Goal: Task Accomplishment & Management: Manage account settings

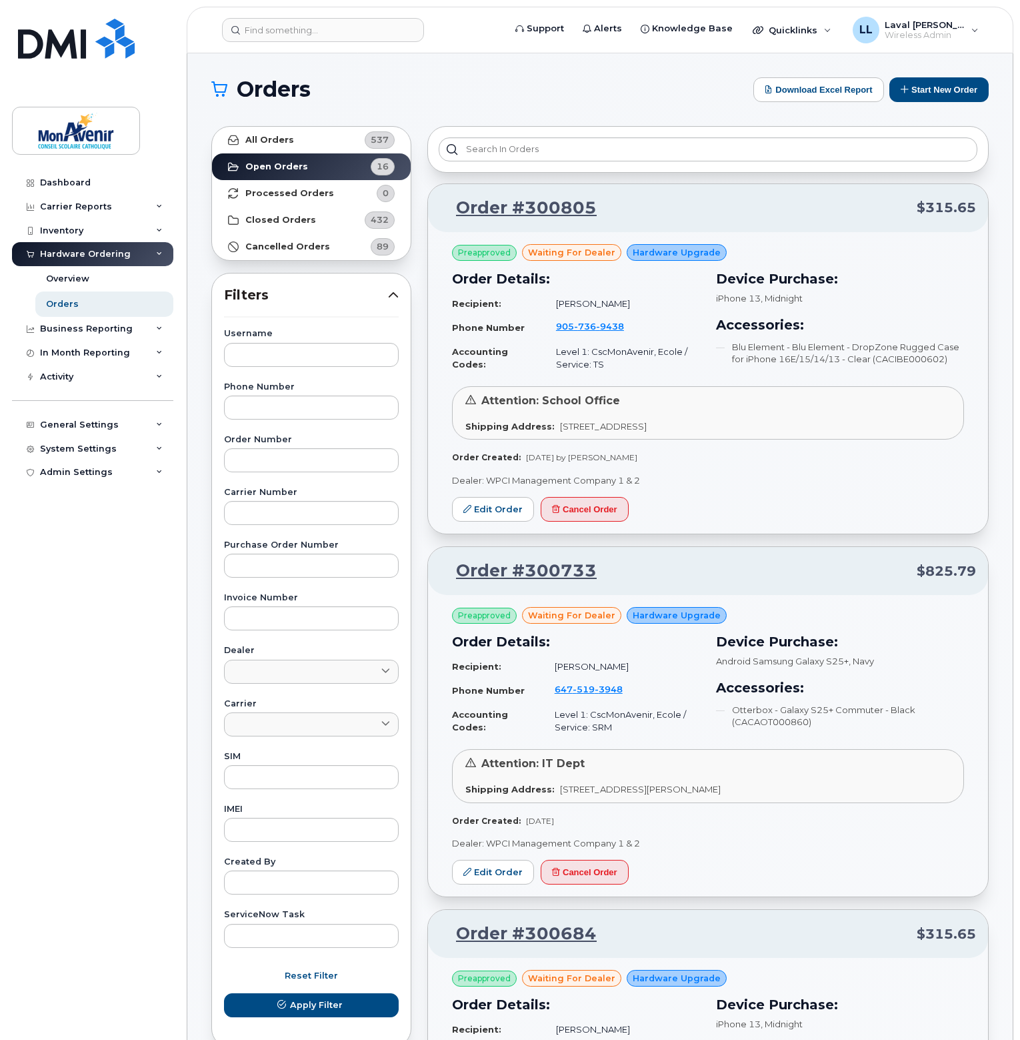
scroll to position [4265, 0]
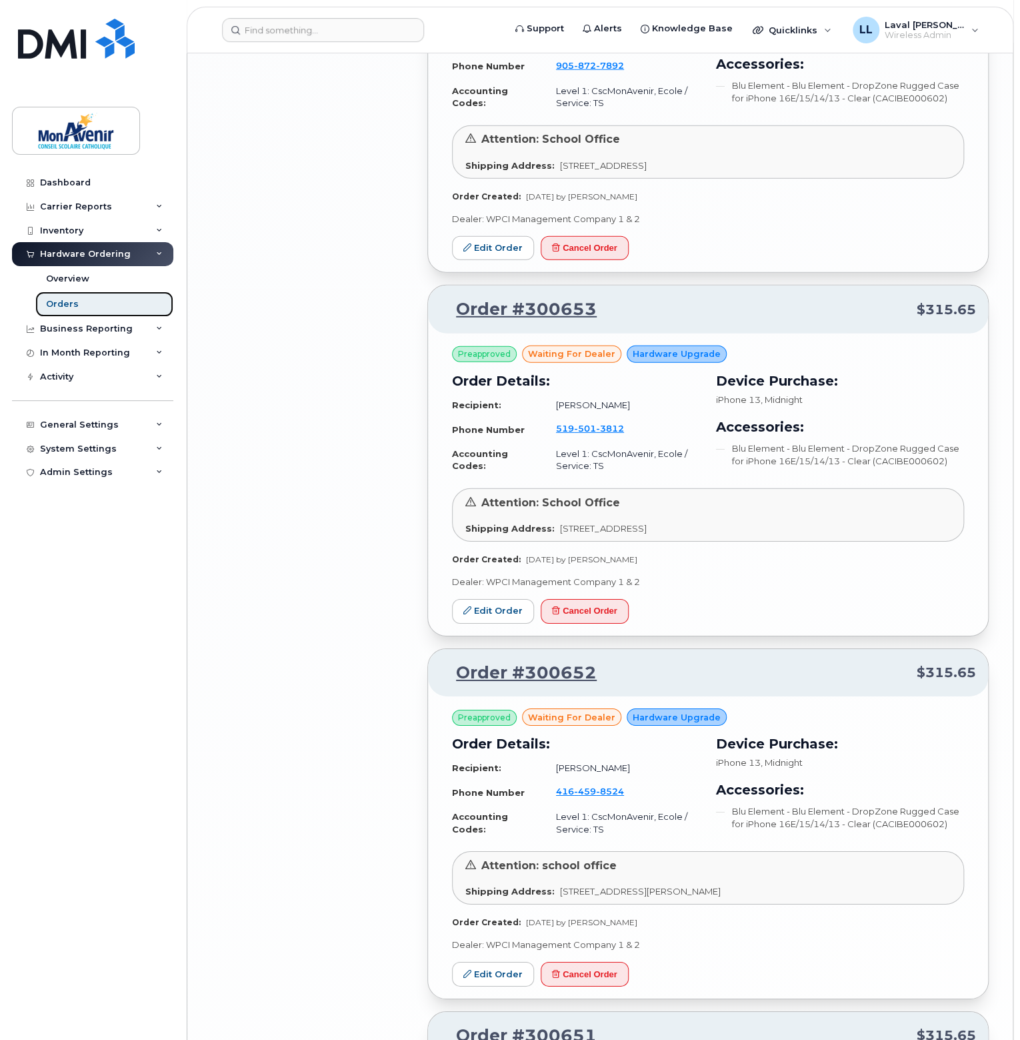
click at [83, 302] on link "Orders" at bounding box center [104, 303] width 138 height 25
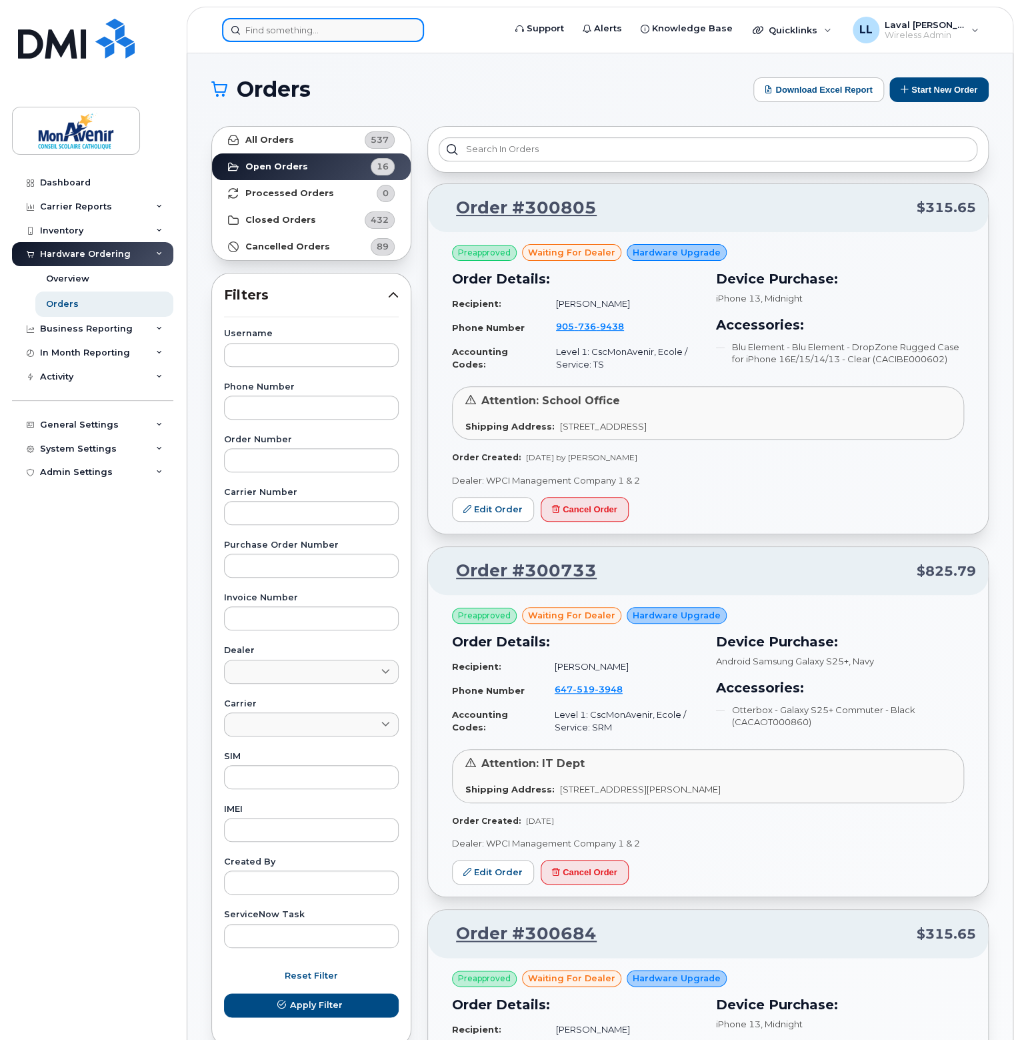
click at [323, 26] on input at bounding box center [323, 30] width 202 height 24
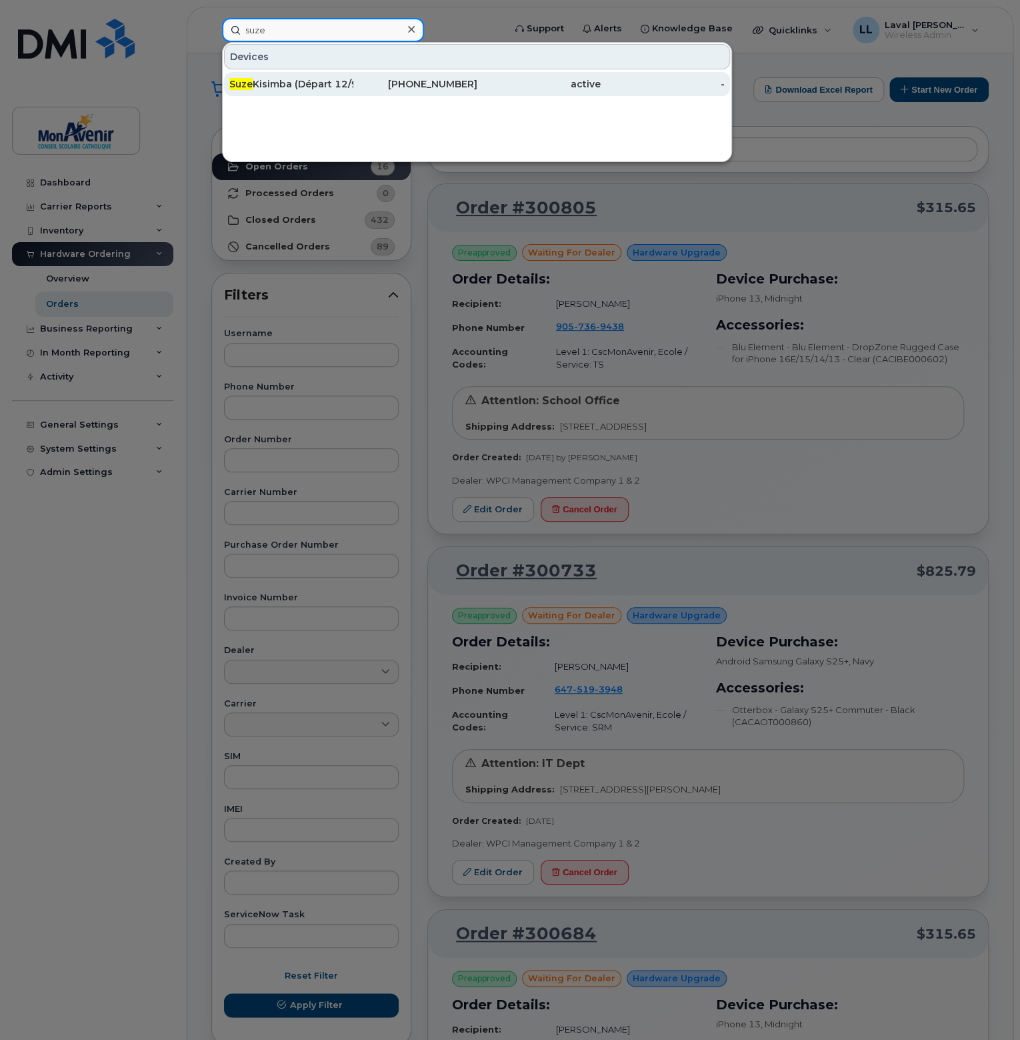
type input "suze"
click at [325, 81] on div "Suze Kisimba (Départ 12/9)" at bounding box center [291, 83] width 124 height 13
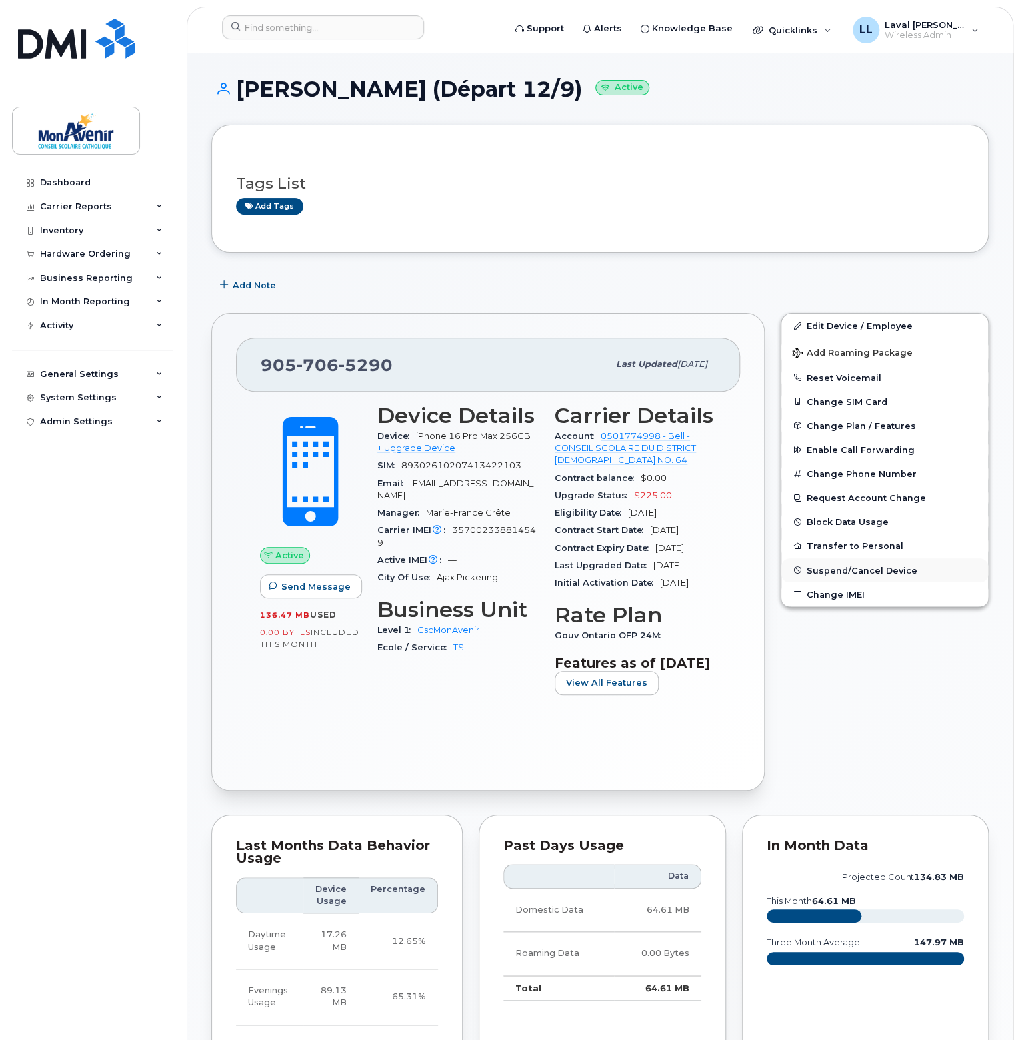
click at [850, 567] on span "Suspend/Cancel Device" at bounding box center [862, 570] width 111 height 10
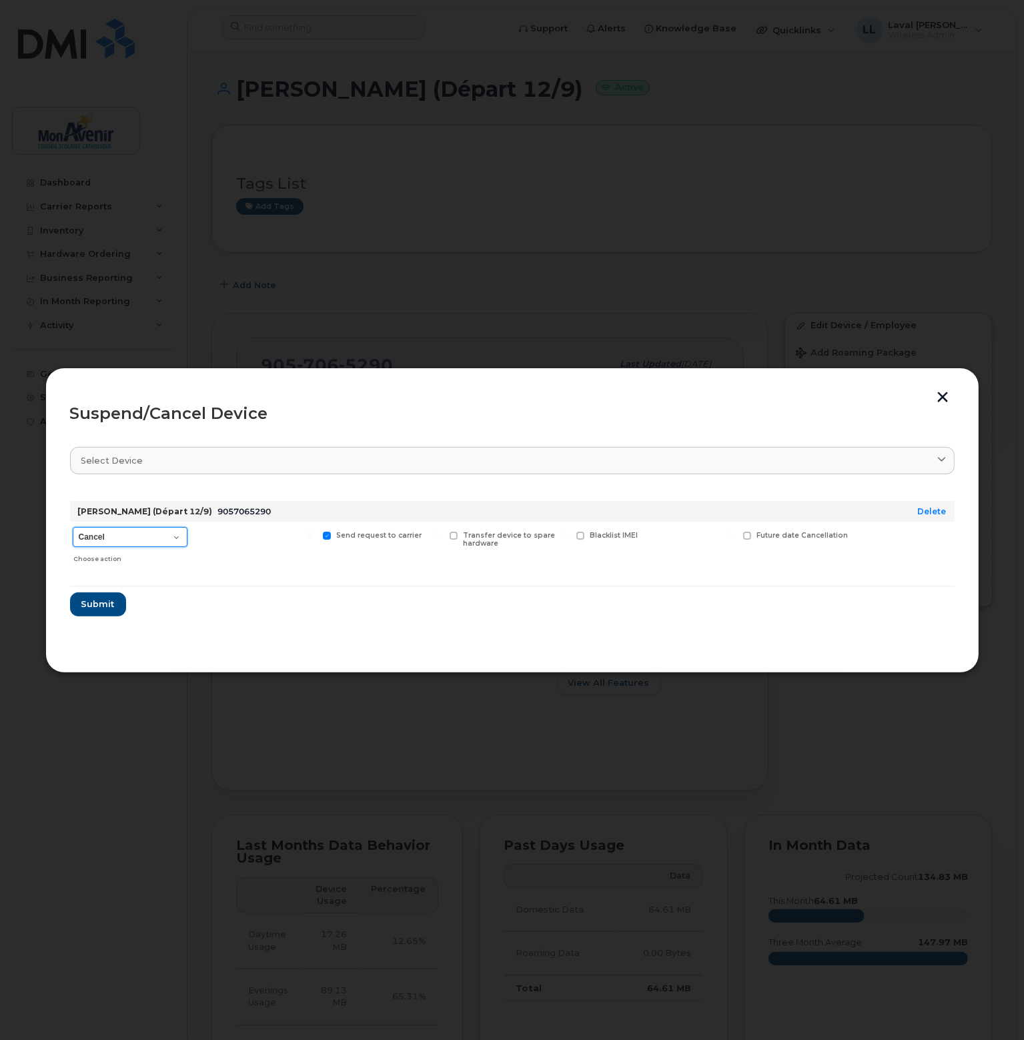
click at [174, 539] on select "Cancel Suspend - Extend Suspension Suspend - Reduced Rate Suspend - Full Rate S…" at bounding box center [130, 537] width 115 height 20
select select "[object Object]"
click at [73, 527] on select "Cancel Suspend - Extend Suspension Suspend - Reduced Rate Suspend - Full Rate S…" at bounding box center [130, 537] width 115 height 20
click at [101, 609] on span "Submit" at bounding box center [97, 603] width 33 height 13
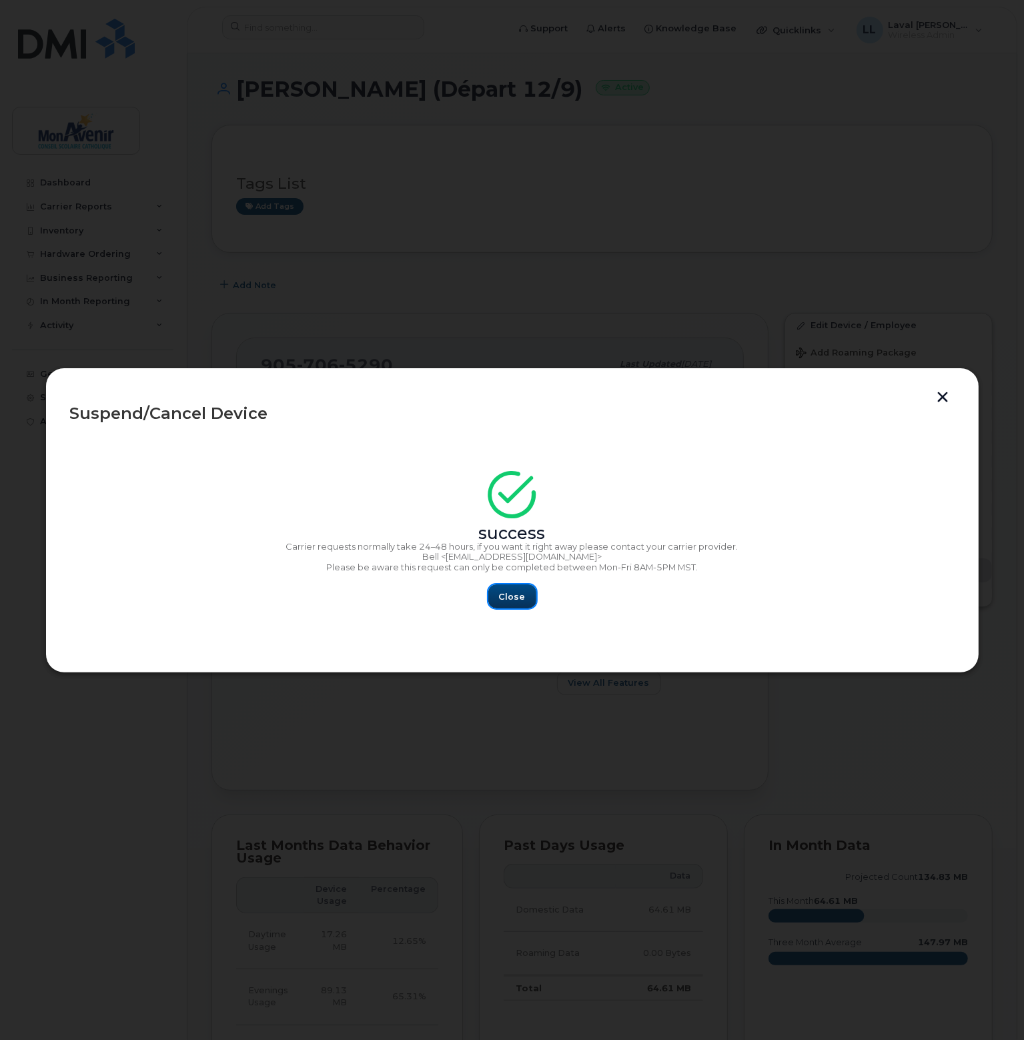
click at [508, 599] on span "Close" at bounding box center [512, 596] width 27 height 13
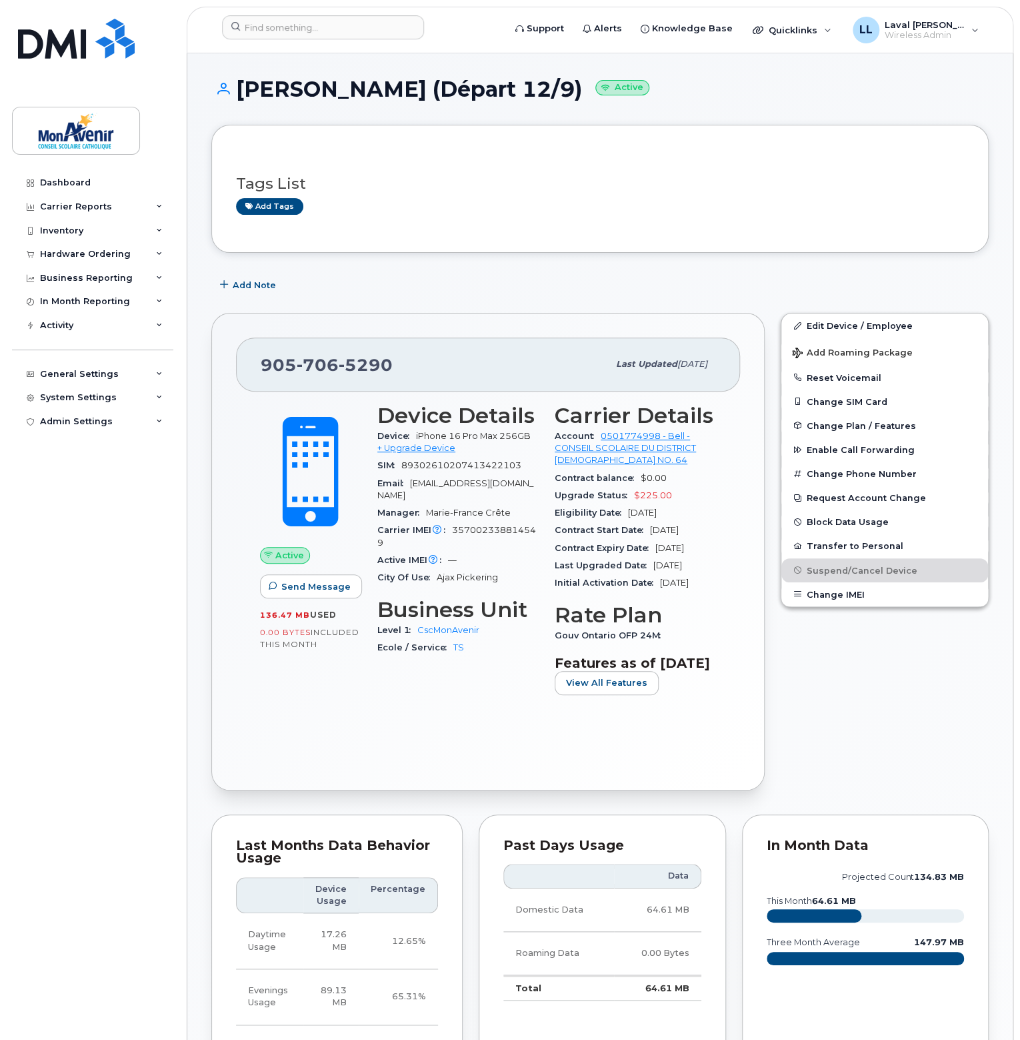
click at [283, 215] on div "Tags List Add tags" at bounding box center [600, 188] width 728 height 79
click at [283, 210] on link "Add tags" at bounding box center [269, 206] width 67 height 17
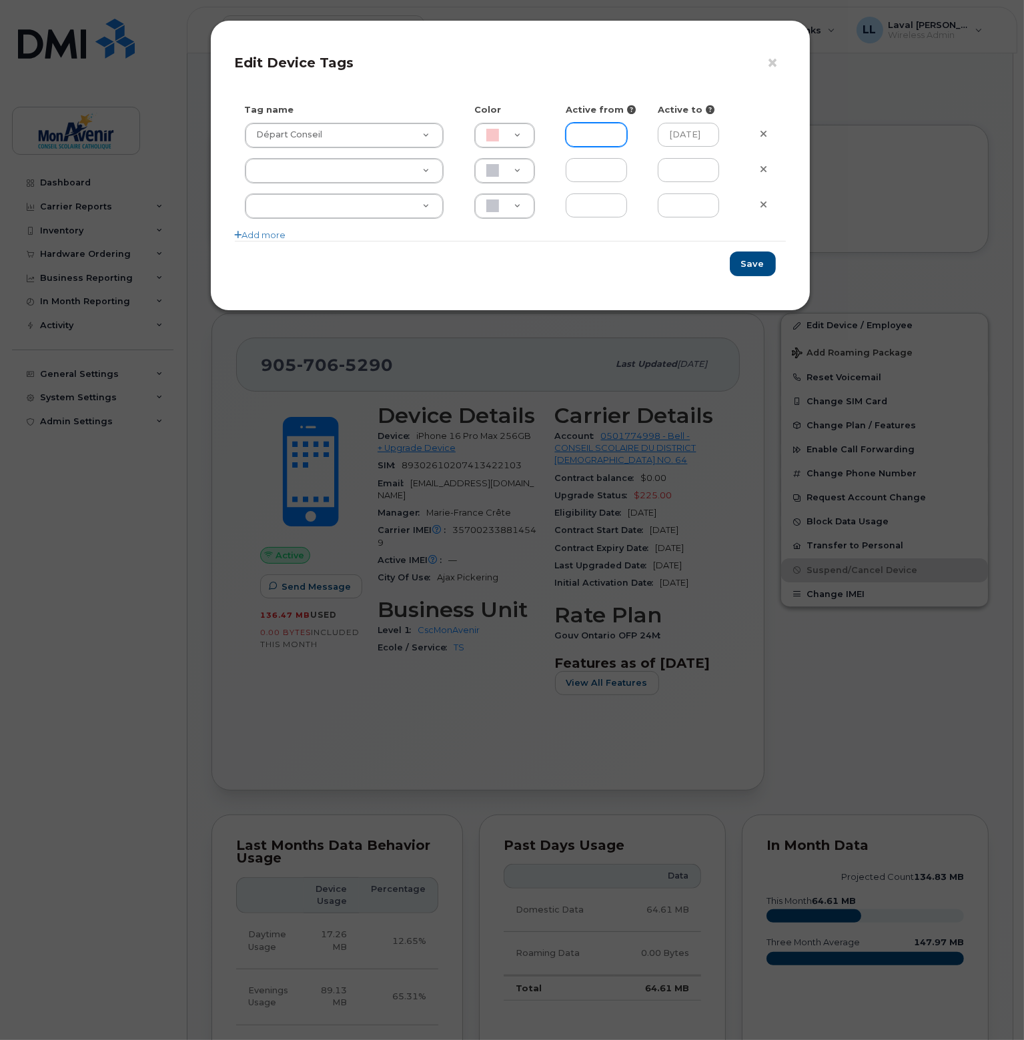
click at [595, 141] on input "text" at bounding box center [595, 135] width 61 height 24
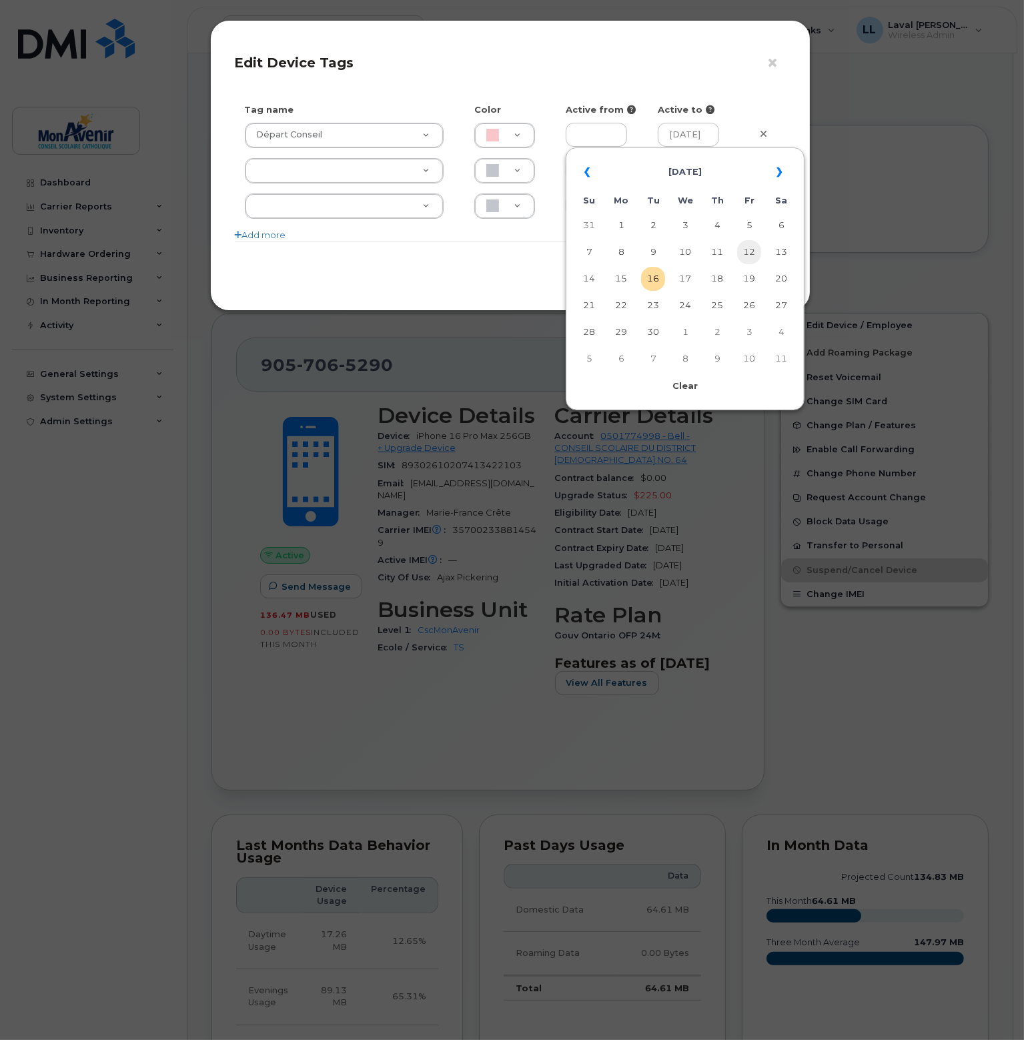
click at [758, 261] on td "12" at bounding box center [749, 252] width 24 height 24
type input "2025-09-12"
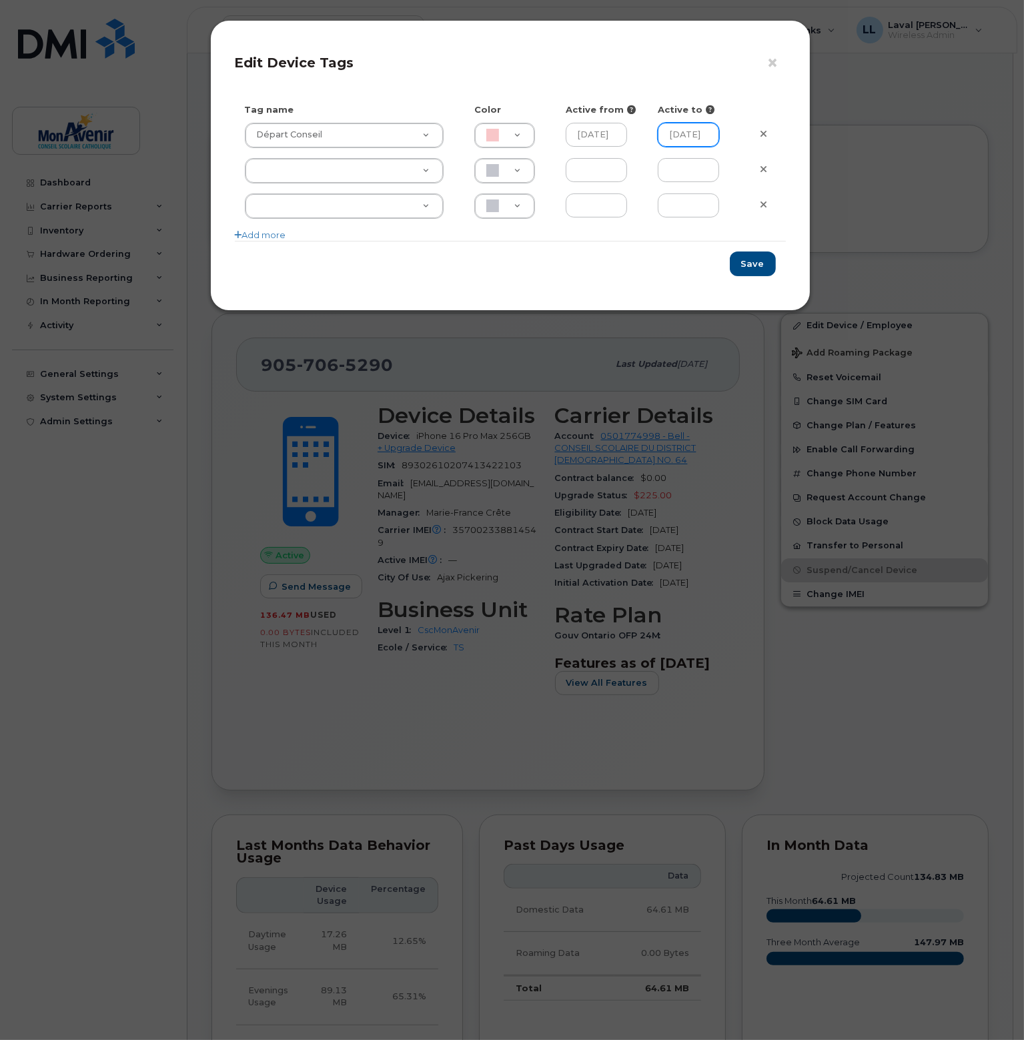
click at [713, 138] on input "2025-09-12" at bounding box center [687, 135] width 61 height 24
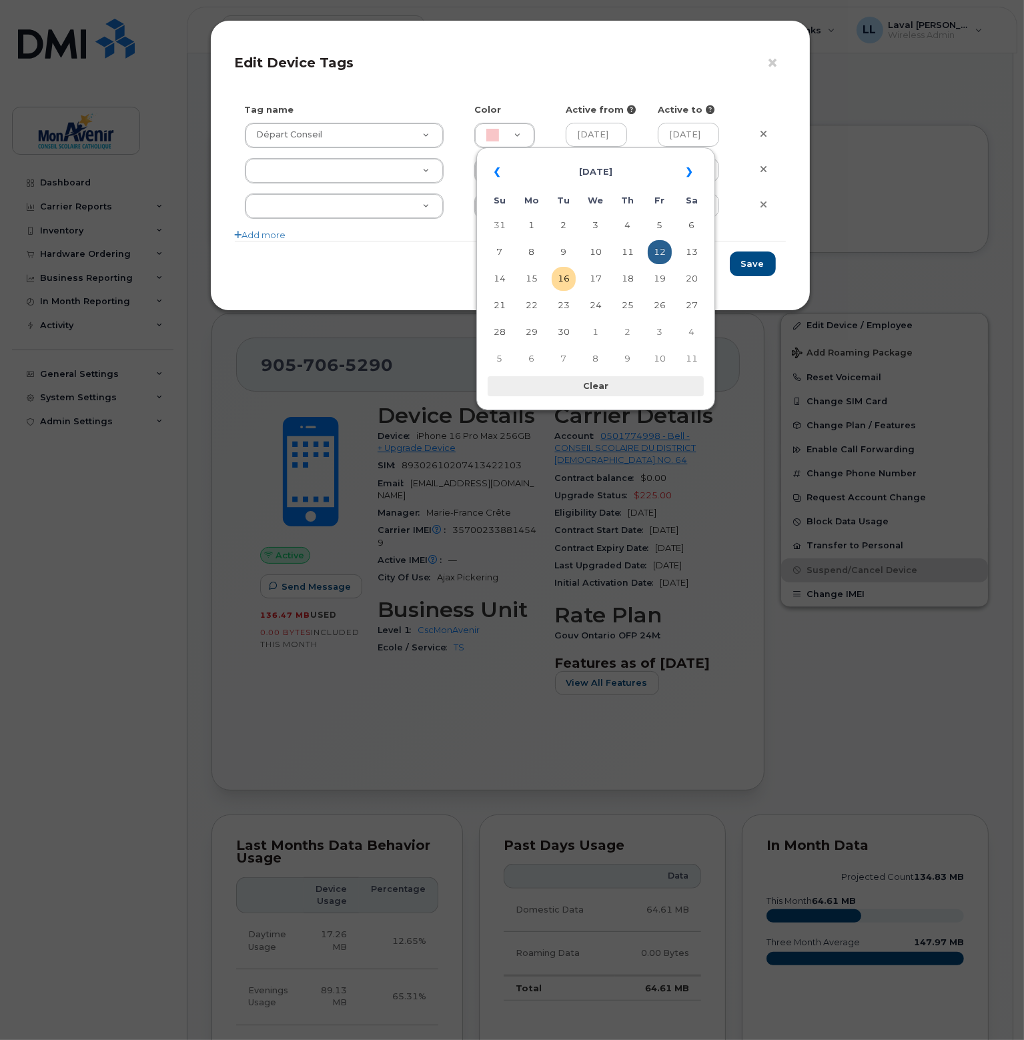
click at [599, 388] on th "Clear" at bounding box center [595, 386] width 216 height 20
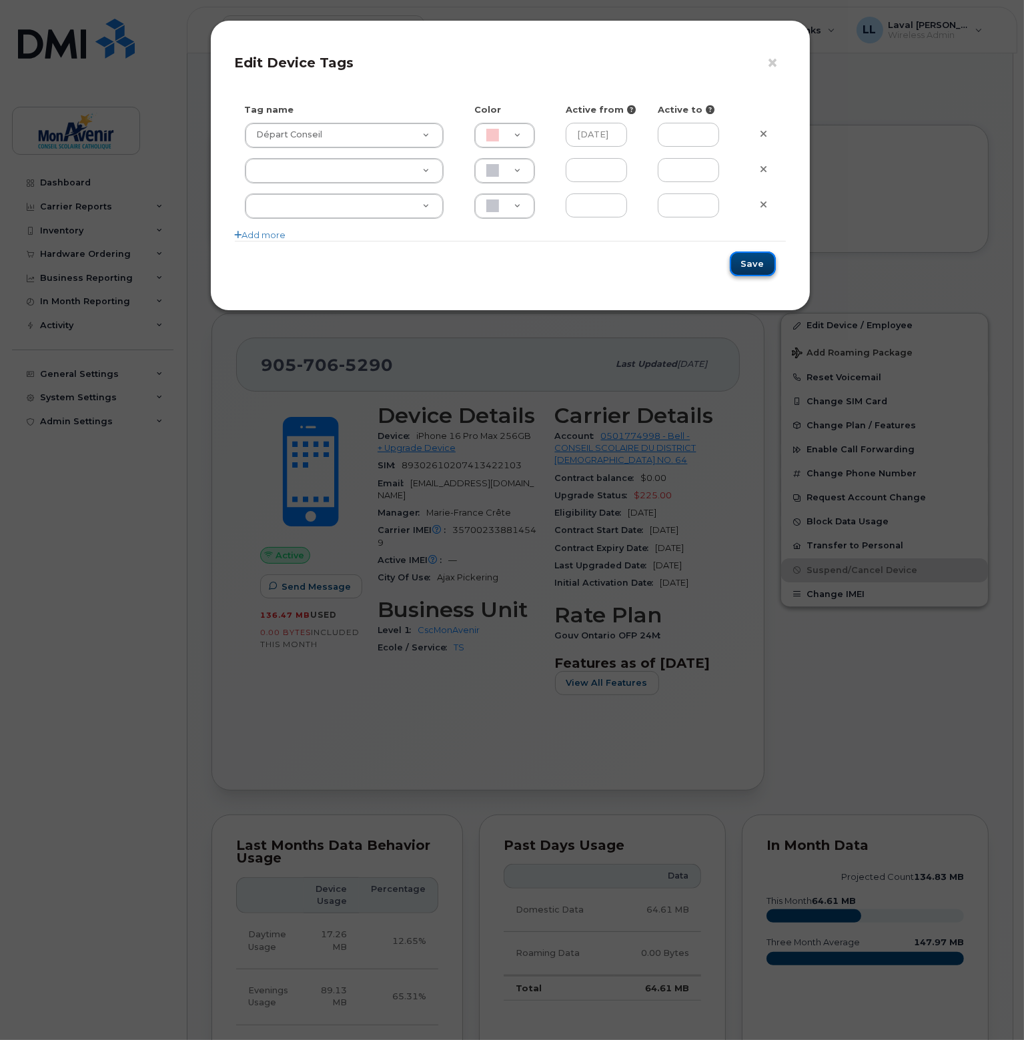
click at [765, 256] on button "Save" at bounding box center [752, 263] width 46 height 25
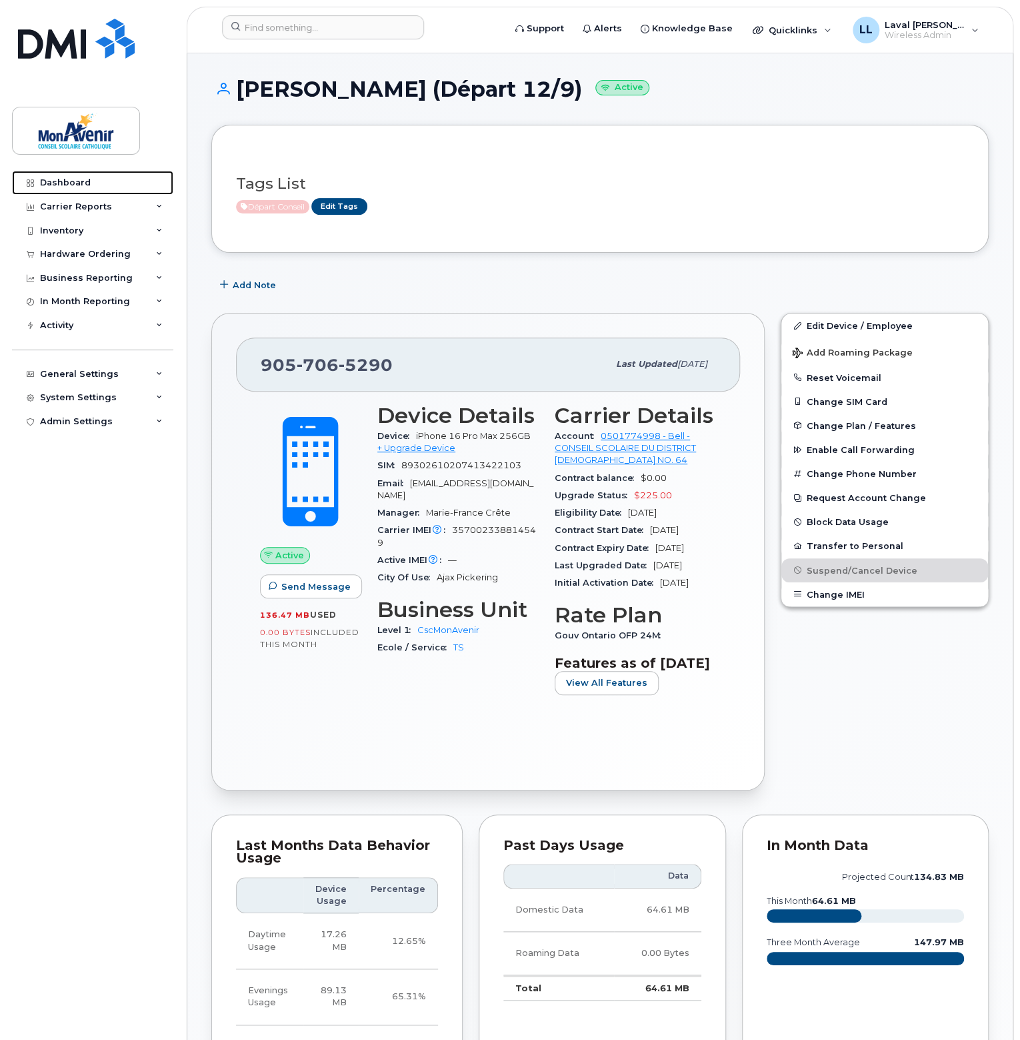
drag, startPoint x: 59, startPoint y: 192, endPoint x: 93, endPoint y: 167, distance: 42.0
click at [59, 192] on link "Dashboard" at bounding box center [92, 183] width 161 height 24
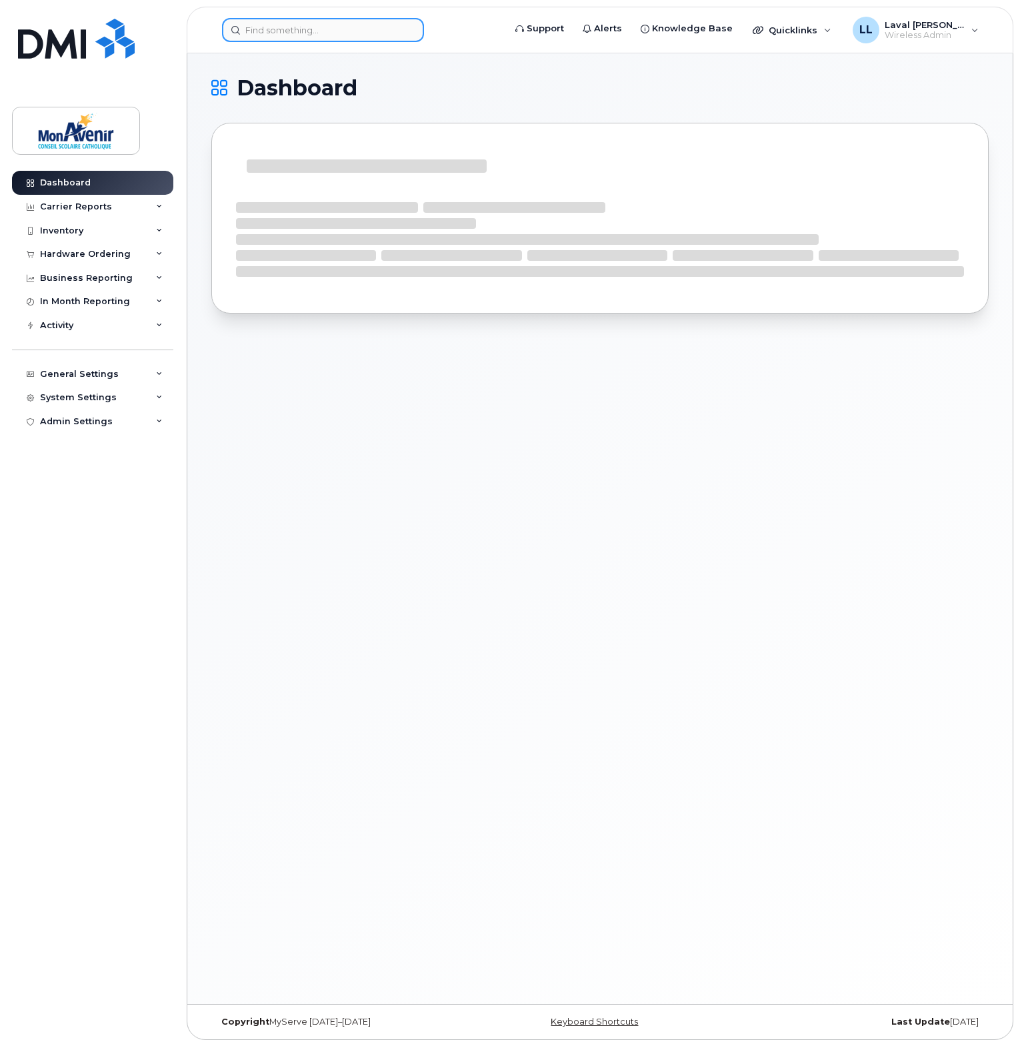
click at [288, 35] on input at bounding box center [323, 30] width 202 height 24
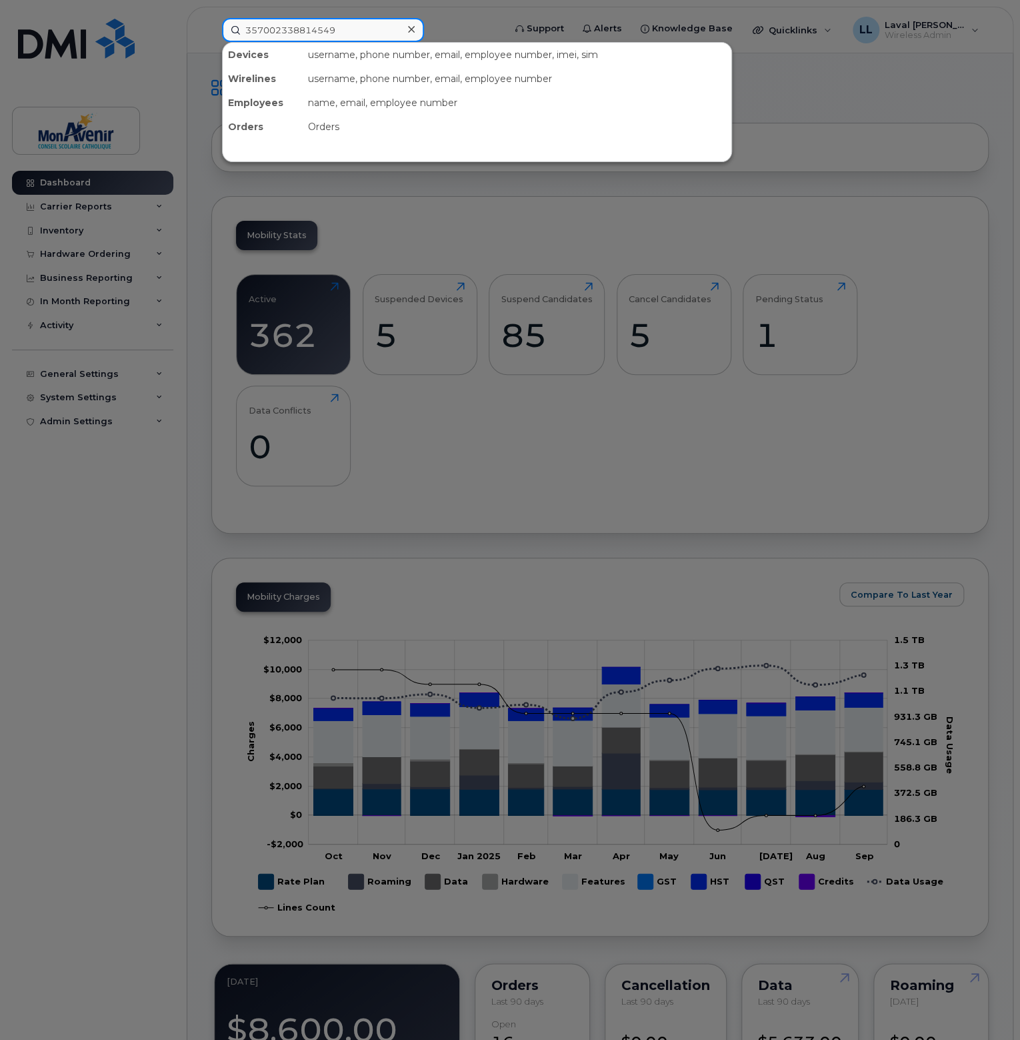
type input "357002338814549"
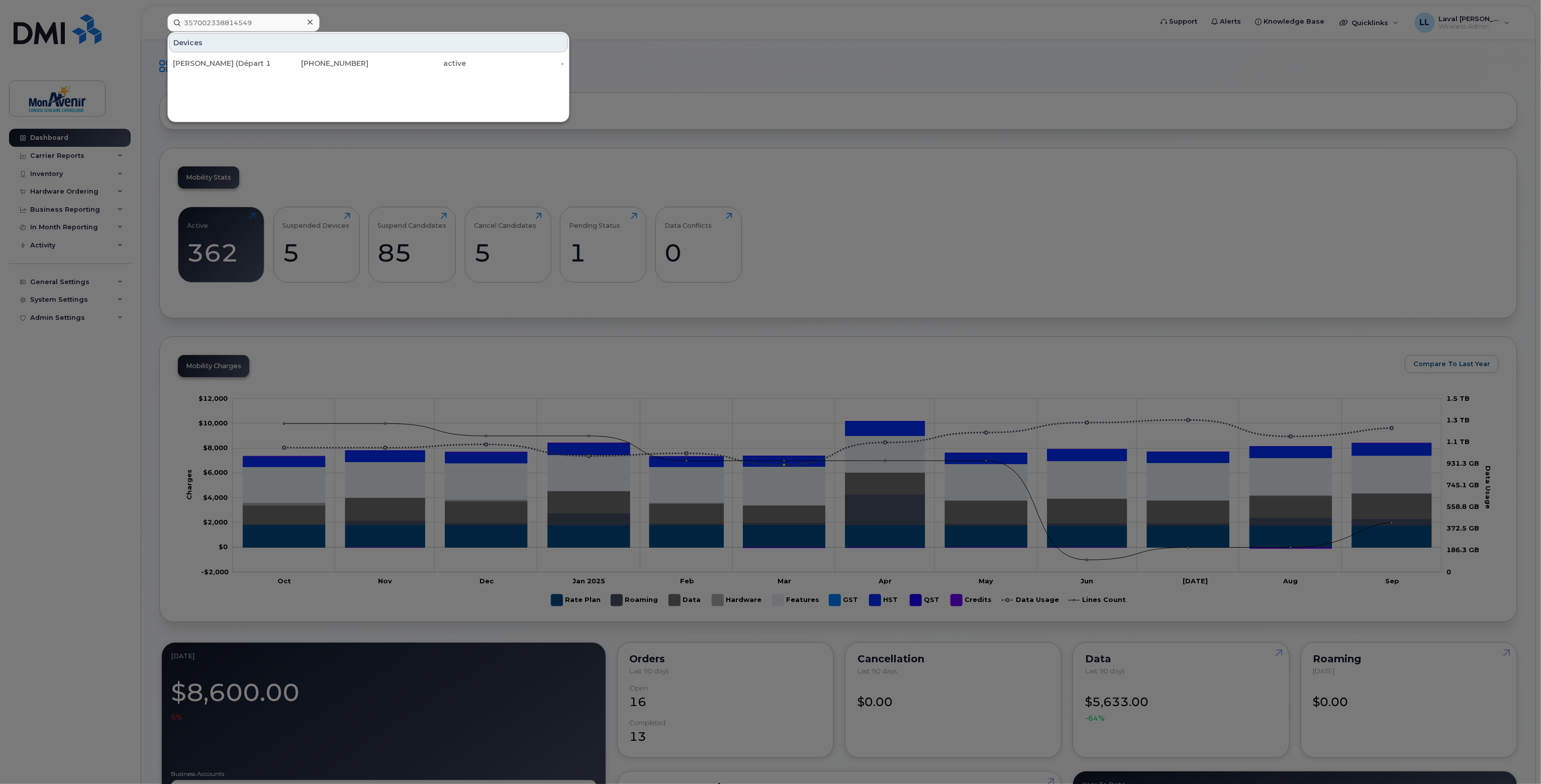
click at [308, 23] on icon at bounding box center [310, 22] width 5 height 8
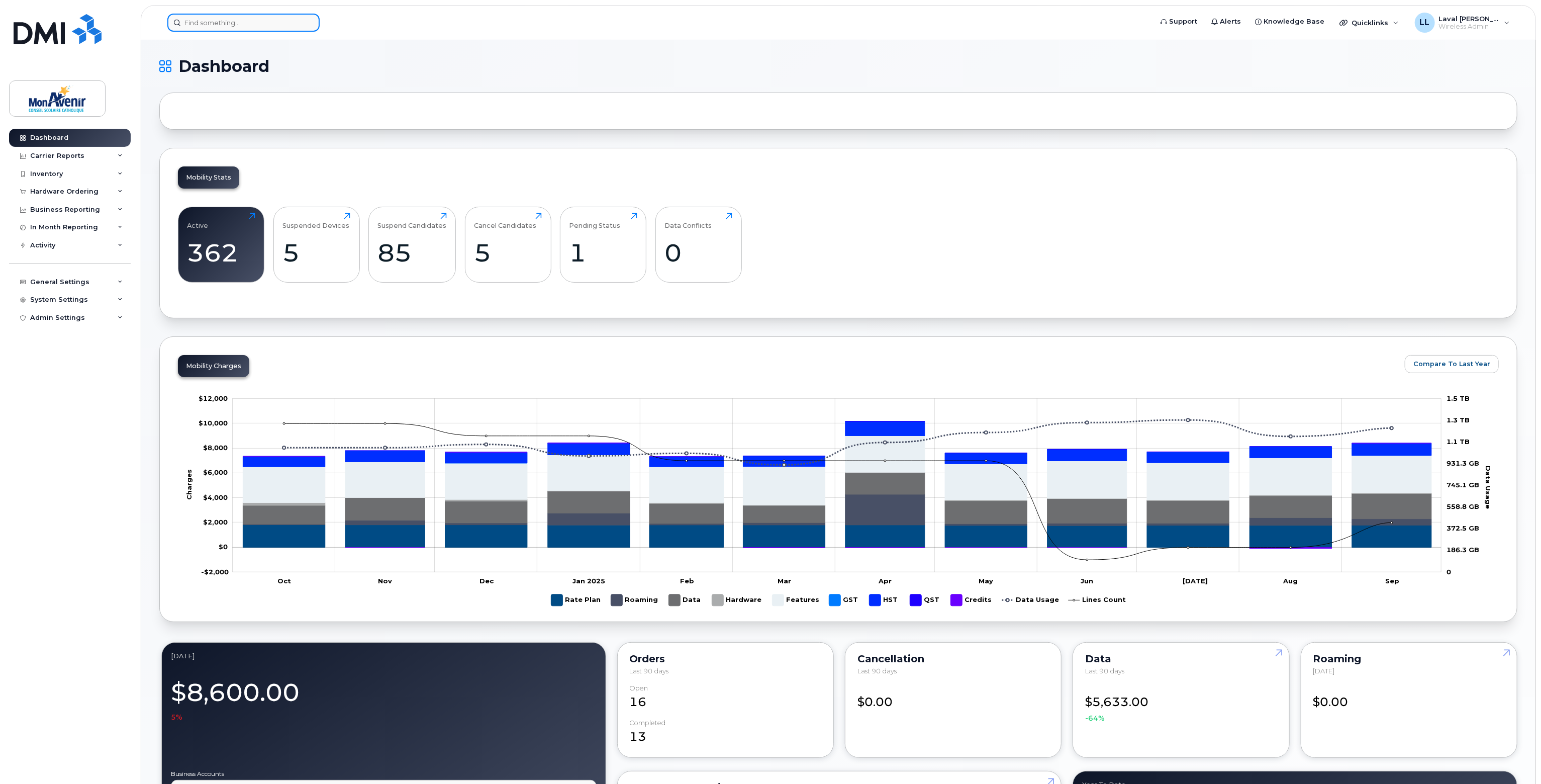
click at [277, 23] on input at bounding box center [244, 23] width 152 height 18
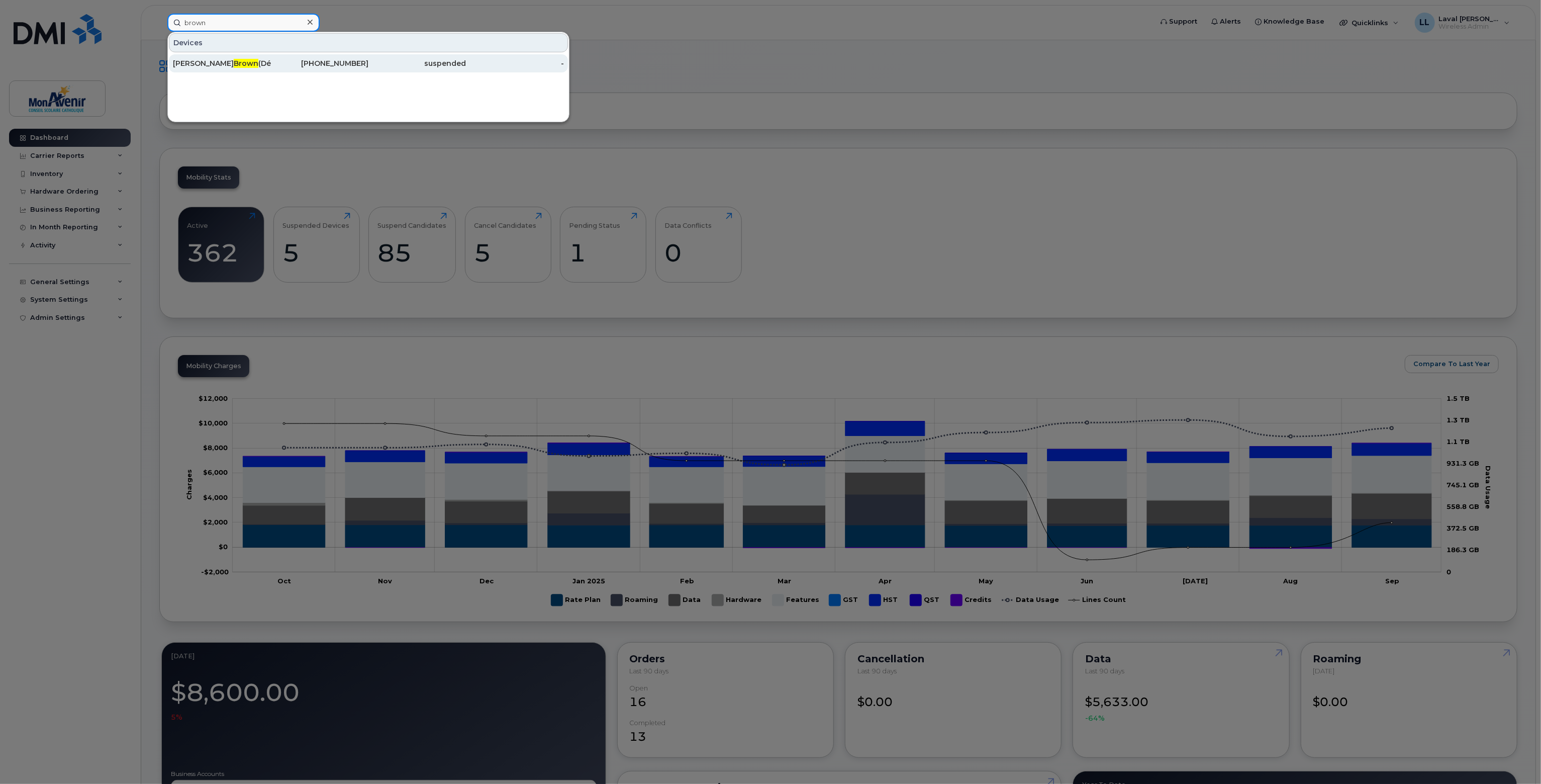
type input "brown"
click at [265, 62] on div "Julie Gamache Brown (Départ)" at bounding box center [222, 63] width 98 height 10
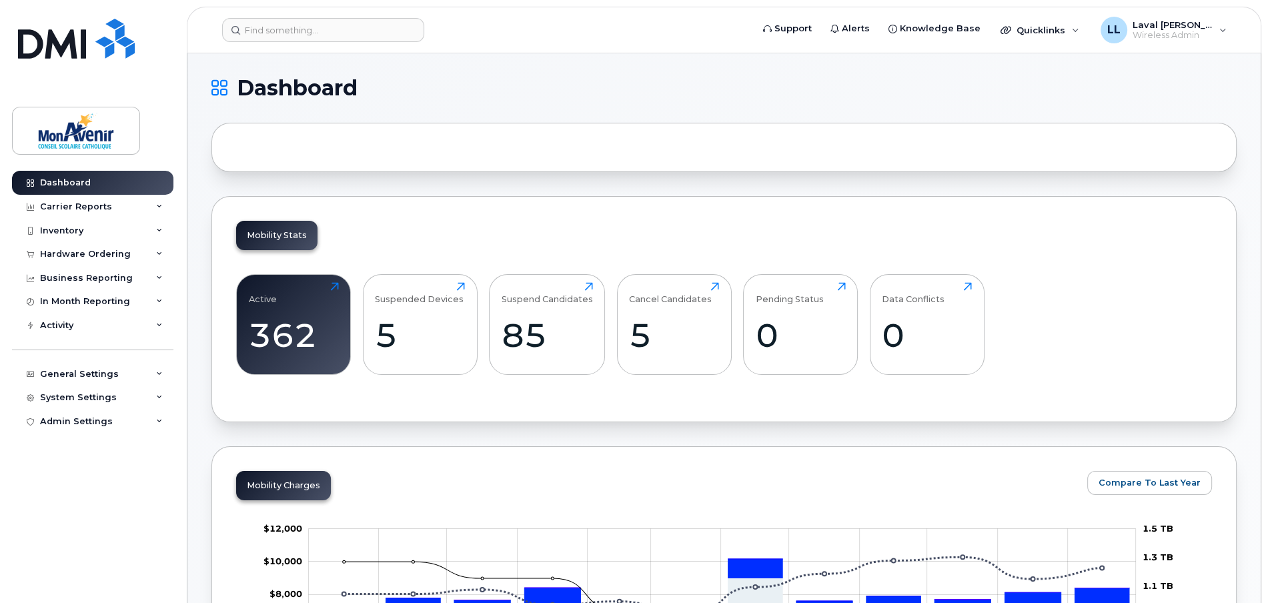
click at [285, 17] on header "Support Alerts Knowledge Base Quicklinks Suspend / Cancel Device Change SIM Car…" at bounding box center [724, 30] width 1074 height 47
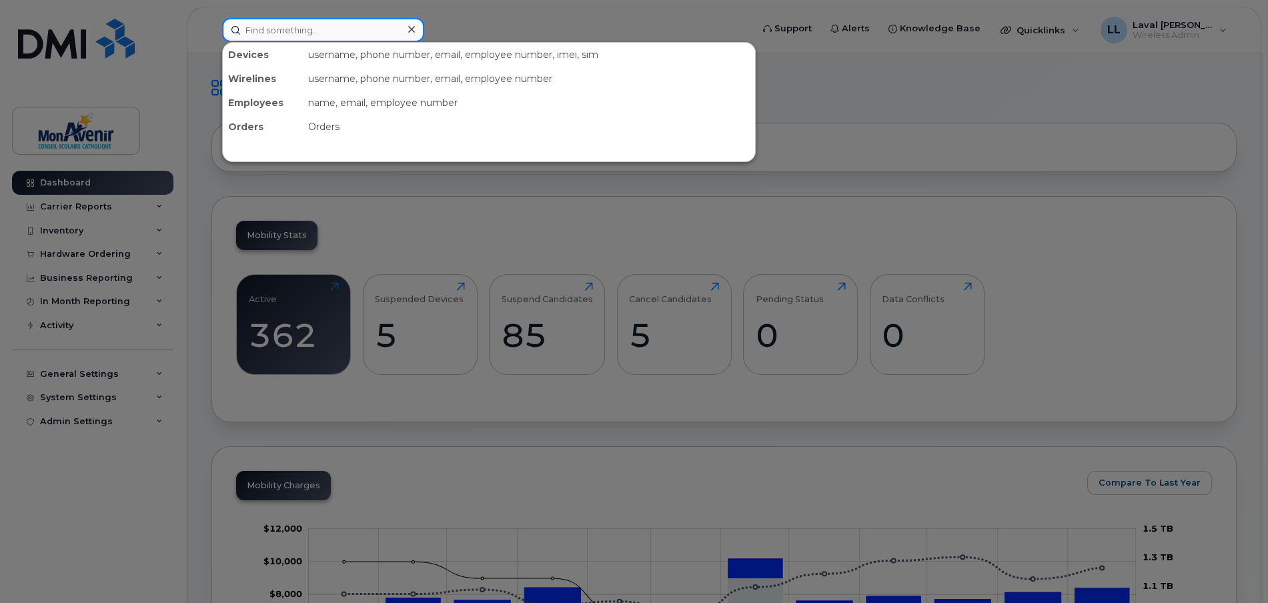
click at [285, 26] on input at bounding box center [323, 30] width 202 height 24
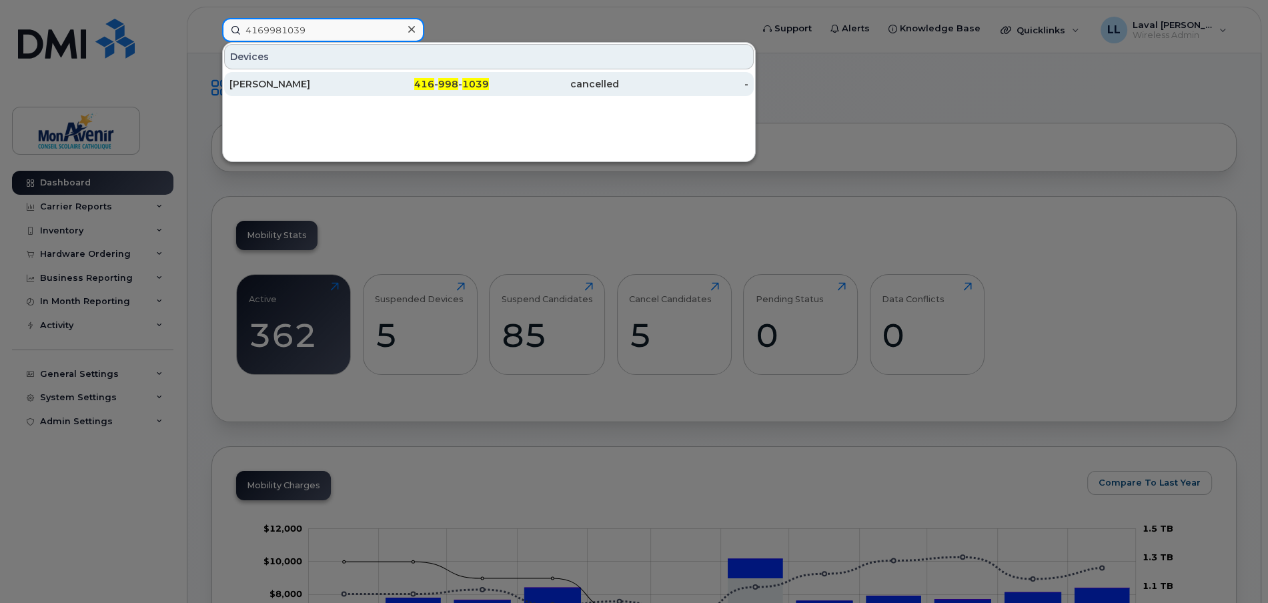
type input "4169981039"
click at [261, 81] on div "[PERSON_NAME]" at bounding box center [294, 83] width 130 height 13
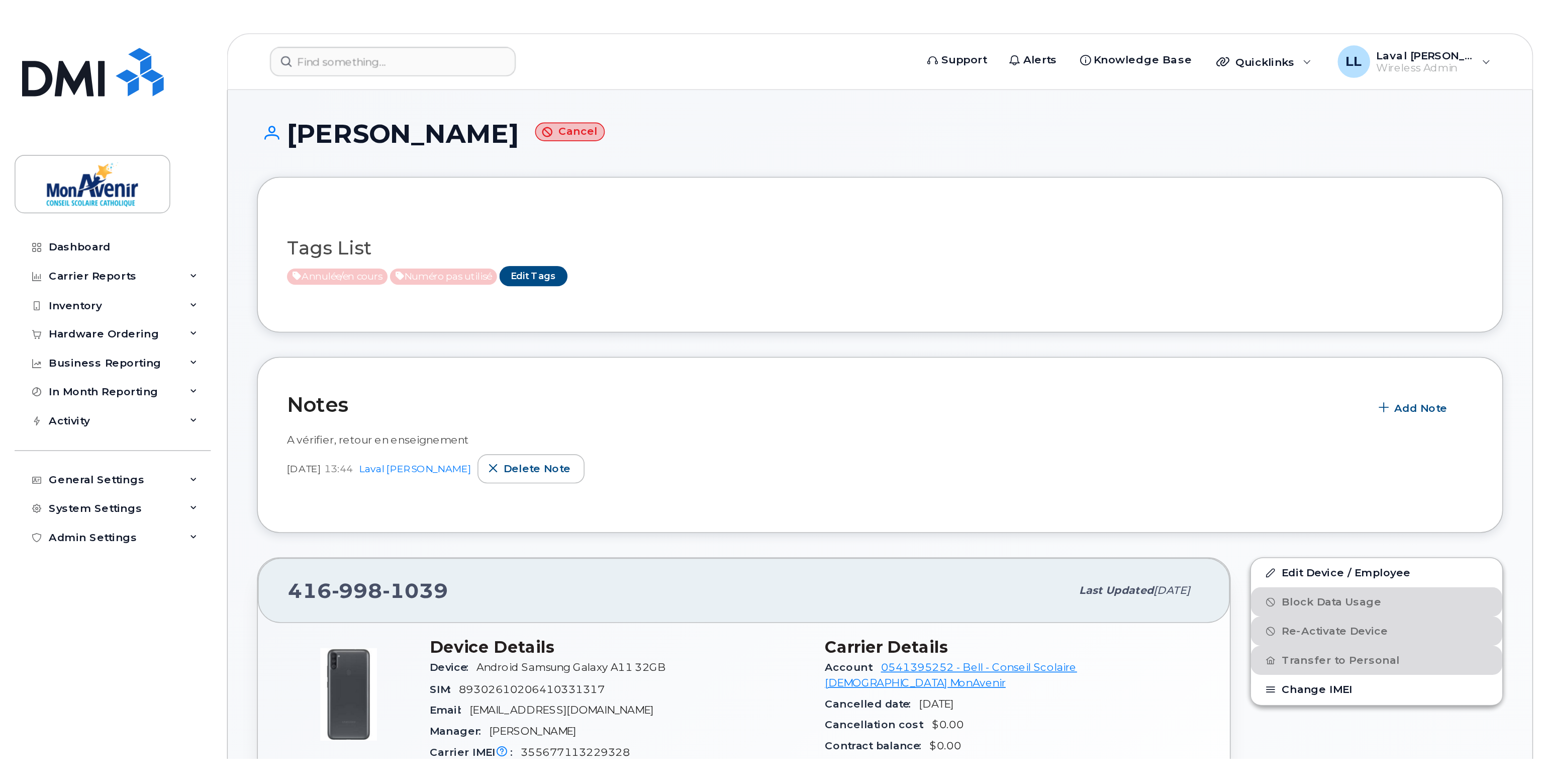
scroll to position [100, 0]
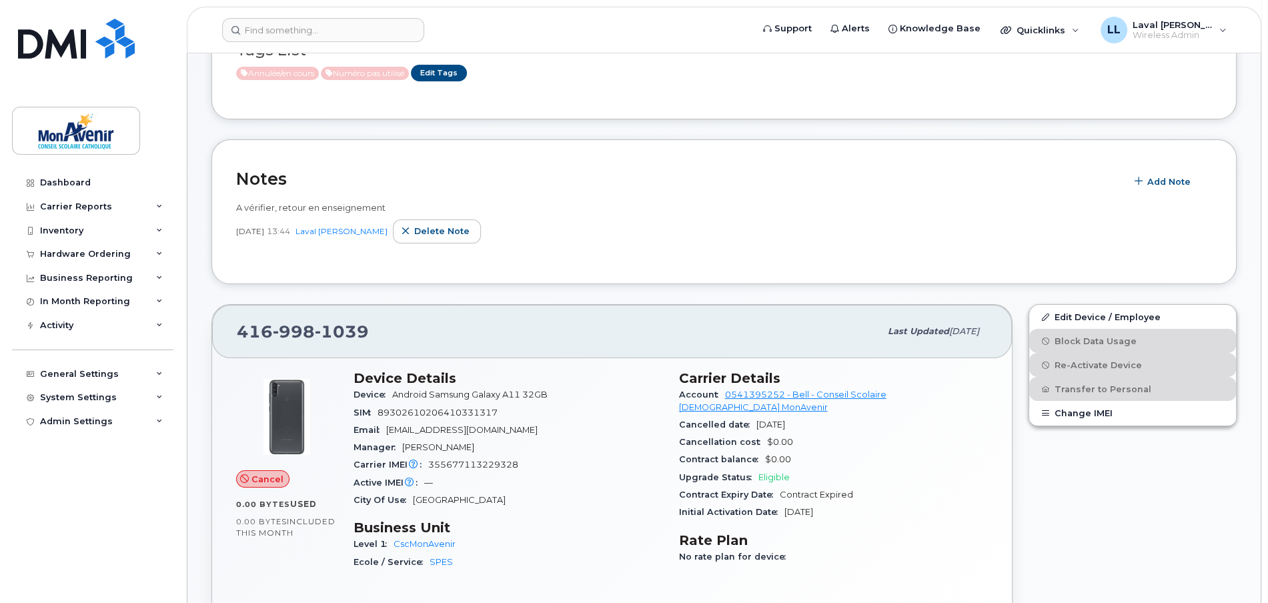
click at [1080, 517] on div "Edit Device / Employee Block Data Usage Re-Activate Device Transfer to Personal…" at bounding box center [1132, 473] width 224 height 354
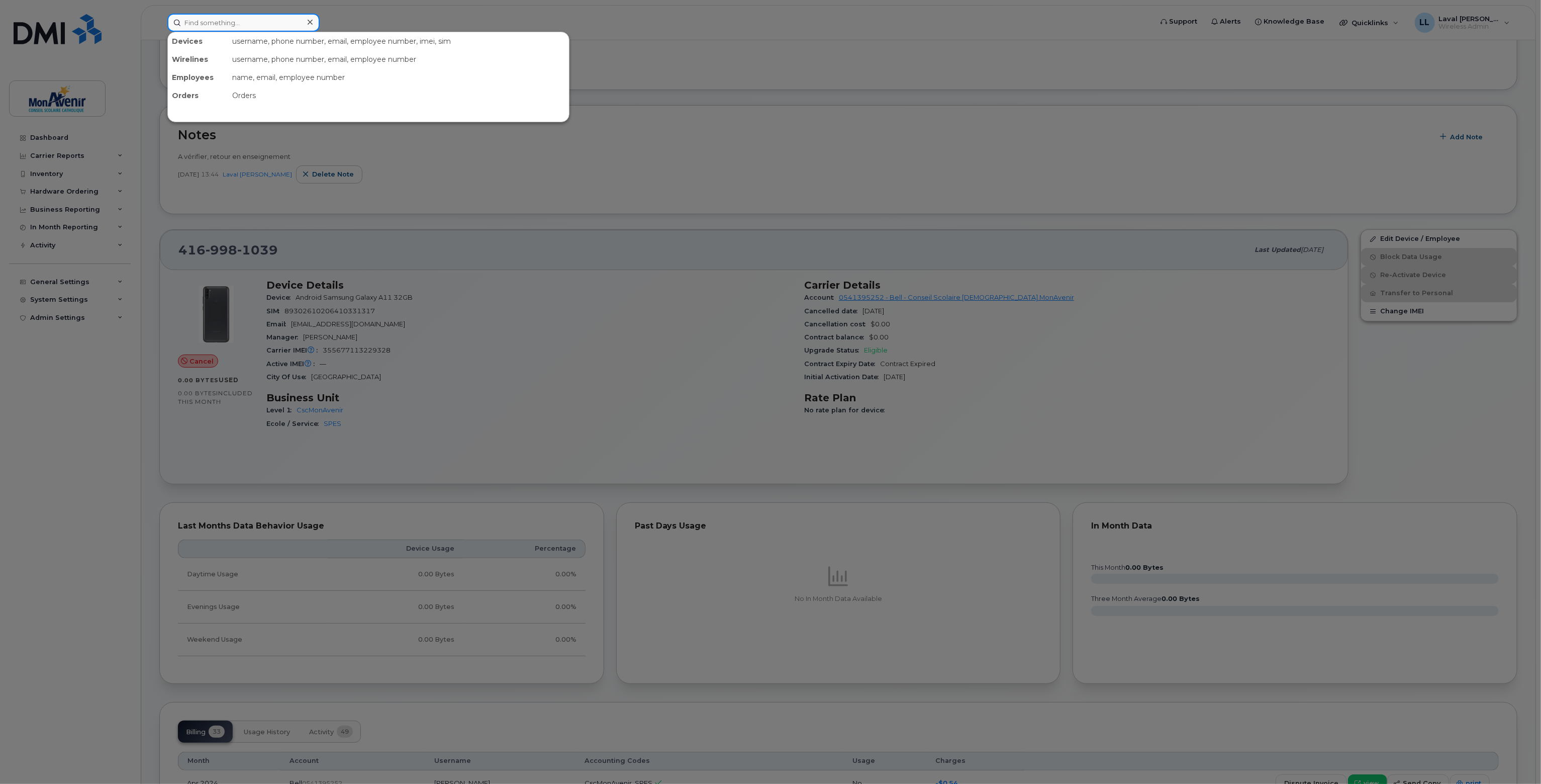
click at [299, 20] on input at bounding box center [244, 23] width 152 height 18
type input "9058705831"
click at [236, 63] on div "[PERSON_NAME] (Départ)" at bounding box center [222, 63] width 98 height 10
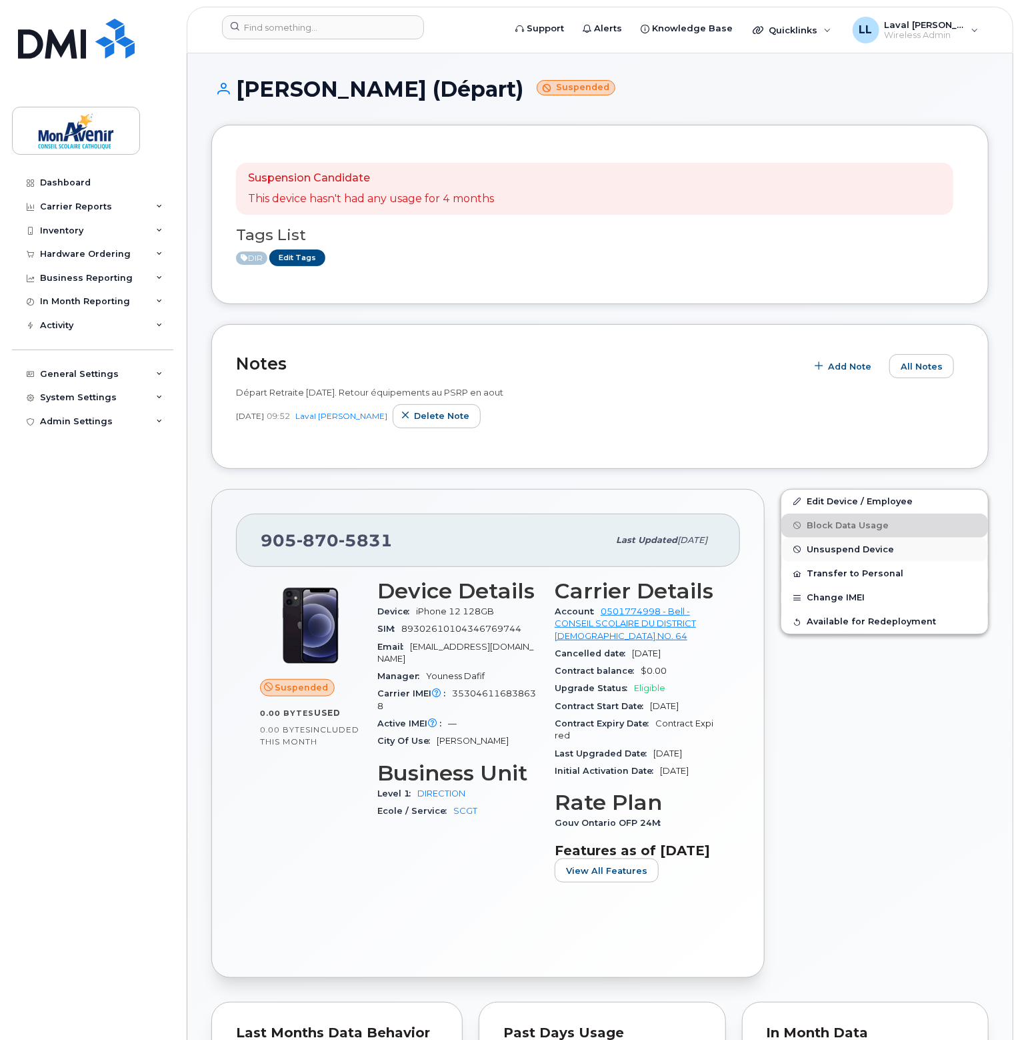
click at [876, 549] on span "Unsuspend Device" at bounding box center [850, 549] width 87 height 10
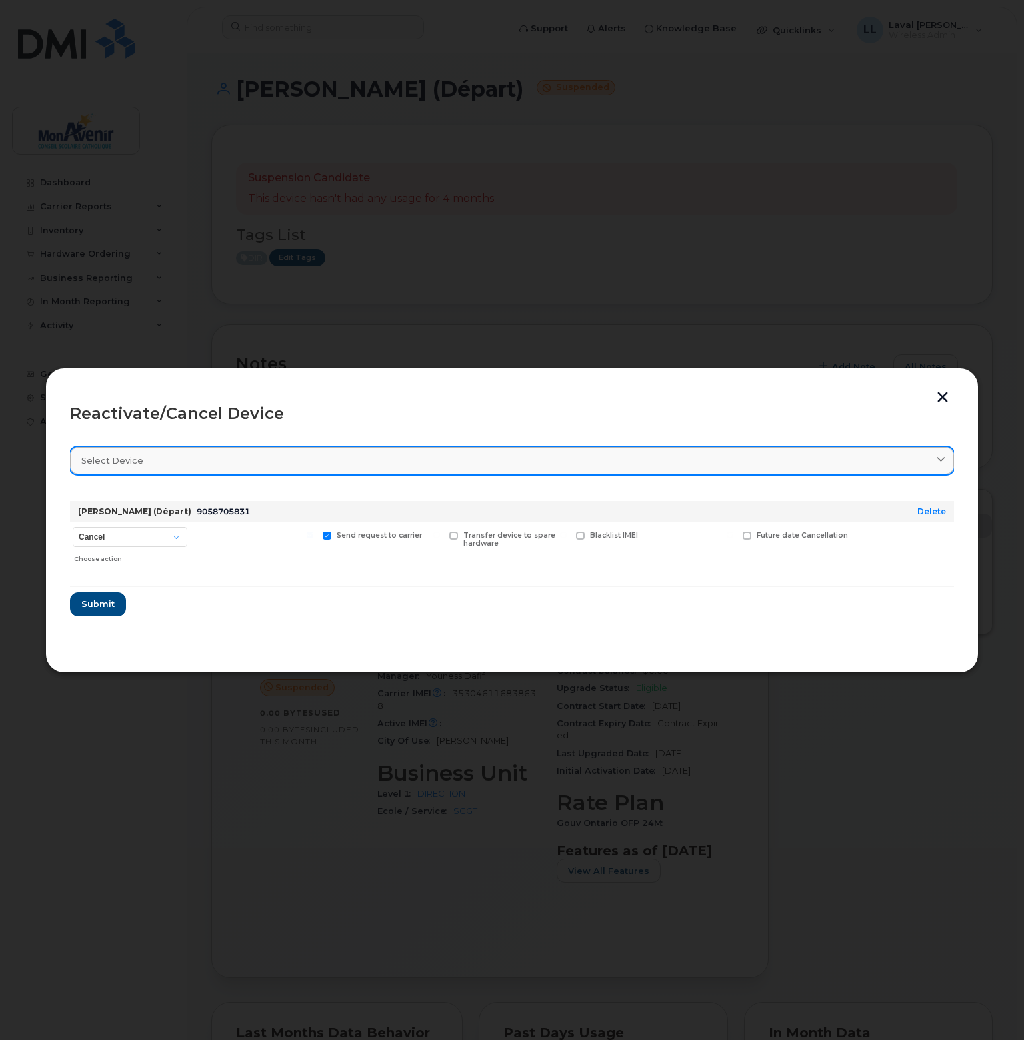
click at [235, 466] on div "Select device" at bounding box center [511, 460] width 861 height 13
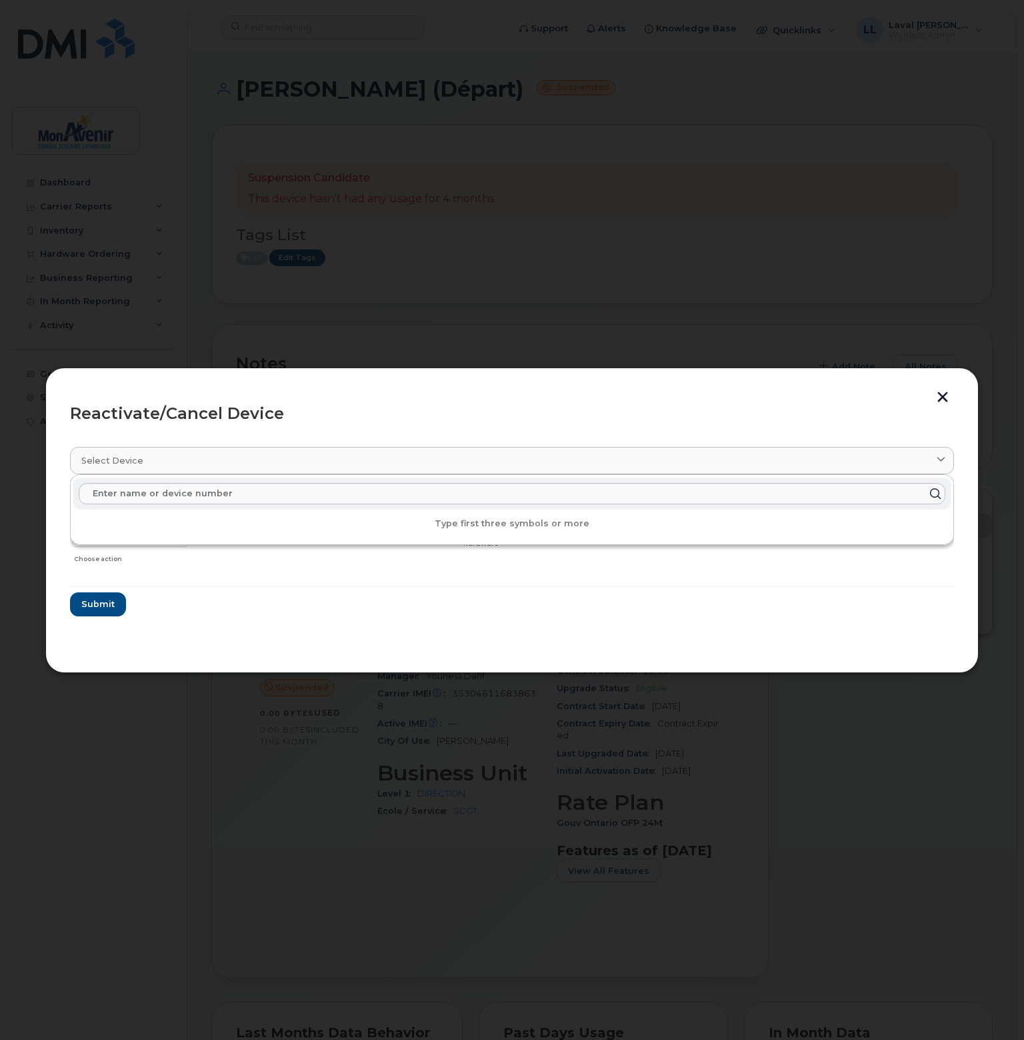
click at [274, 615] on form "Julie Gamache Brown (Départ) 9058705831 Delete Cancel Suspend - Extend Suspensi…" at bounding box center [512, 553] width 884 height 126
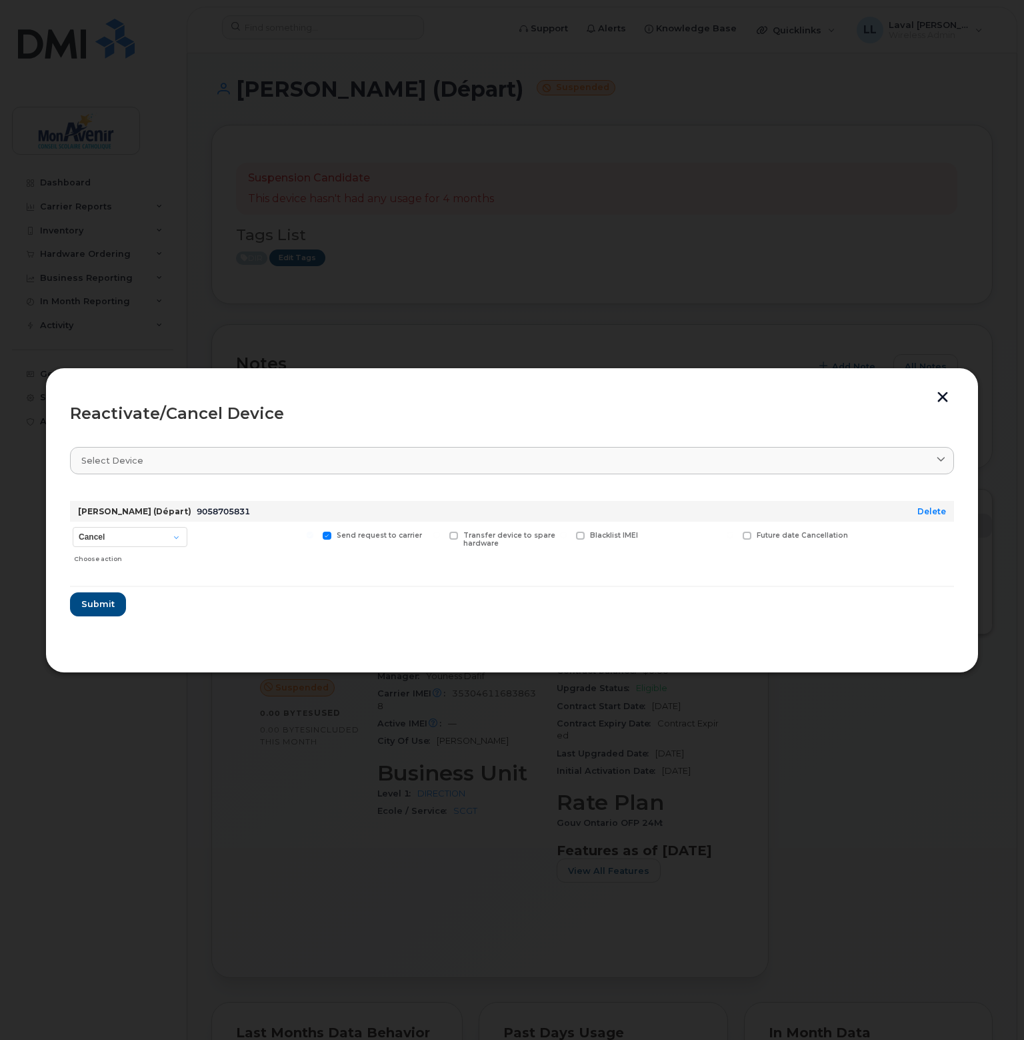
click at [157, 549] on div "Choose action" at bounding box center [130, 556] width 113 height 16
drag, startPoint x: 154, startPoint y: 541, endPoint x: 147, endPoint y: 542, distance: 7.5
click at [154, 541] on select "Cancel Suspend - Extend Suspension Reactivate" at bounding box center [130, 537] width 115 height 20
select select "[object Object]"
click at [73, 527] on select "Cancel Suspend - Extend Suspension Reactivate" at bounding box center [130, 537] width 115 height 20
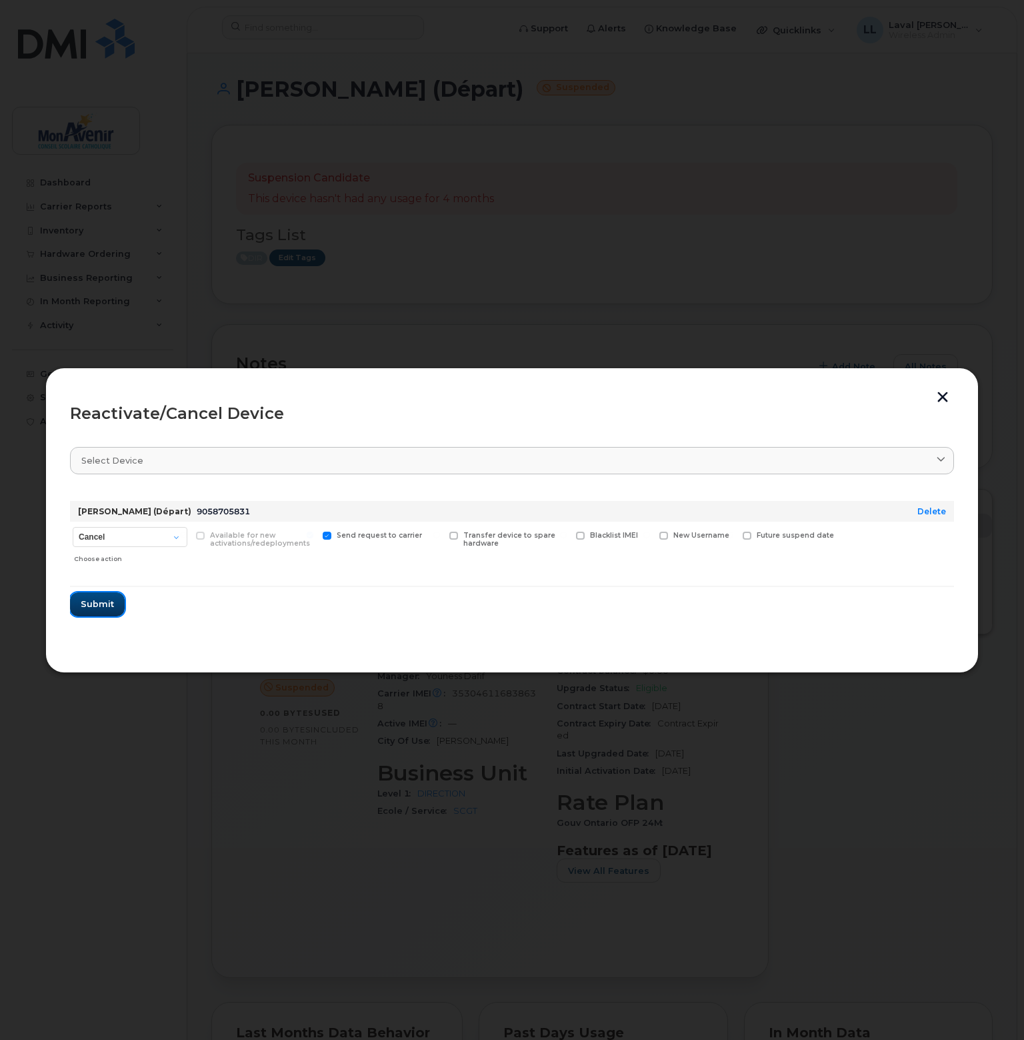
click at [106, 607] on span "Submit" at bounding box center [97, 603] width 33 height 13
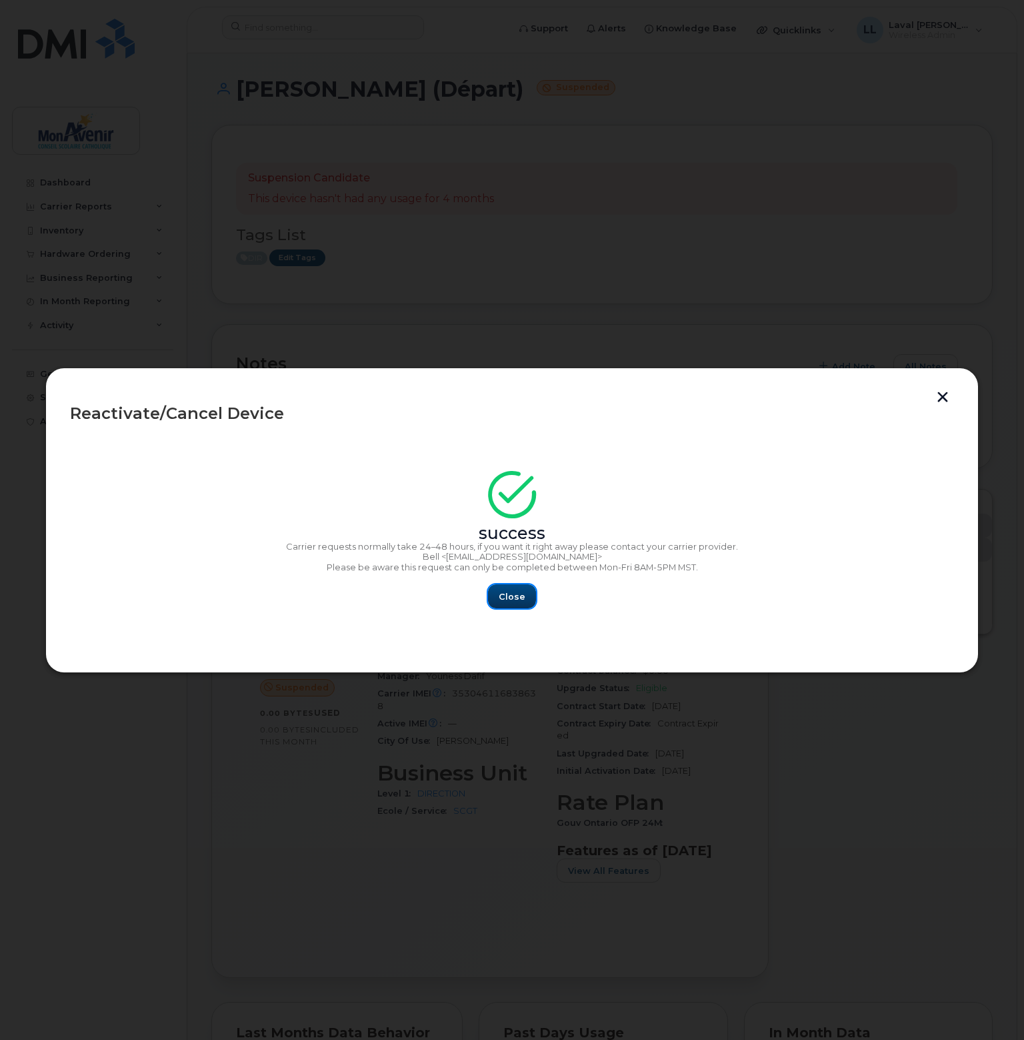
click at [506, 595] on span "Close" at bounding box center [512, 596] width 27 height 13
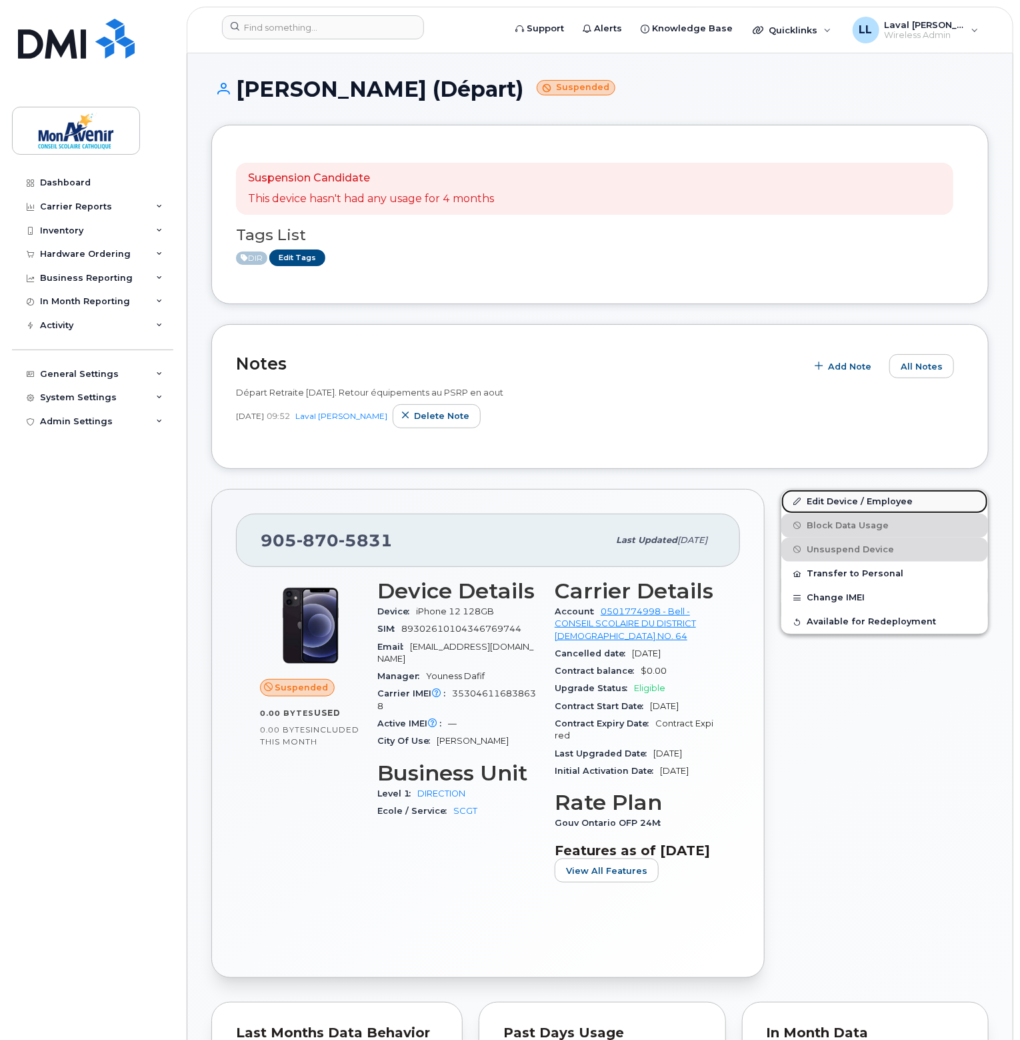
click at [845, 500] on link "Edit Device / Employee" at bounding box center [884, 501] width 207 height 24
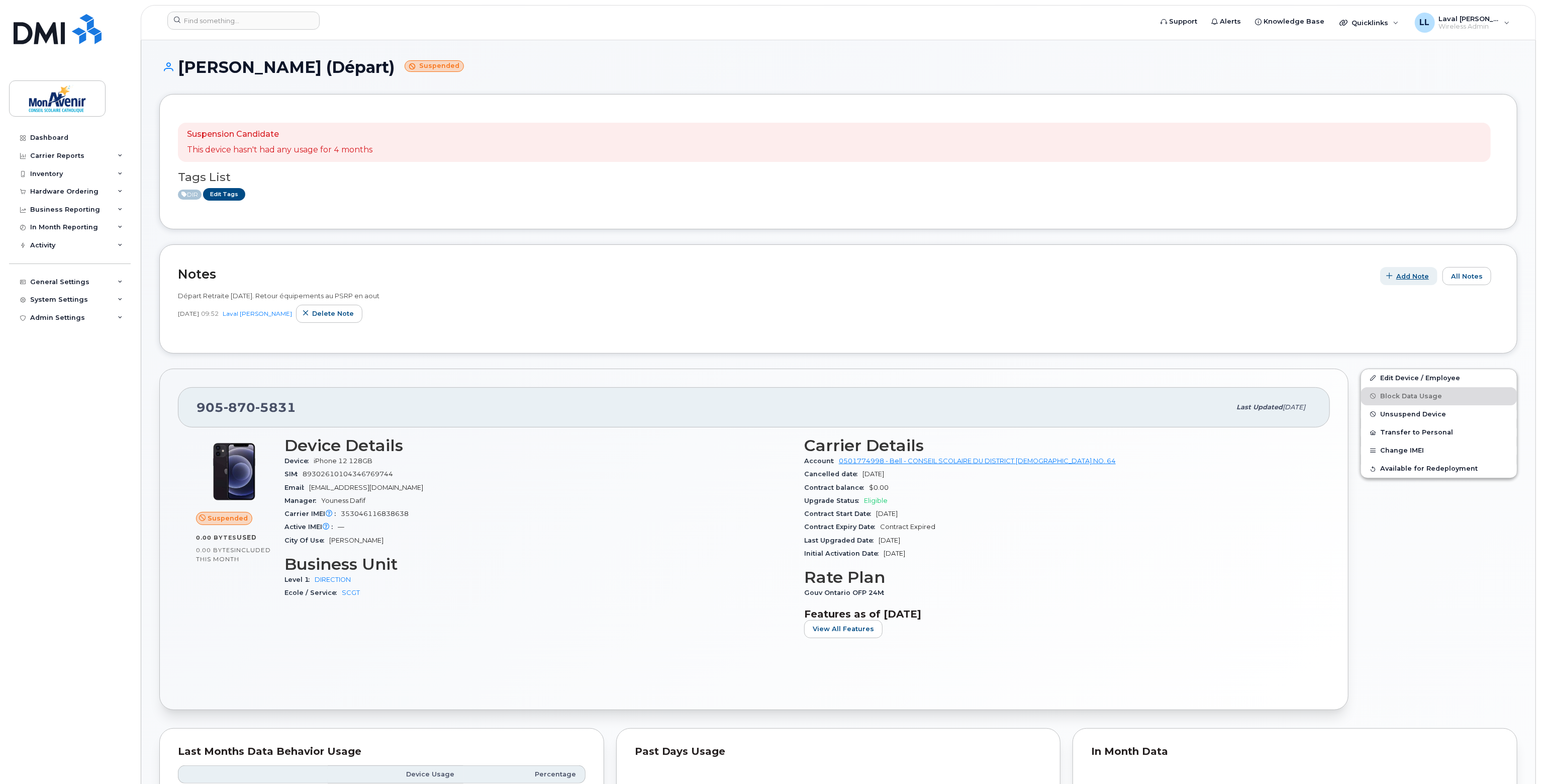
click at [1414, 276] on span "Add Note" at bounding box center [1412, 276] width 32 height 10
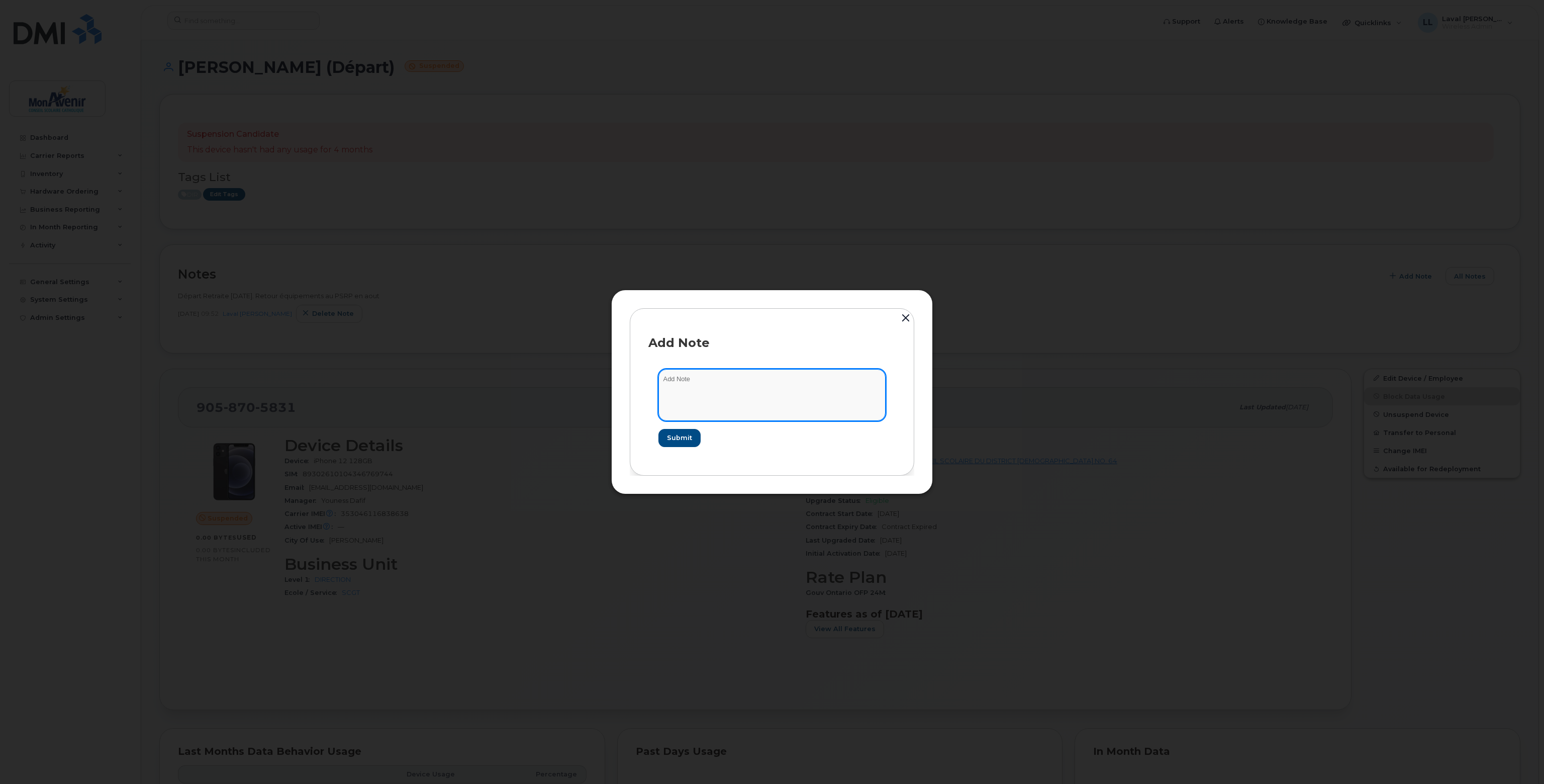
click at [772, 388] on textarea at bounding box center [771, 394] width 227 height 51
type textarea "Reassigné a [PERSON_NAME] ESSF 16/9"
click at [690, 433] on span "Submit" at bounding box center [679, 437] width 25 height 10
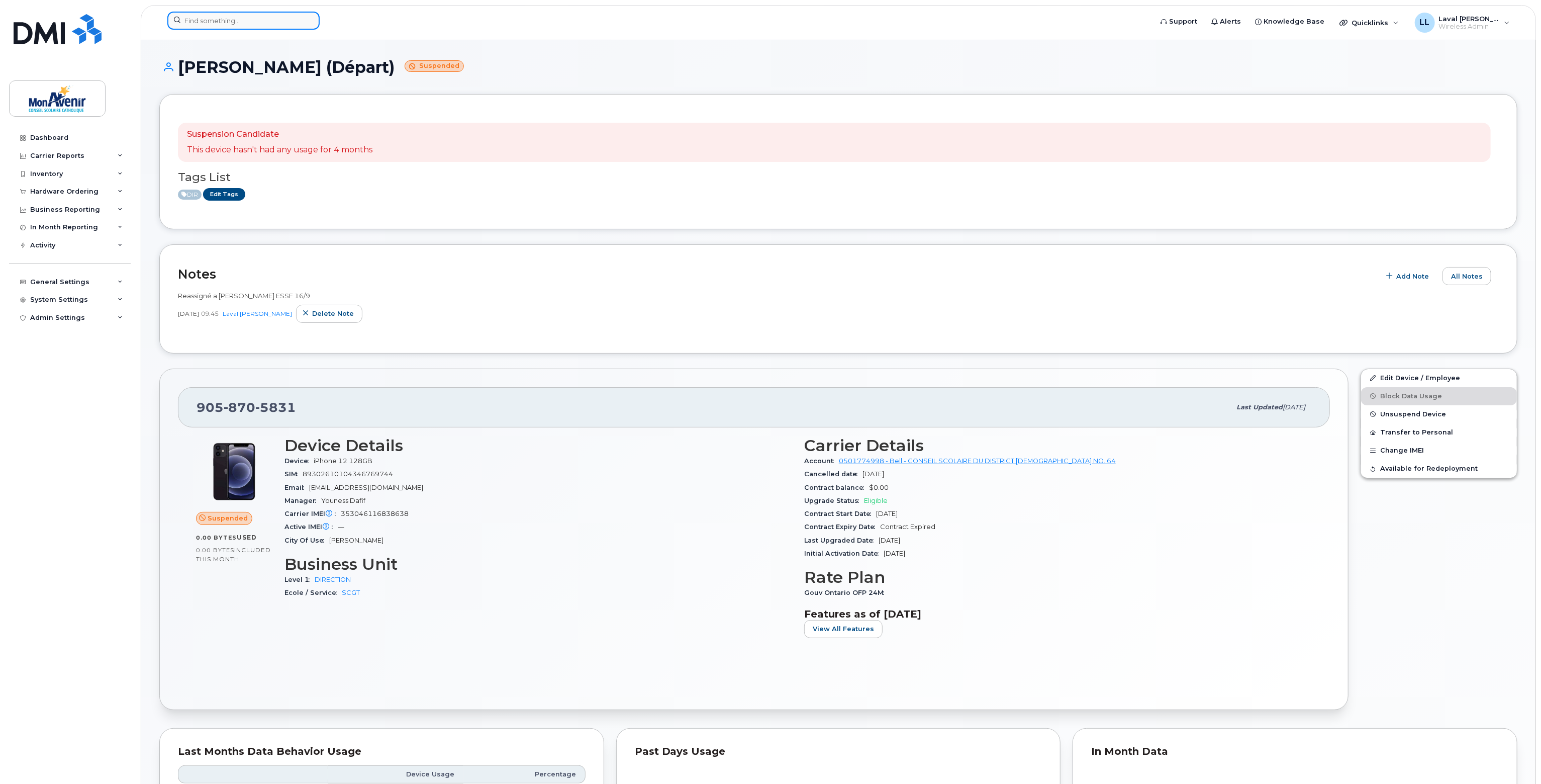
click at [211, 20] on input at bounding box center [244, 20] width 152 height 18
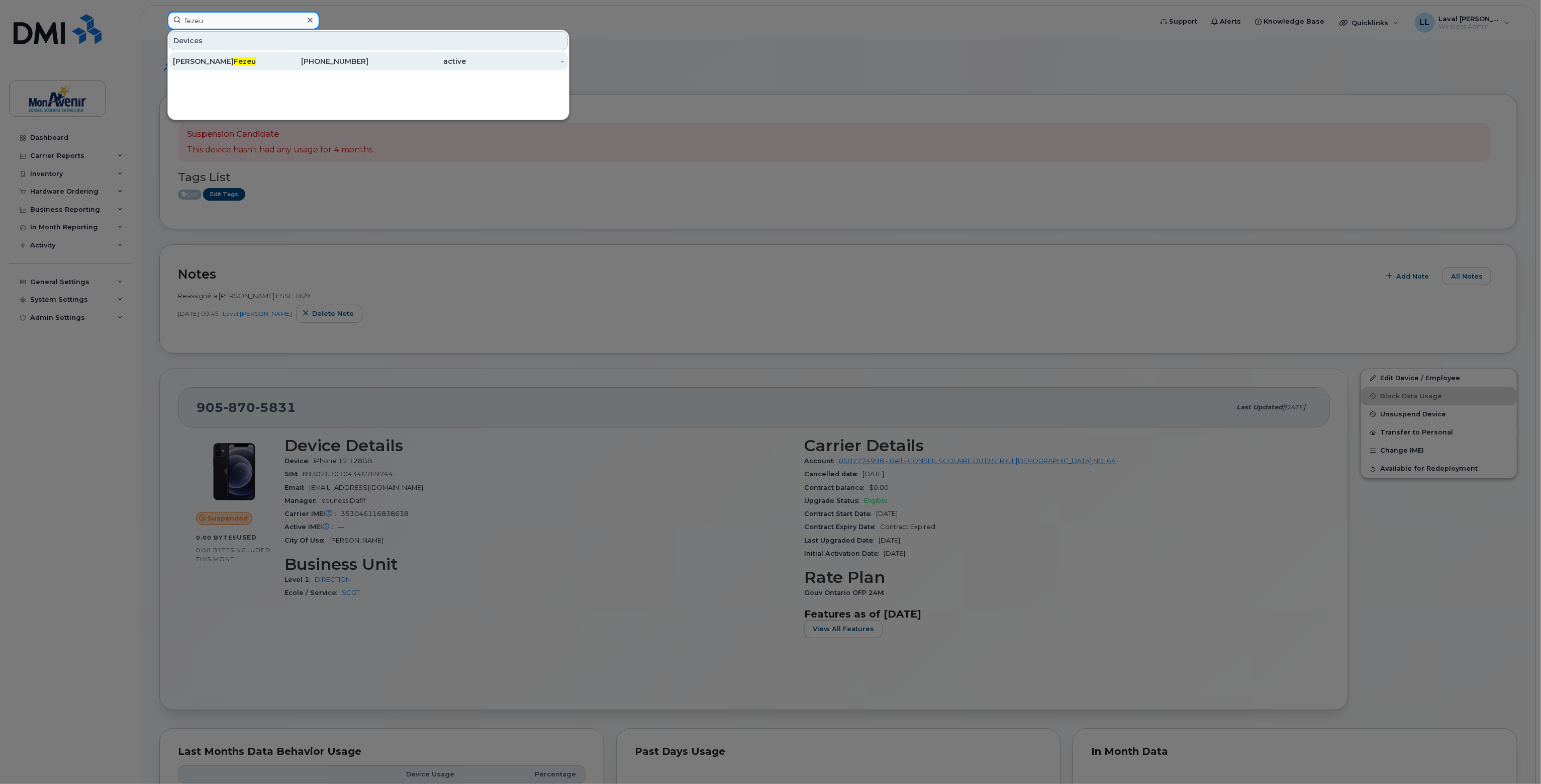
type input "fezeu"
click at [234, 60] on span "Fezeu" at bounding box center [244, 61] width 22 height 9
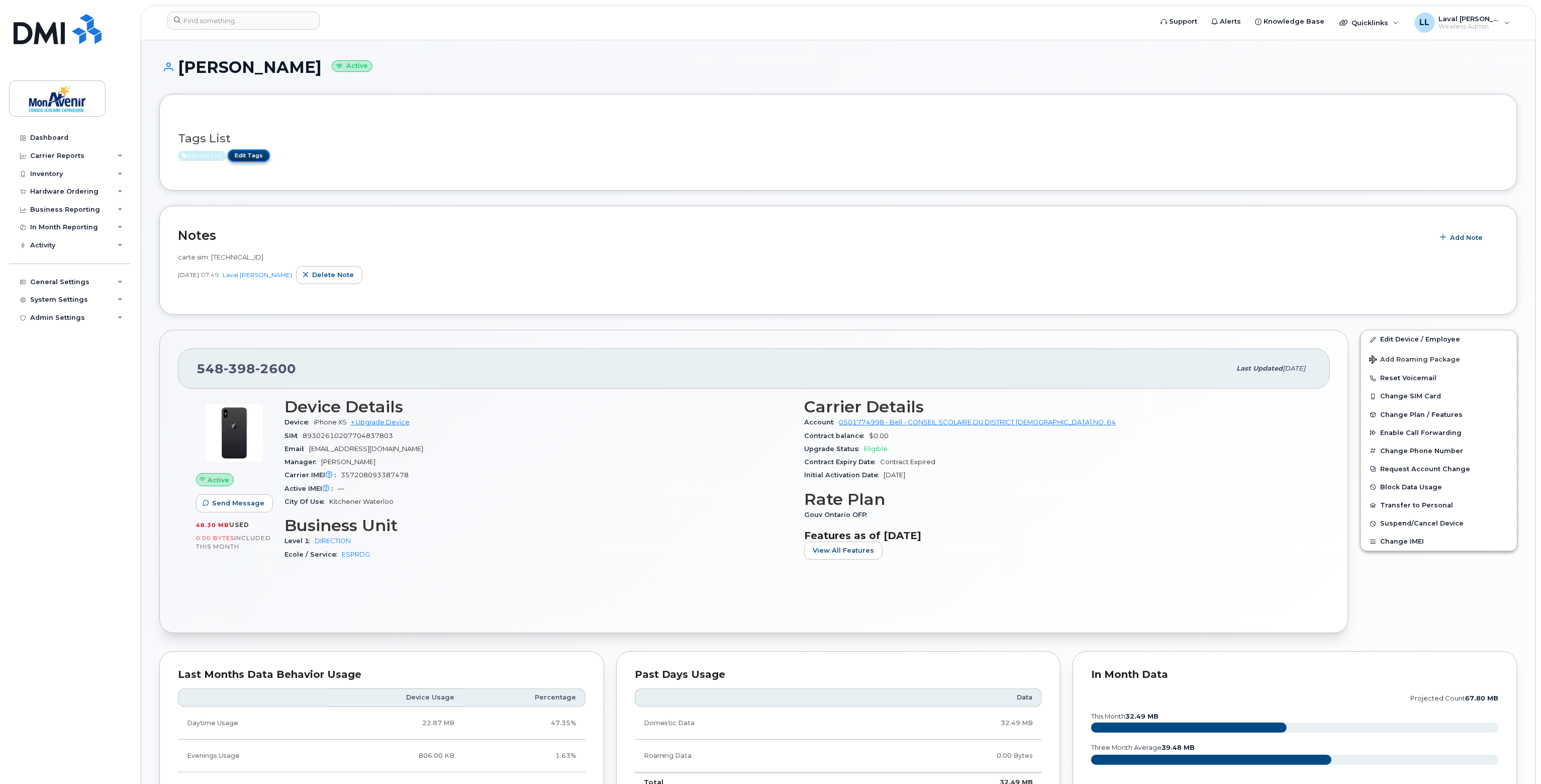
click at [240, 161] on link "Edit Tags" at bounding box center [249, 155] width 42 height 13
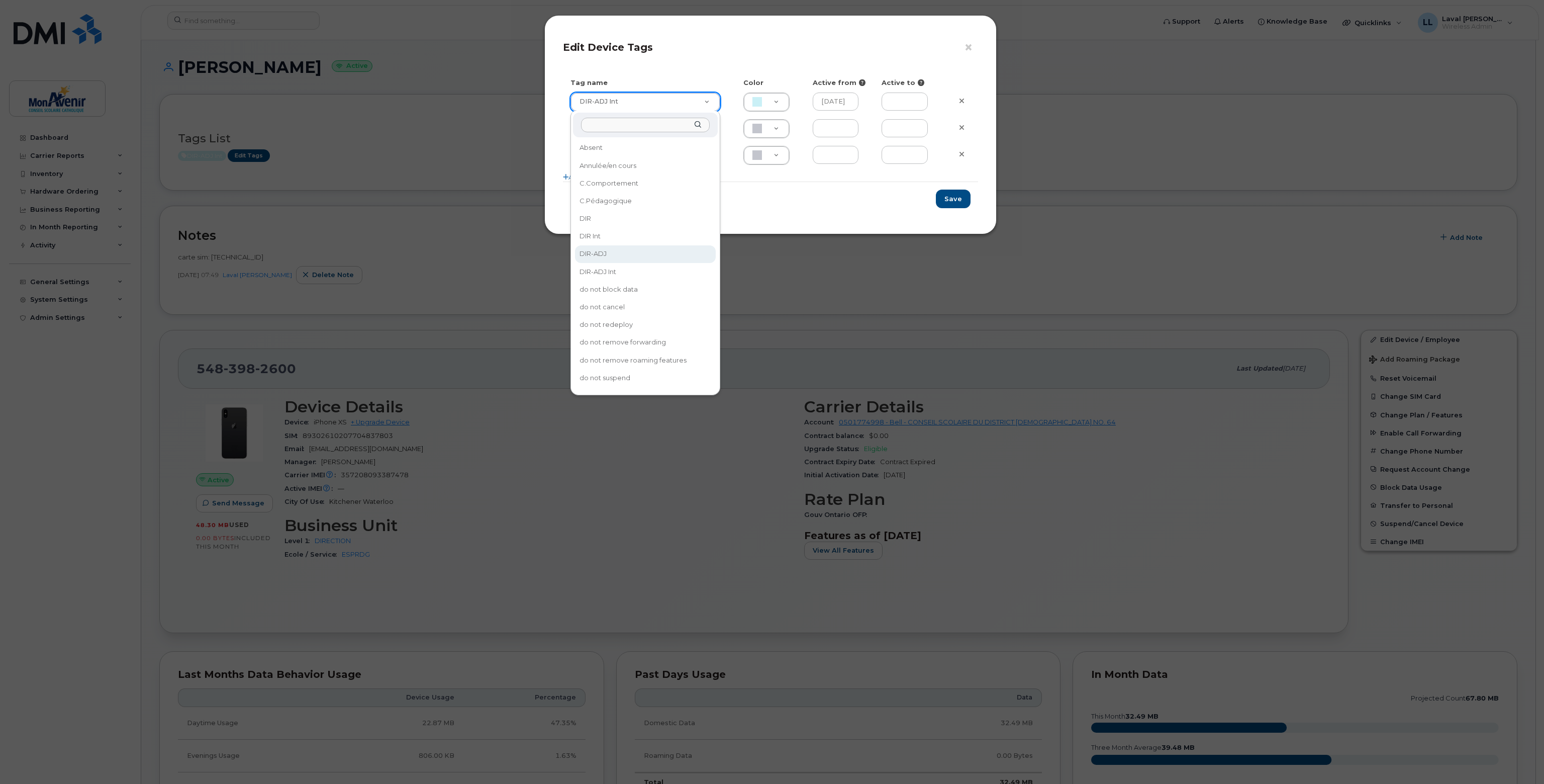
type input "DIR-ADJ"
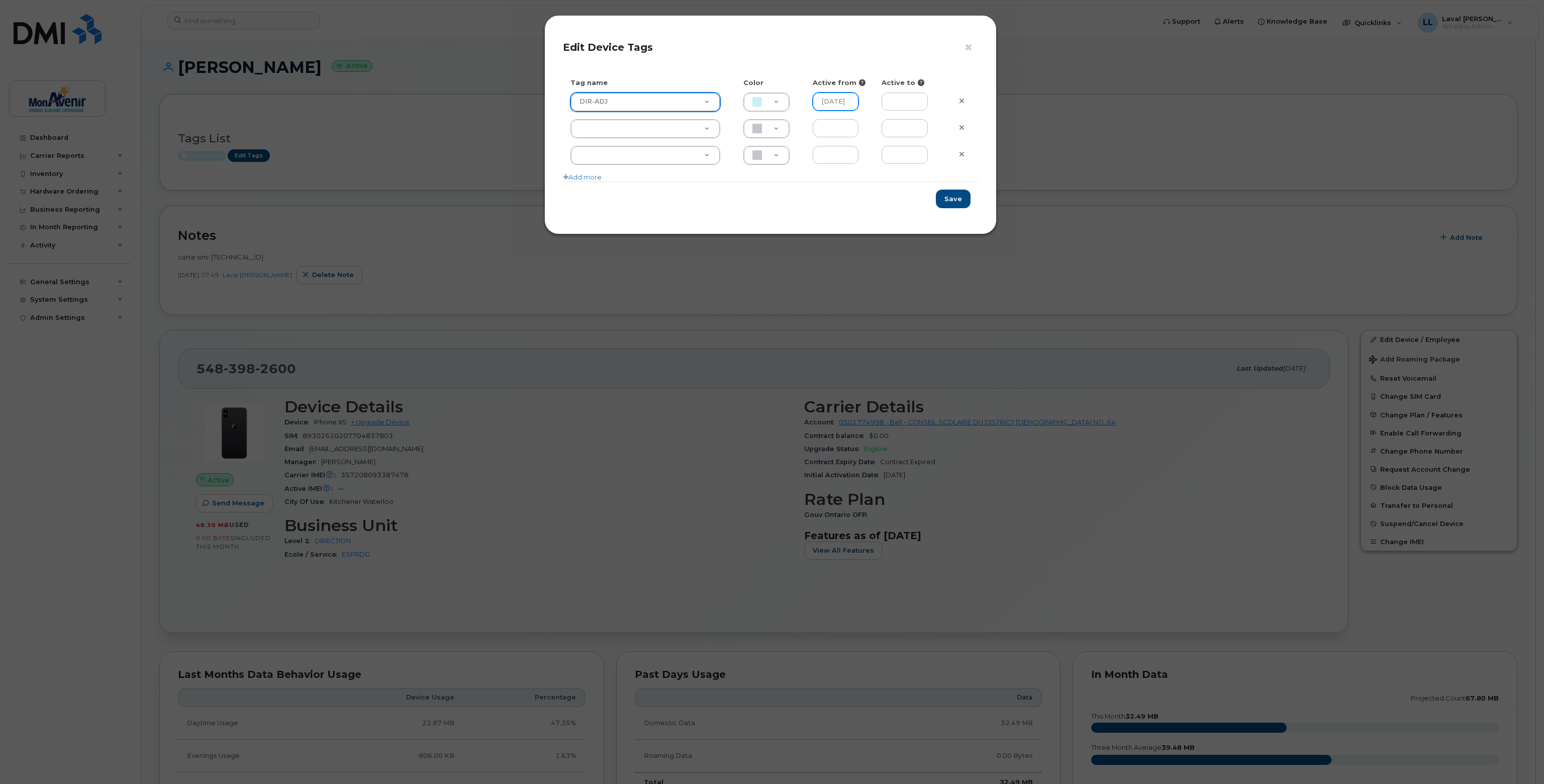
click at [841, 104] on input "2024-08-26" at bounding box center [835, 102] width 46 height 18
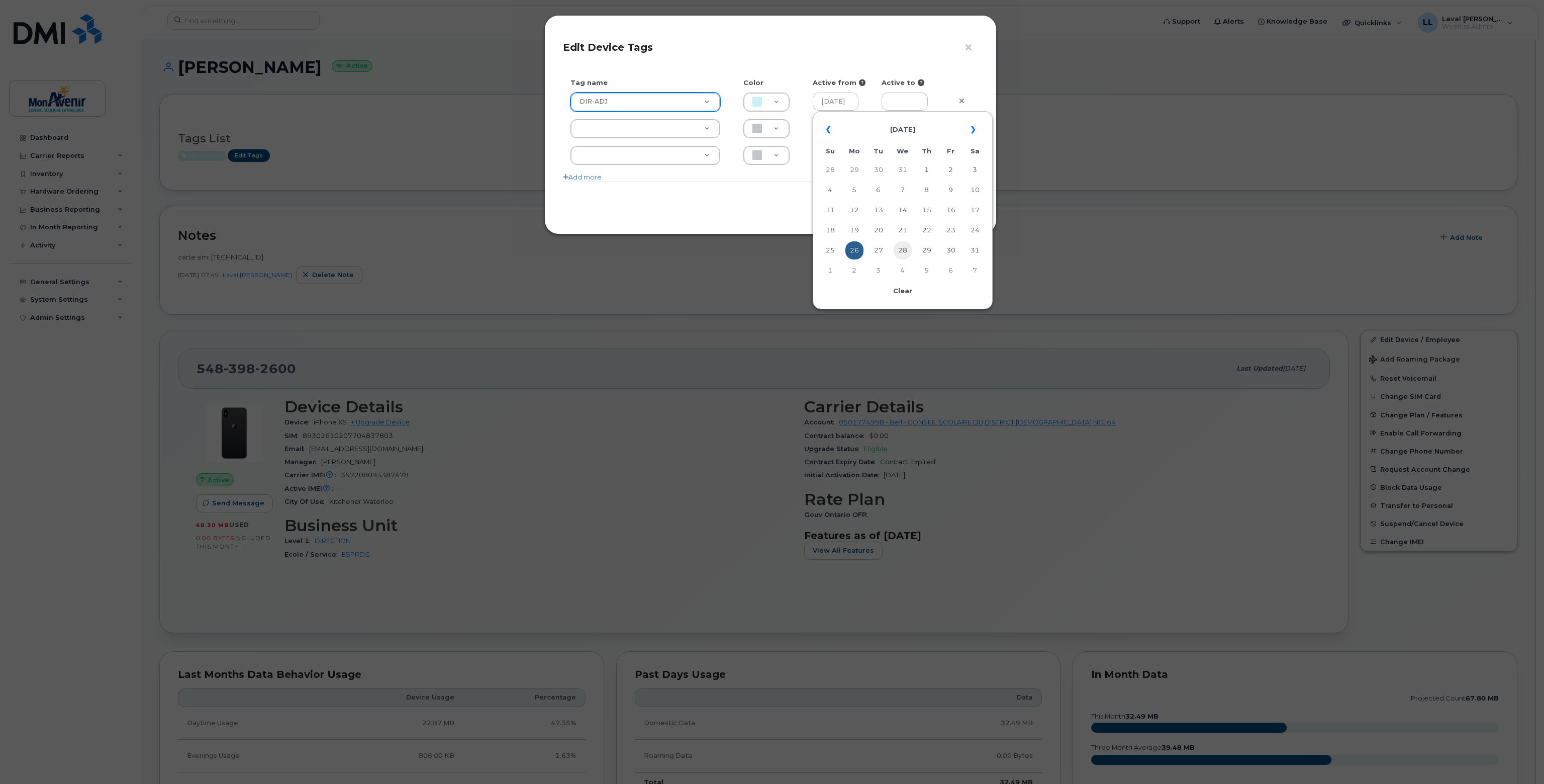
click at [907, 249] on td "28" at bounding box center [903, 250] width 18 height 18
click at [843, 100] on input "2024-08-28" at bounding box center [835, 102] width 46 height 18
click at [905, 132] on th "August 2024" at bounding box center [903, 130] width 115 height 24
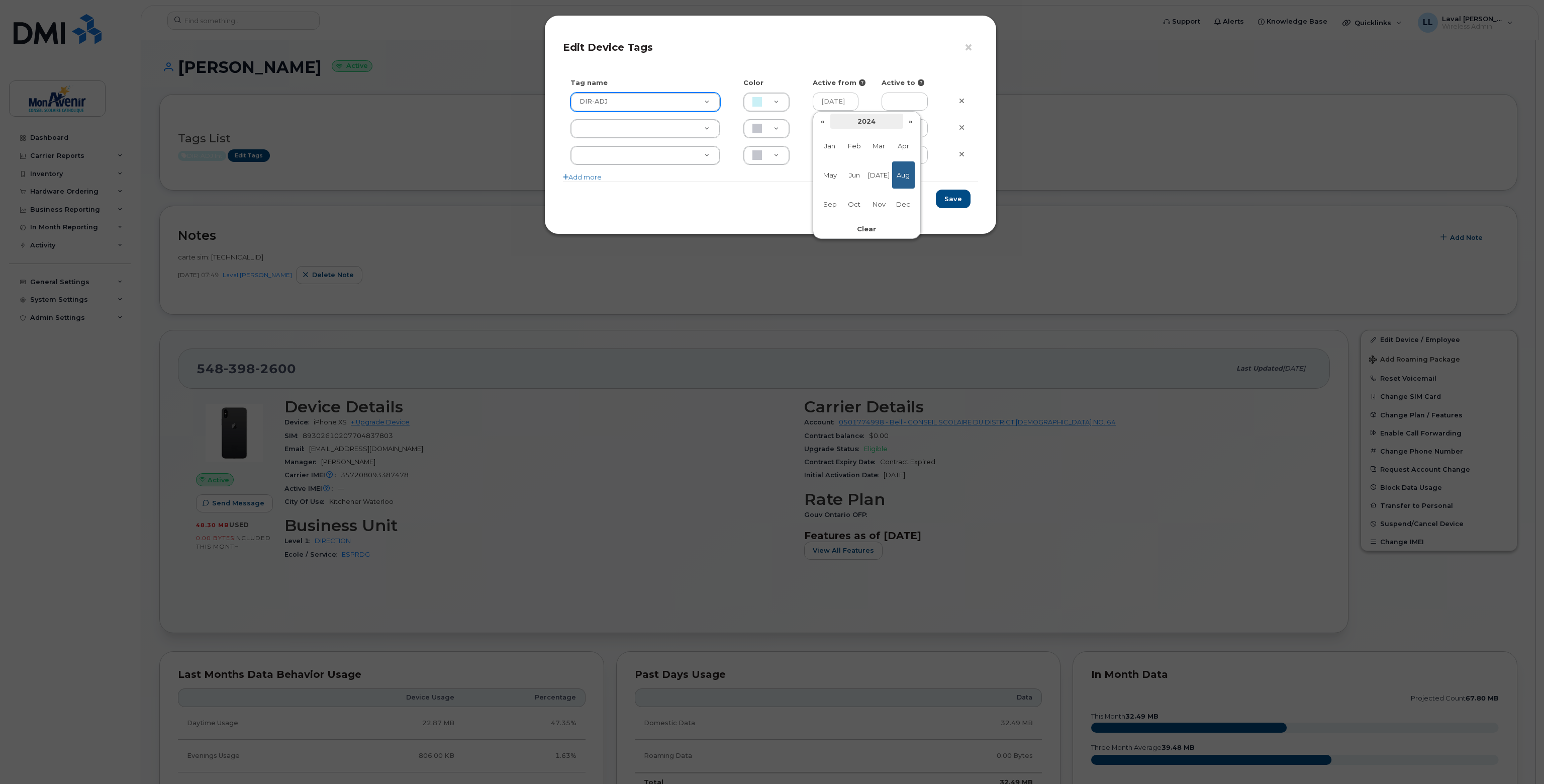
click at [876, 123] on th "2024" at bounding box center [867, 121] width 73 height 15
click at [887, 176] on span "2025" at bounding box center [879, 175] width 23 height 27
click at [897, 176] on span "Aug" at bounding box center [904, 175] width 23 height 27
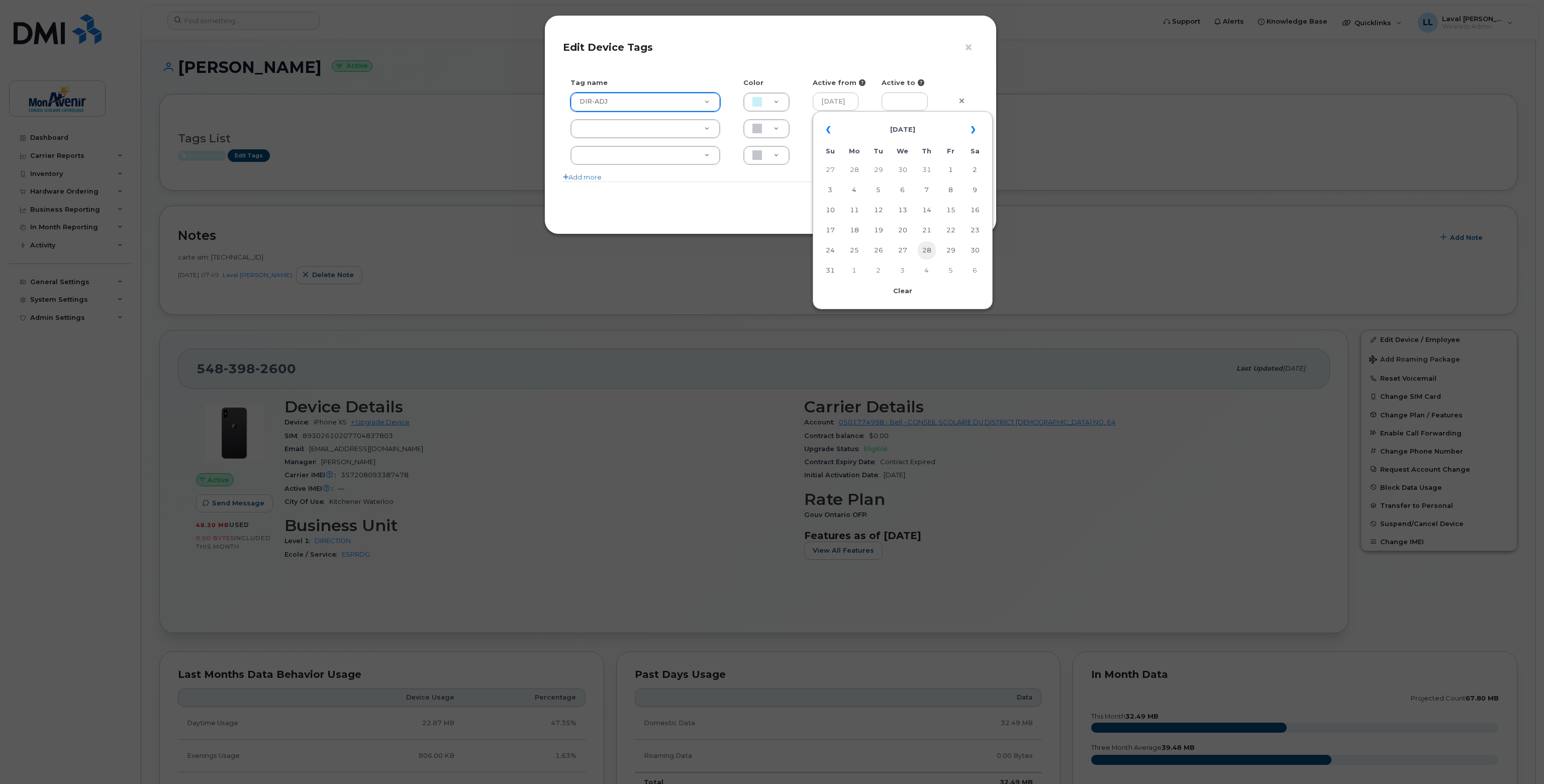
click at [932, 256] on td "28" at bounding box center [927, 250] width 18 height 18
type input "2025-08-28"
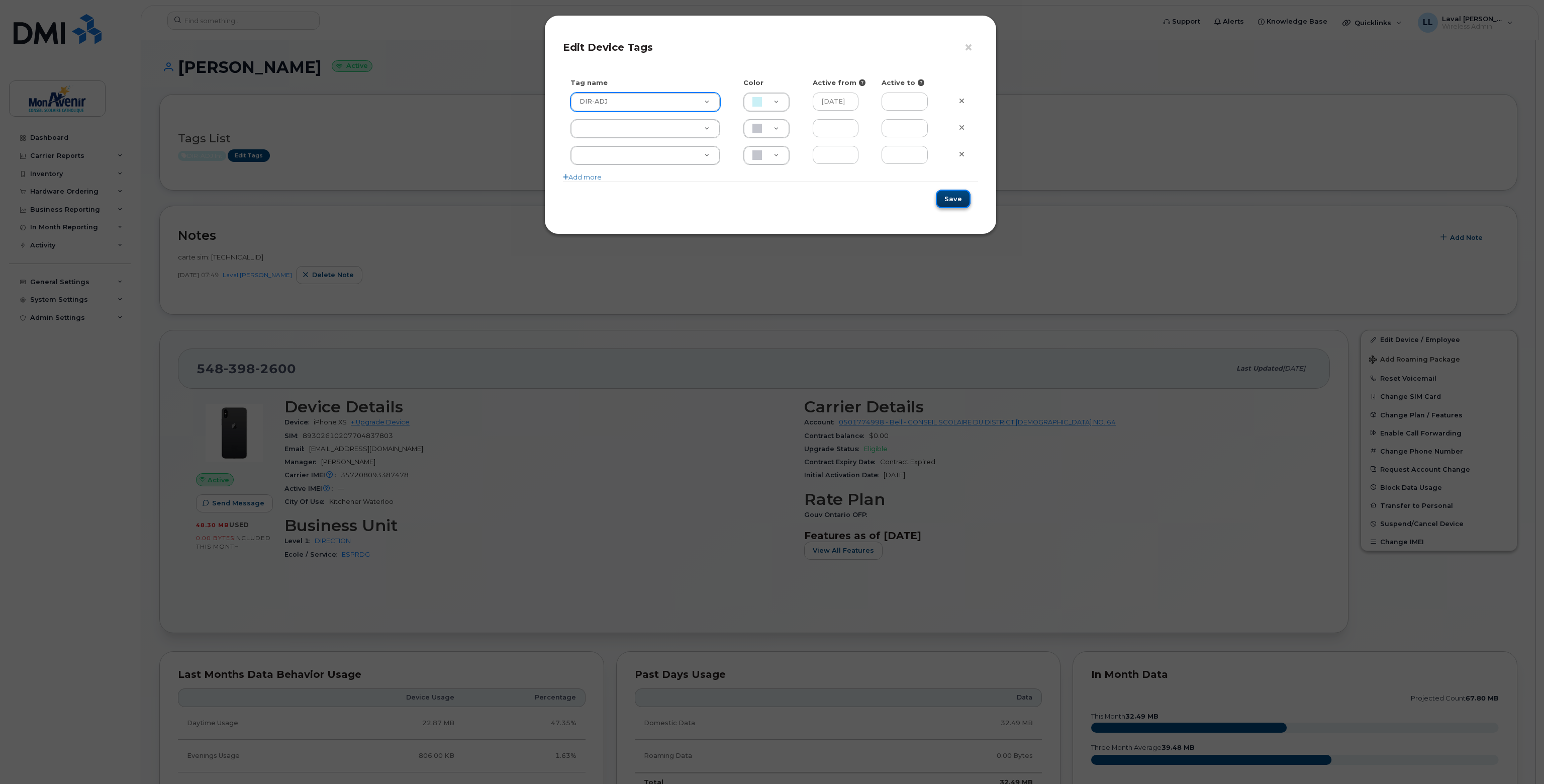
click at [960, 198] on button "Save" at bounding box center [954, 198] width 35 height 19
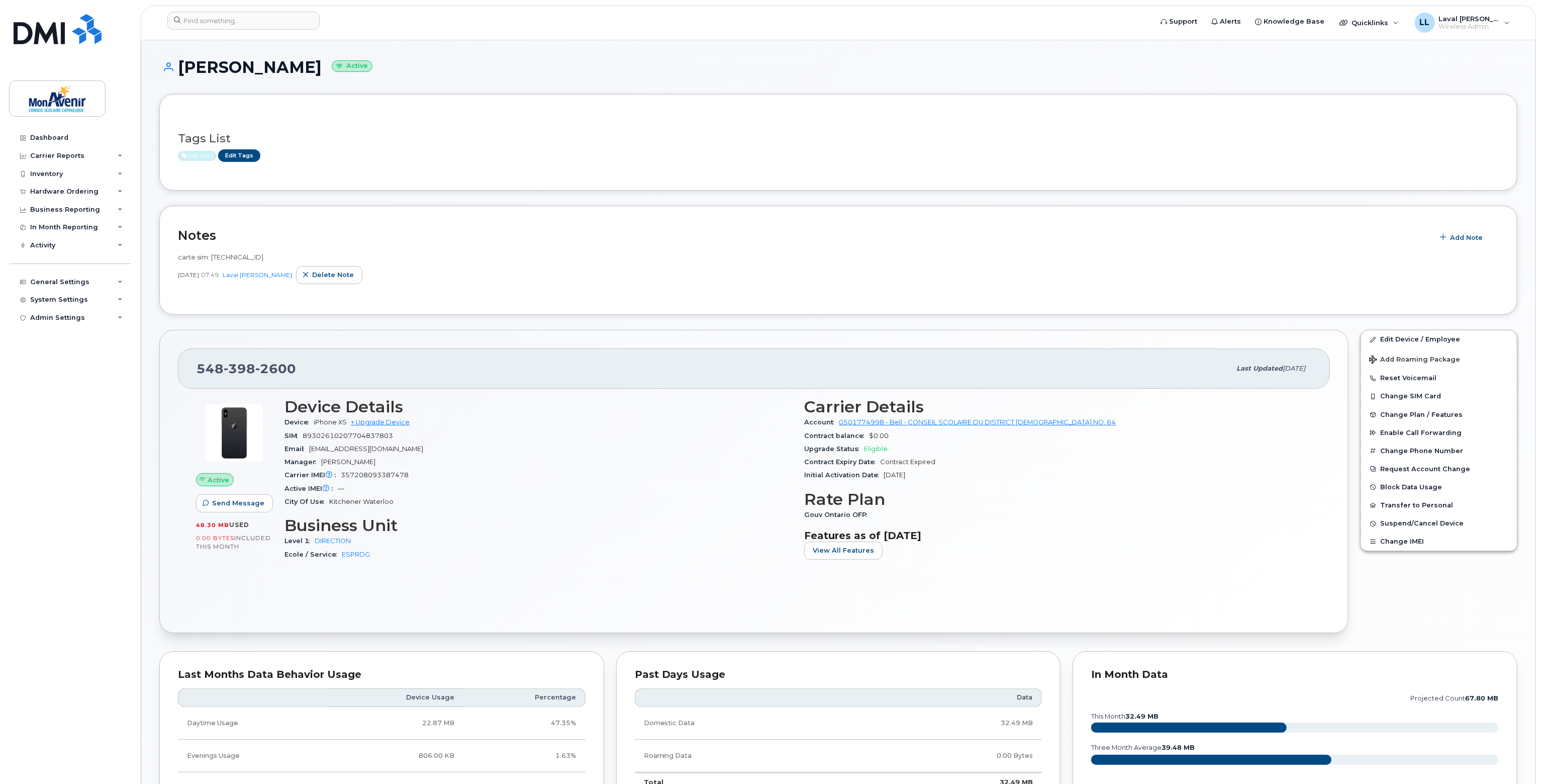
click at [1034, 192] on div "Tags List DIR-ADJ Edit Tags Notes Add Note carte sim: 89302610207704837803 Sep …" at bounding box center [838, 699] width 1359 height 1210
click at [700, 285] on div "carte sim: 89302610207704837803 Sep 12, 2024 07:49 Laval Lai Yoon Hin Delete no…" at bounding box center [838, 271] width 1321 height 50
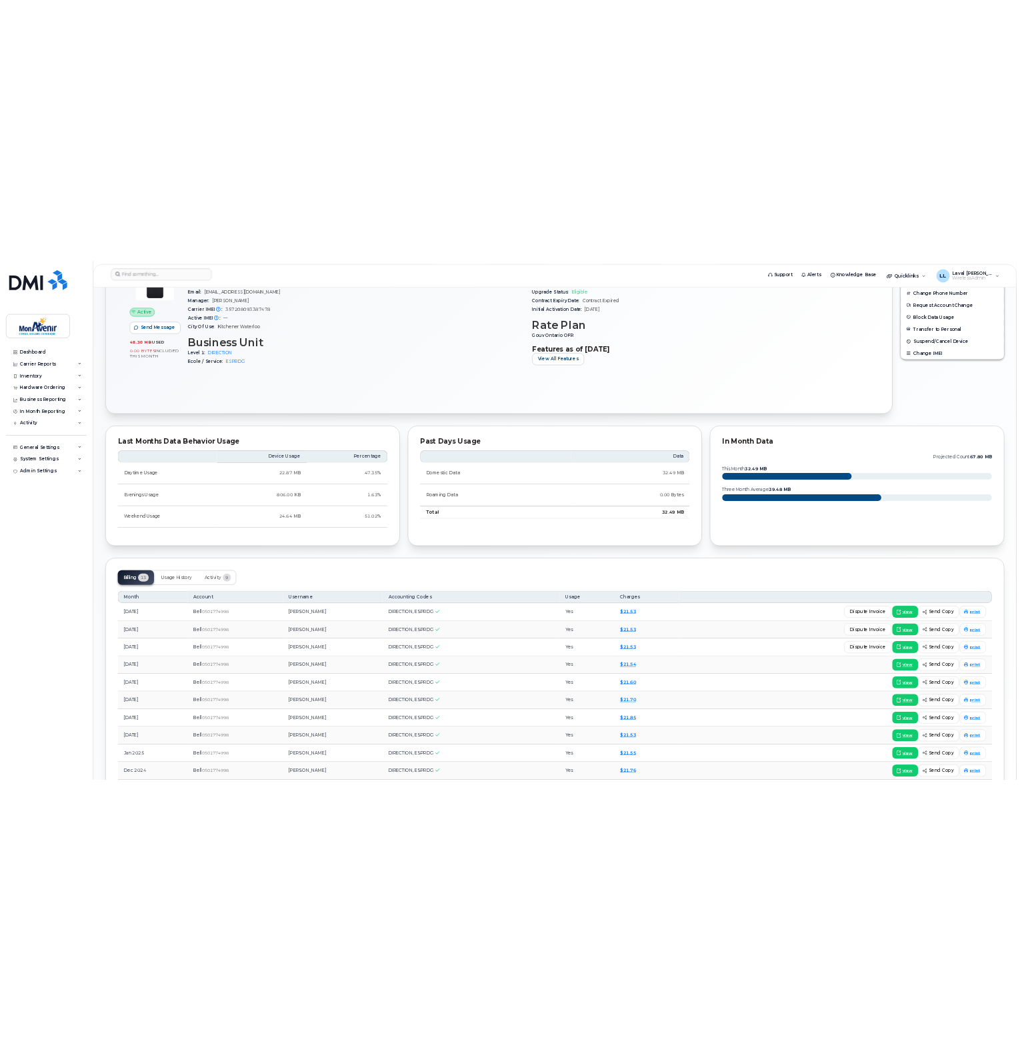
scroll to position [752, 0]
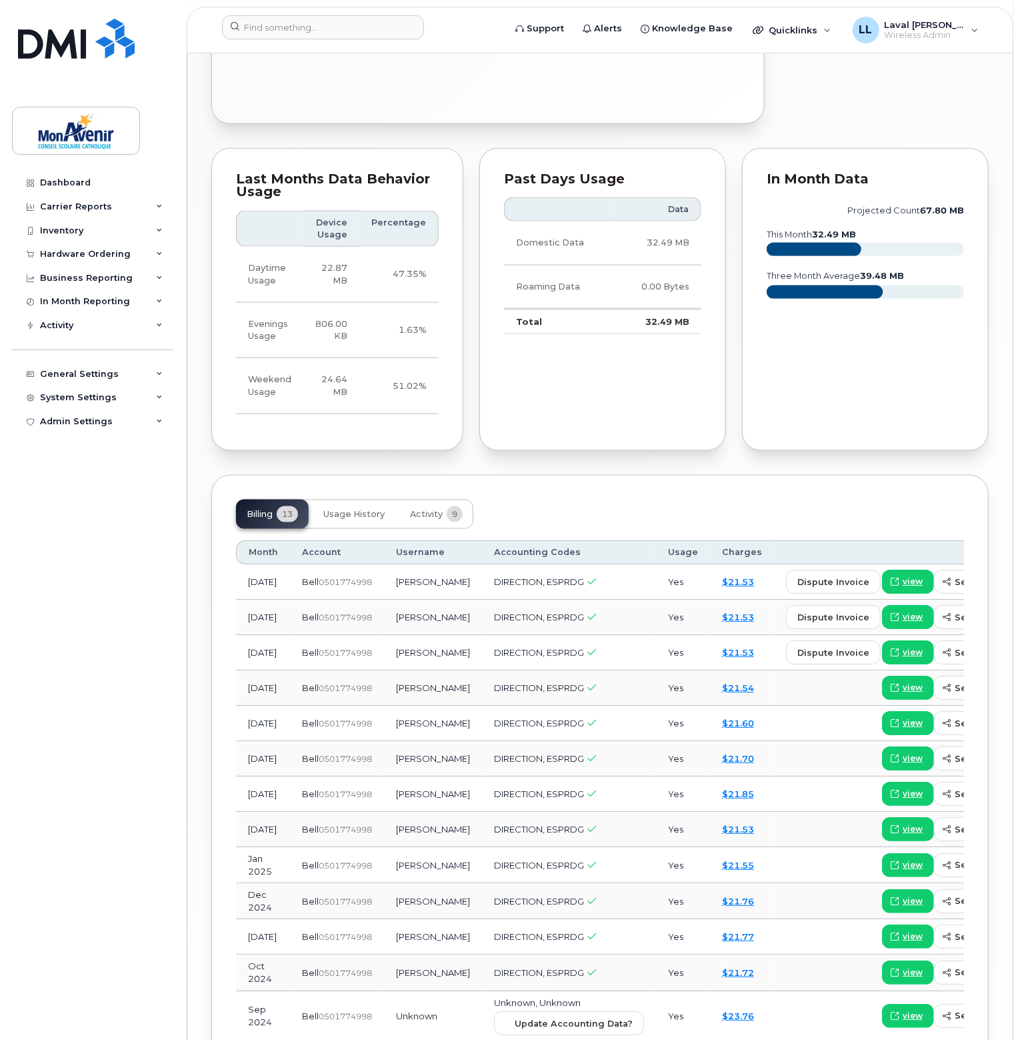
click at [89, 510] on div "Dashboard Carrier Reports Monthly Billing Data Pooling Average Costing Accounti…" at bounding box center [94, 595] width 165 height 849
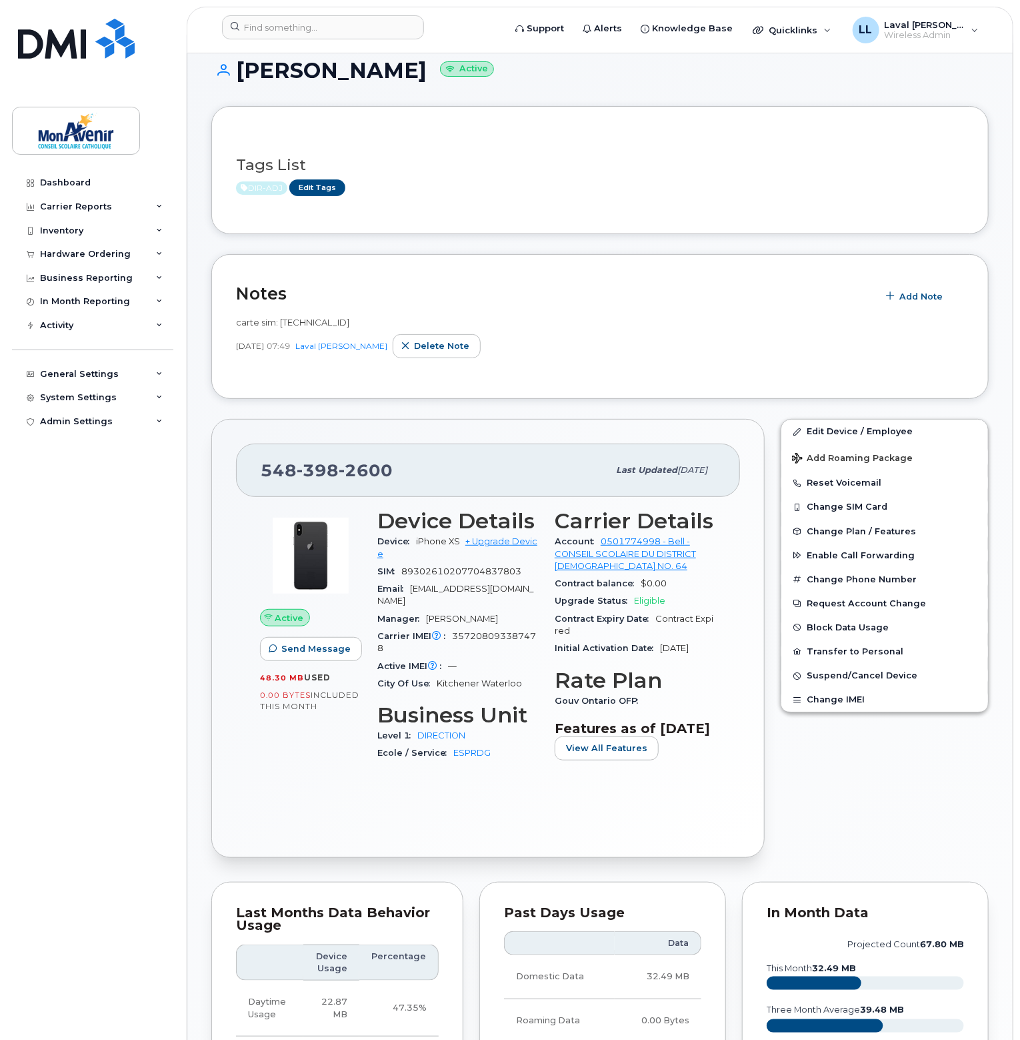
scroll to position [0, 0]
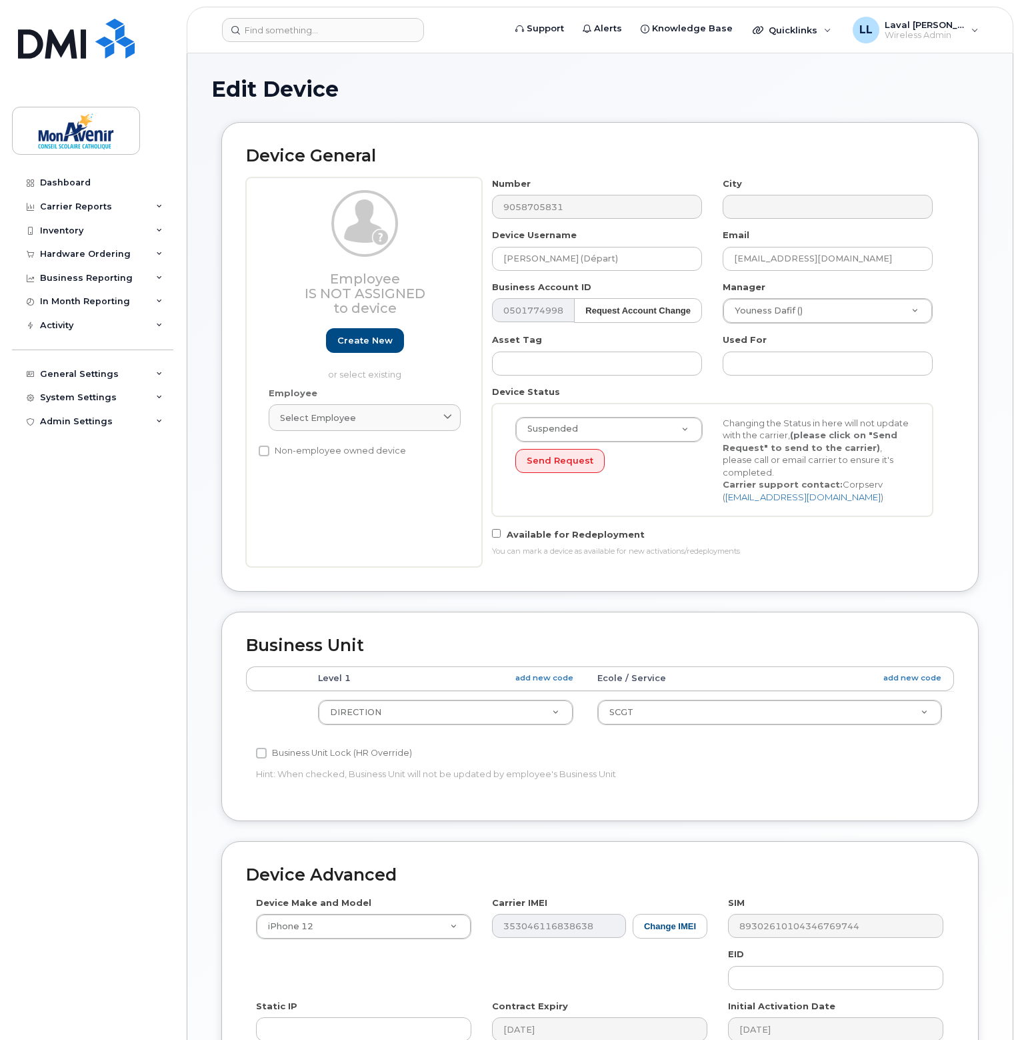
select select "29509938"
drag, startPoint x: 349, startPoint y: 240, endPoint x: 297, endPoint y: 242, distance: 52.7
click at [303, 240] on div "Employee Is not assigned to device Create new or select existing Employee Selec…" at bounding box center [600, 371] width 708 height 389
type input "Jamie Montpellier"
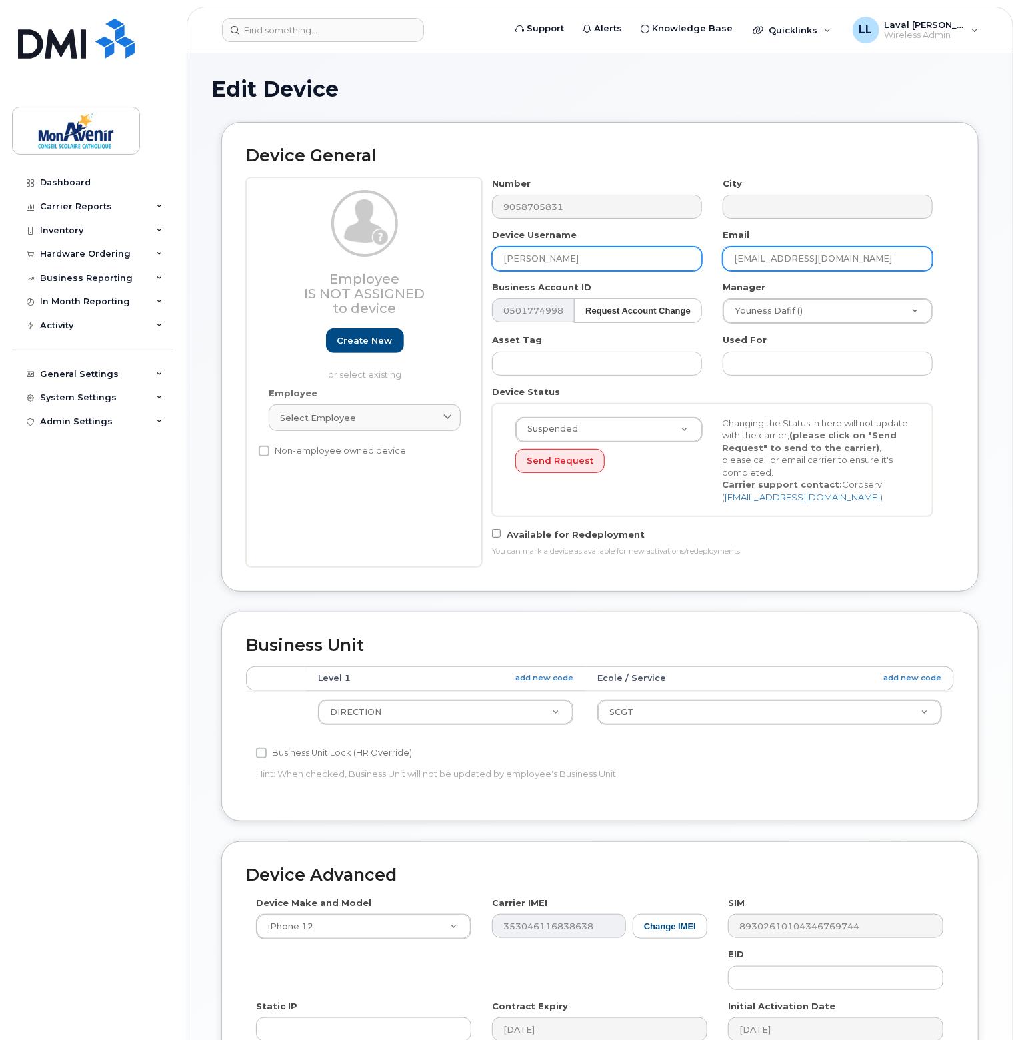
drag, startPoint x: 863, startPoint y: 252, endPoint x: 545, endPoint y: 255, distance: 318.1
click at [545, 255] on div "Number 9058705831 City Device Username Jamie Montpellier Email jgamache@cscmona…" at bounding box center [712, 371] width 461 height 389
paste input "montpellier"
type input "[EMAIL_ADDRESS][DOMAIN_NAME]"
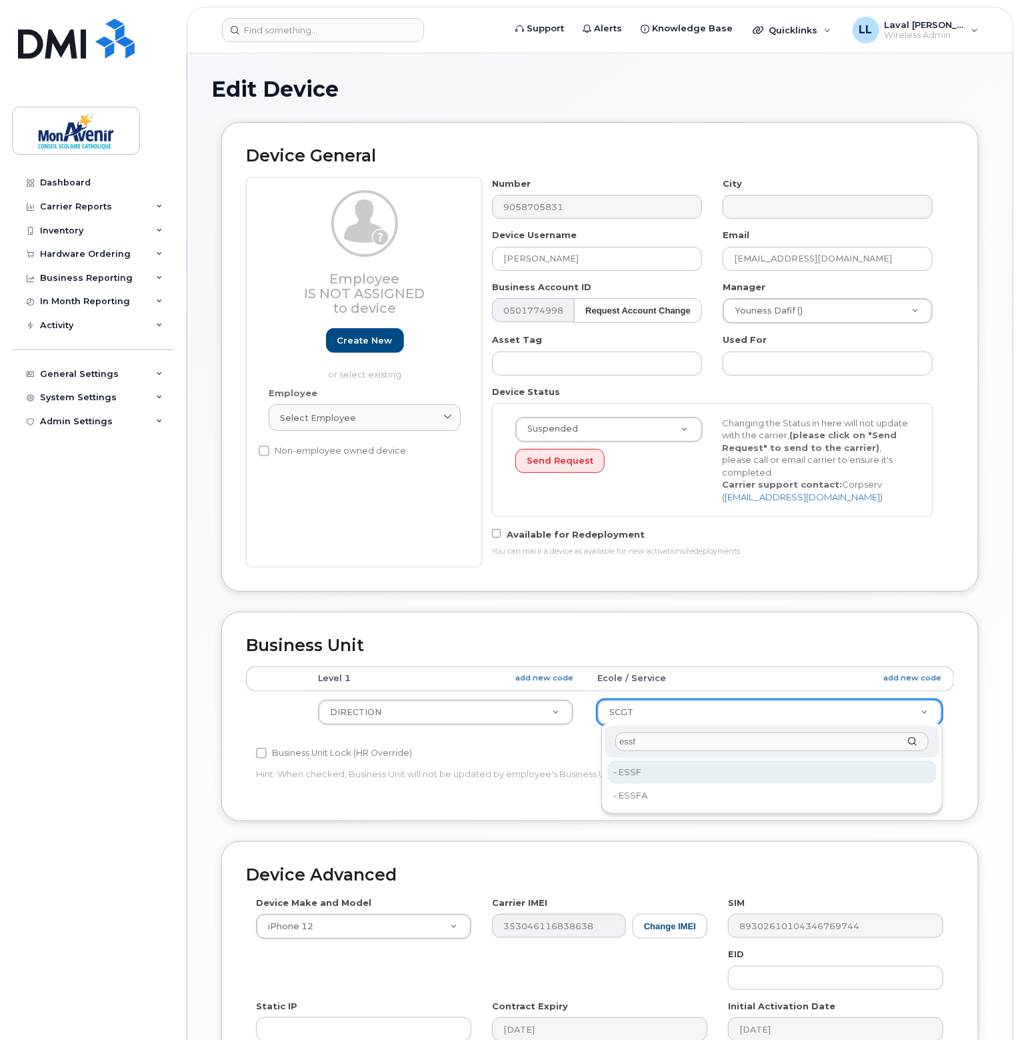
type input "essf"
type input "43034"
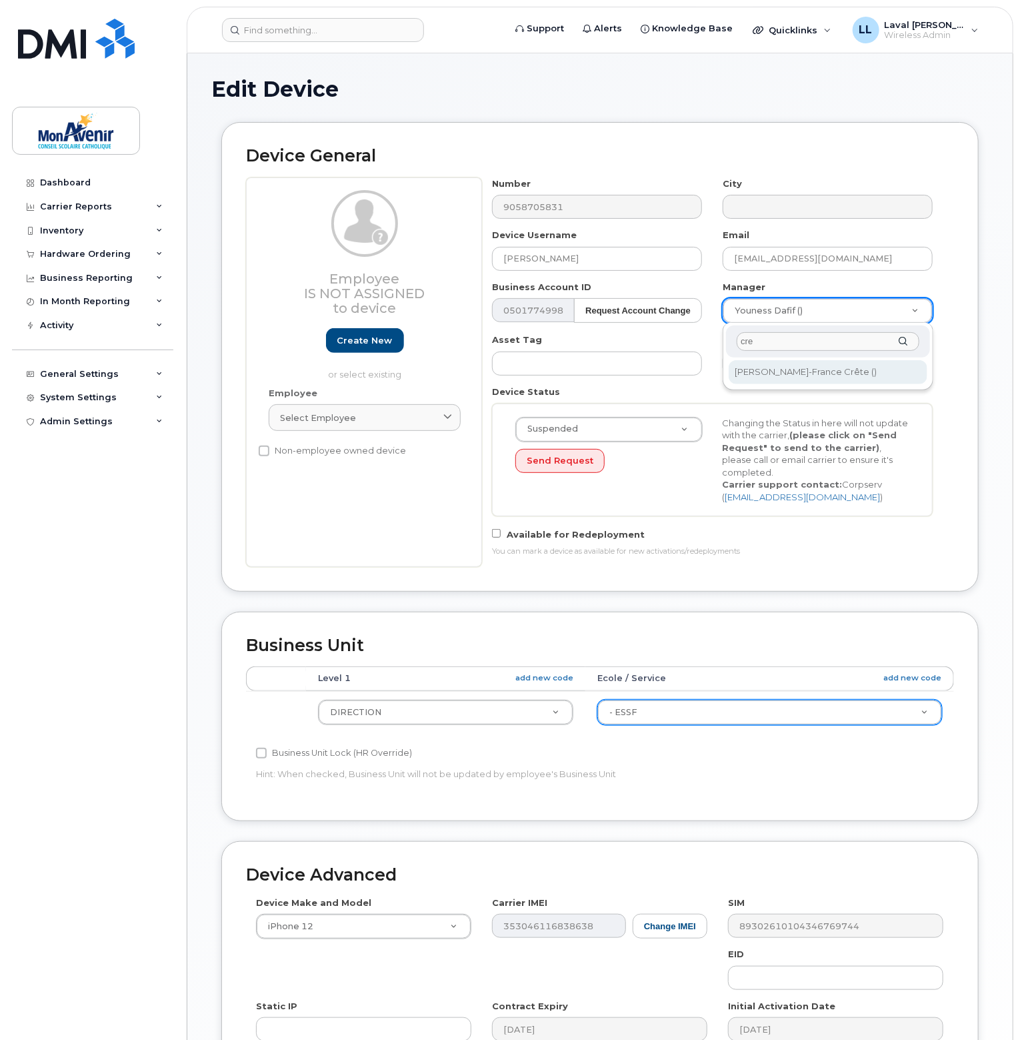
type input "cre"
type input "252475"
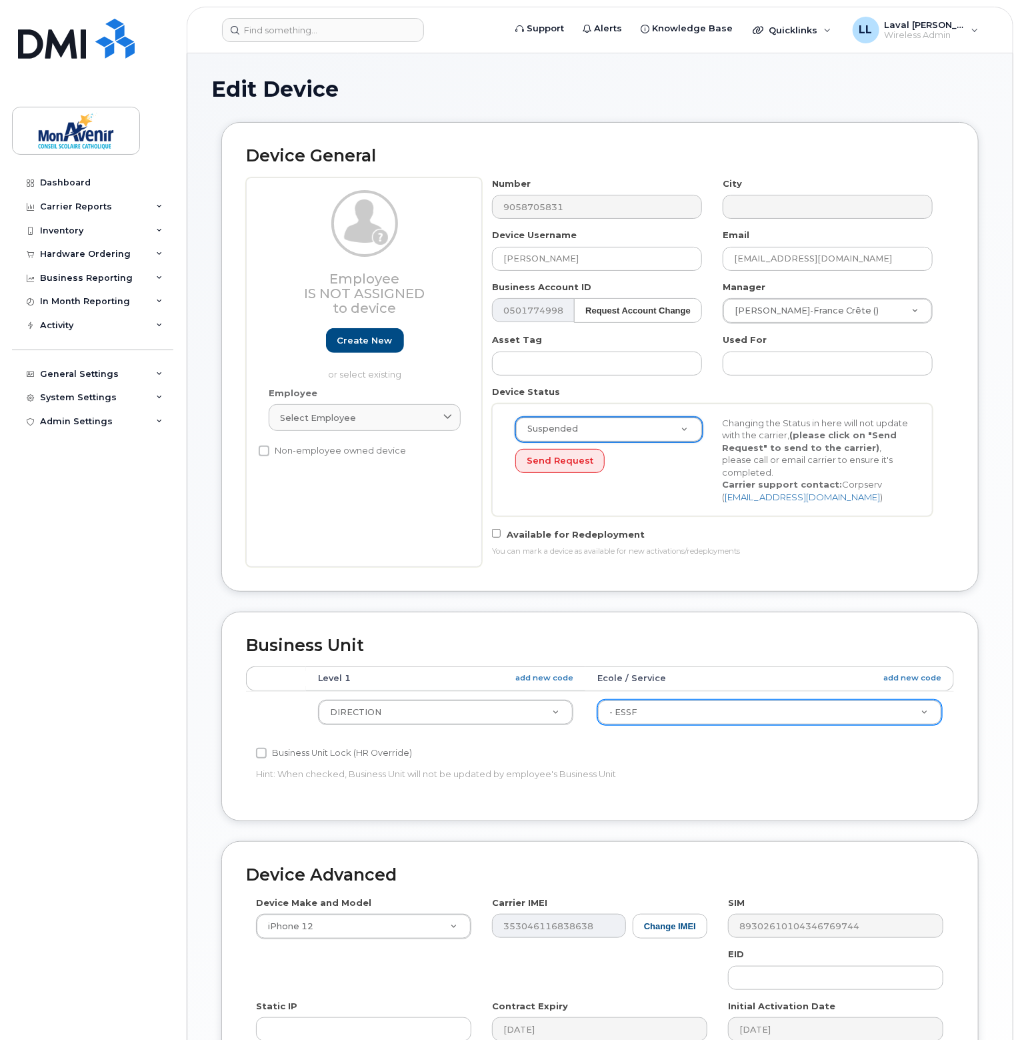
scroll to position [197, 0]
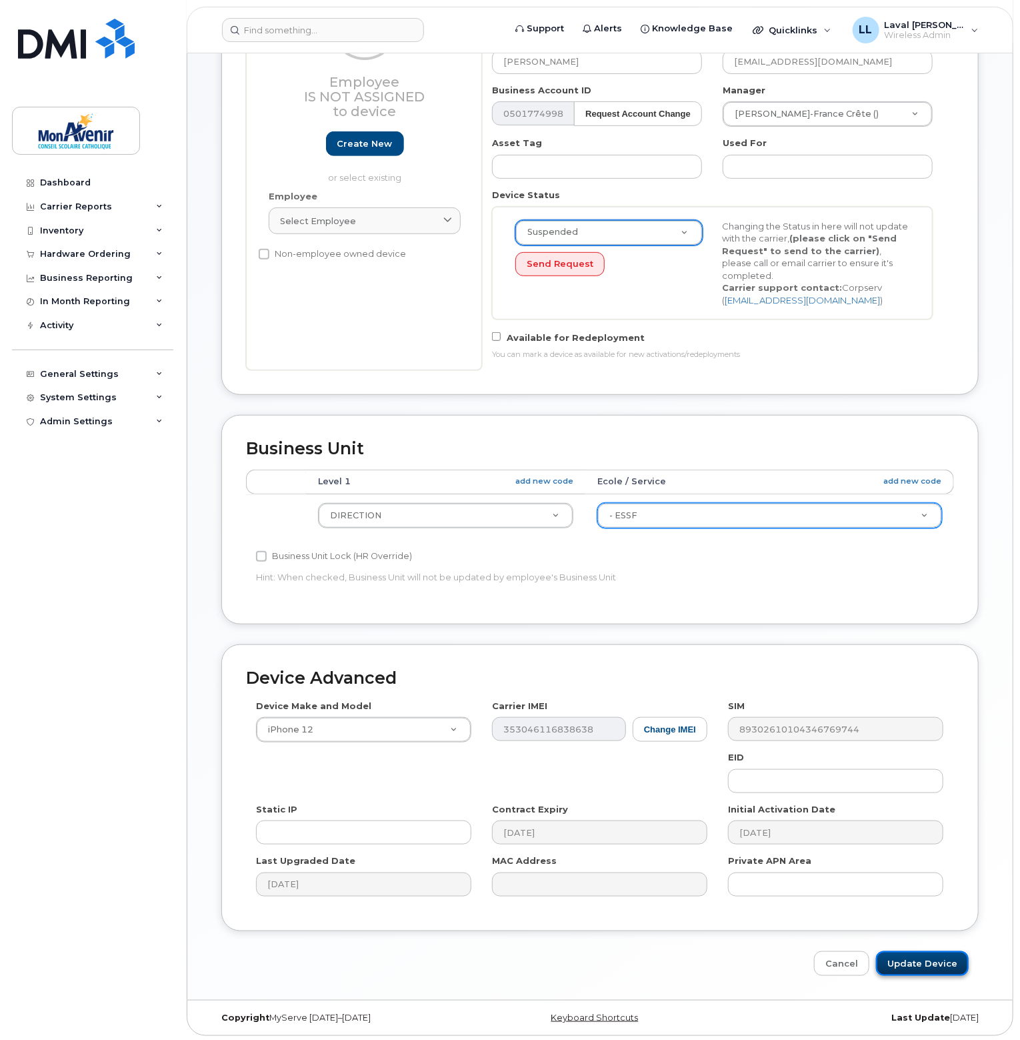
click at [934, 958] on input "Update Device" at bounding box center [922, 963] width 93 height 25
type input "Saving..."
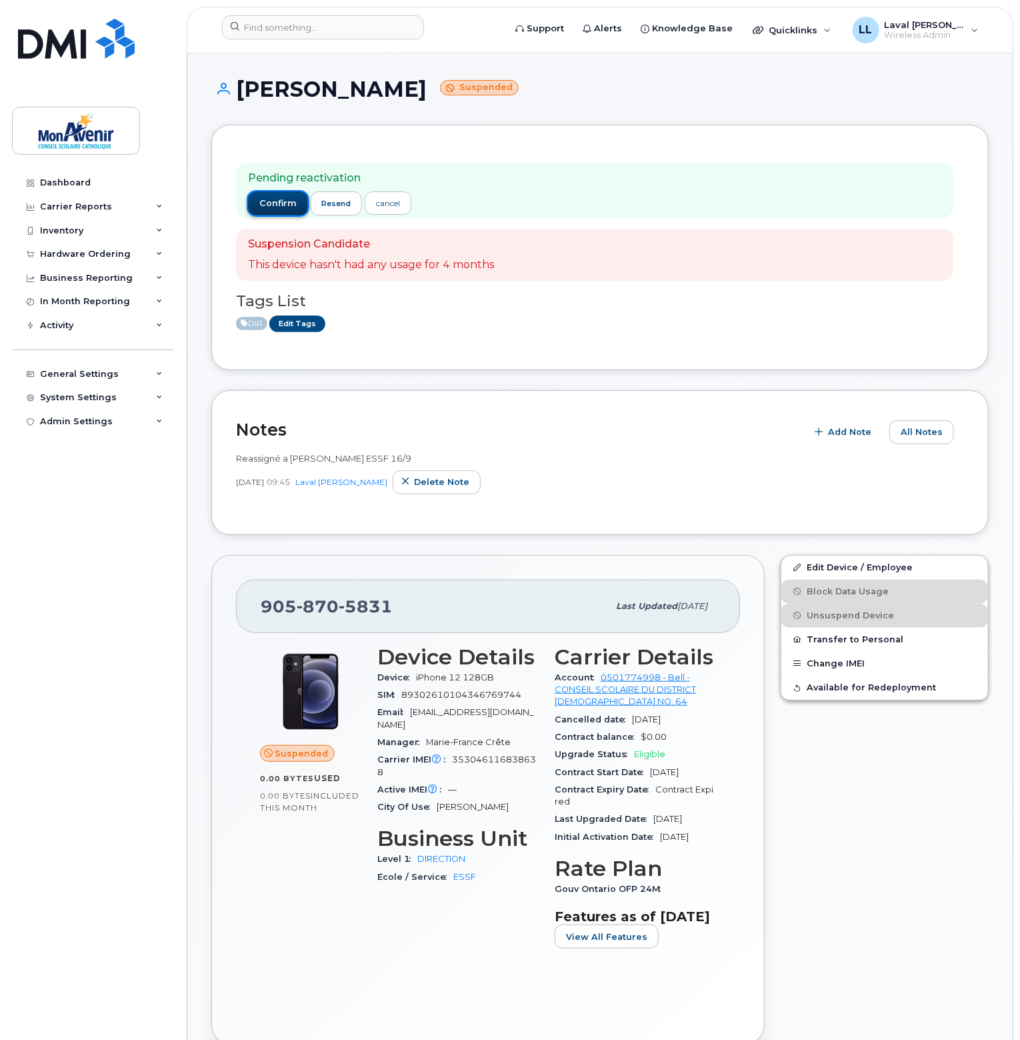
click at [281, 199] on span "confirm" at bounding box center [277, 203] width 37 height 12
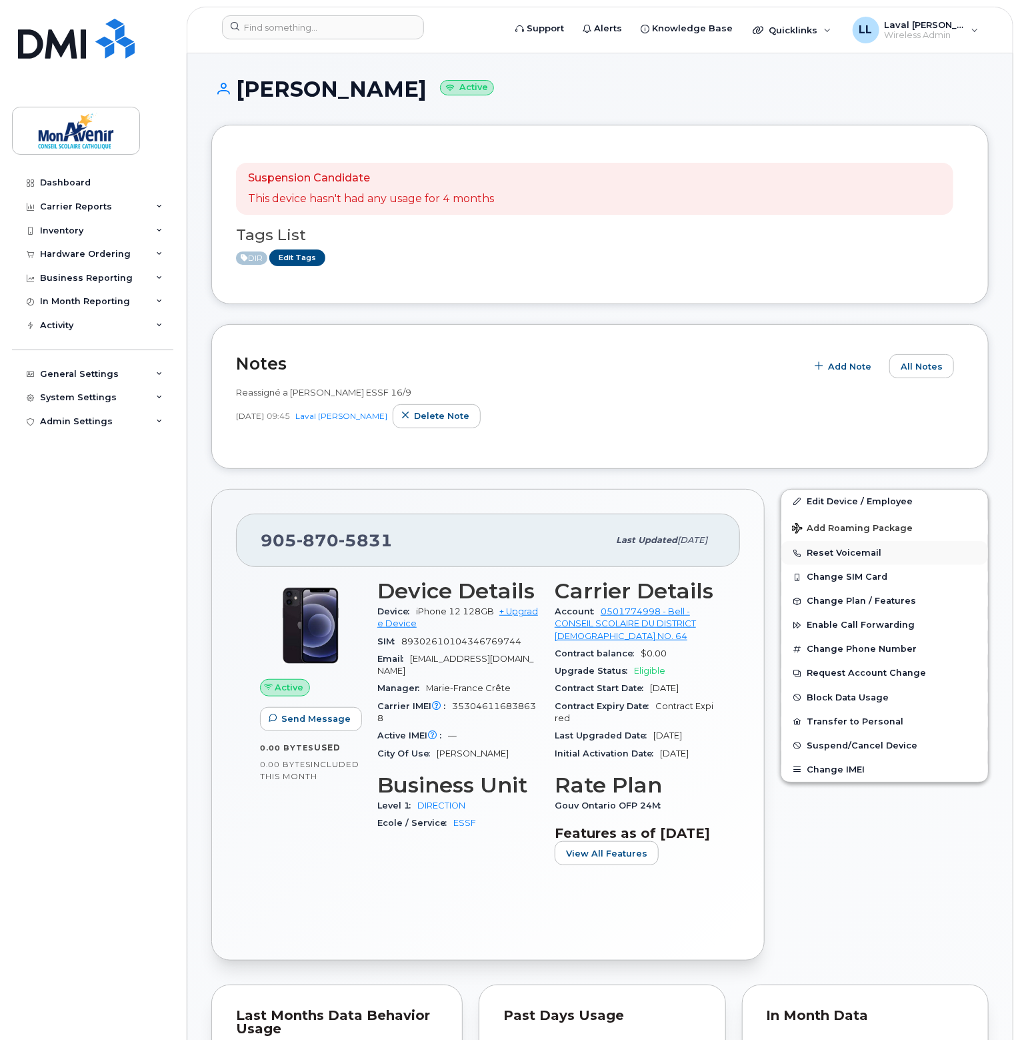
click at [828, 553] on button "Reset Voicemail" at bounding box center [884, 553] width 207 height 24
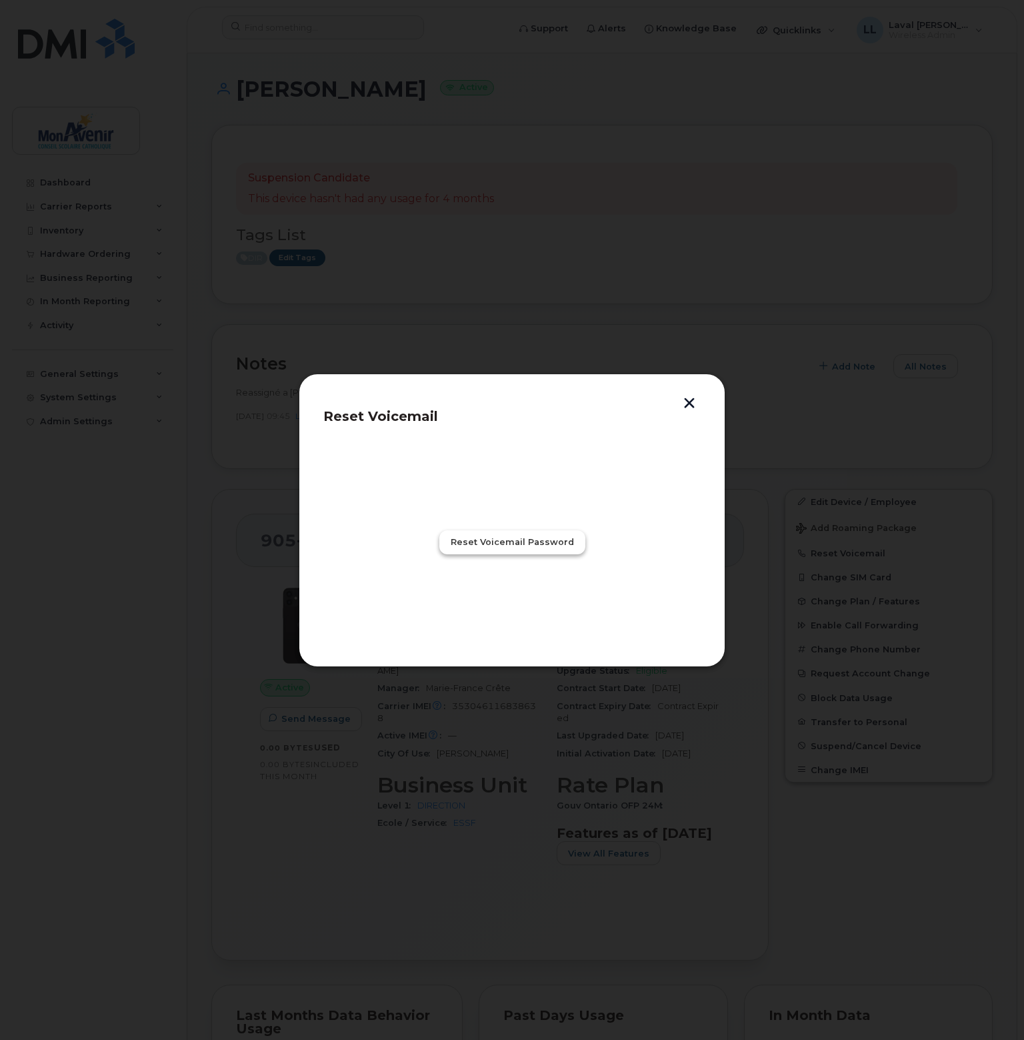
click at [528, 545] on span "Reset Voicemail Password" at bounding box center [512, 541] width 123 height 13
click at [693, 398] on button "button" at bounding box center [689, 404] width 20 height 14
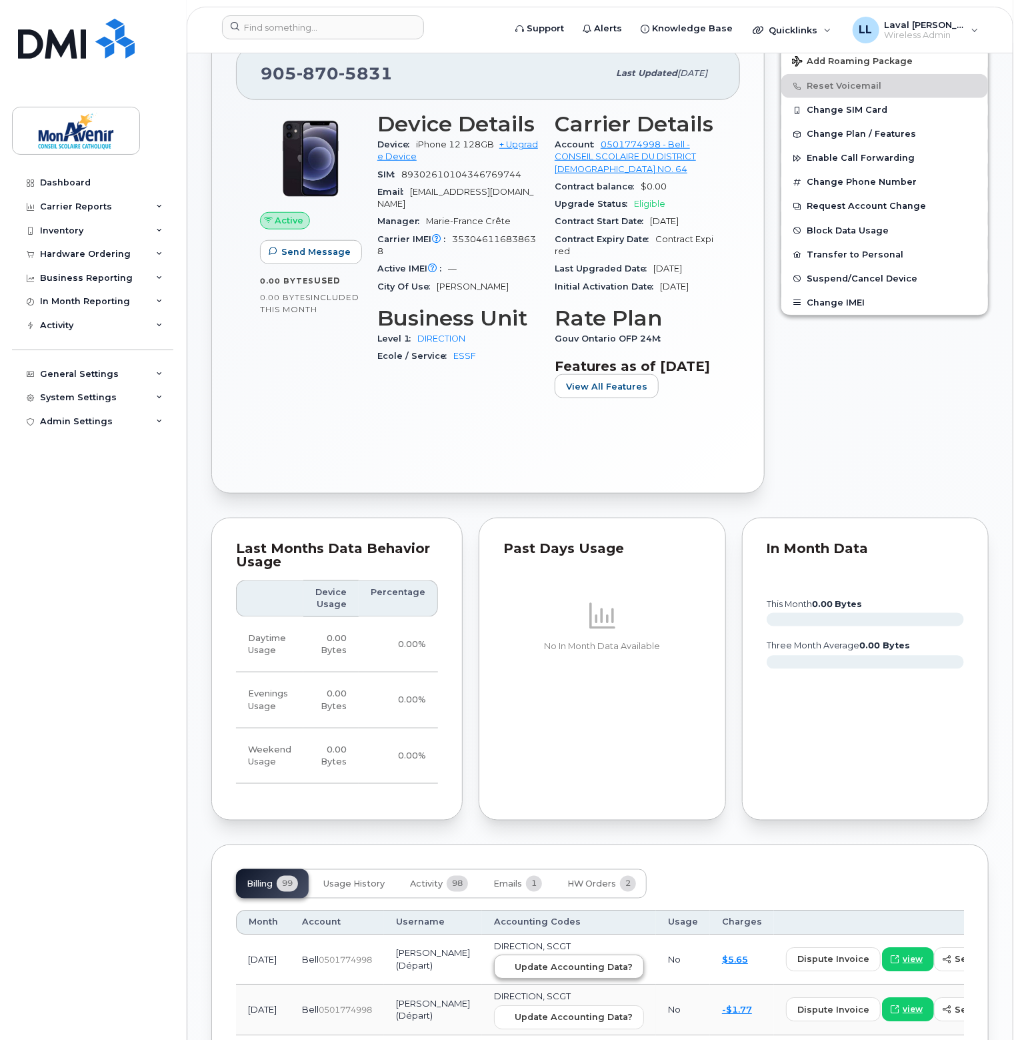
scroll to position [600, 0]
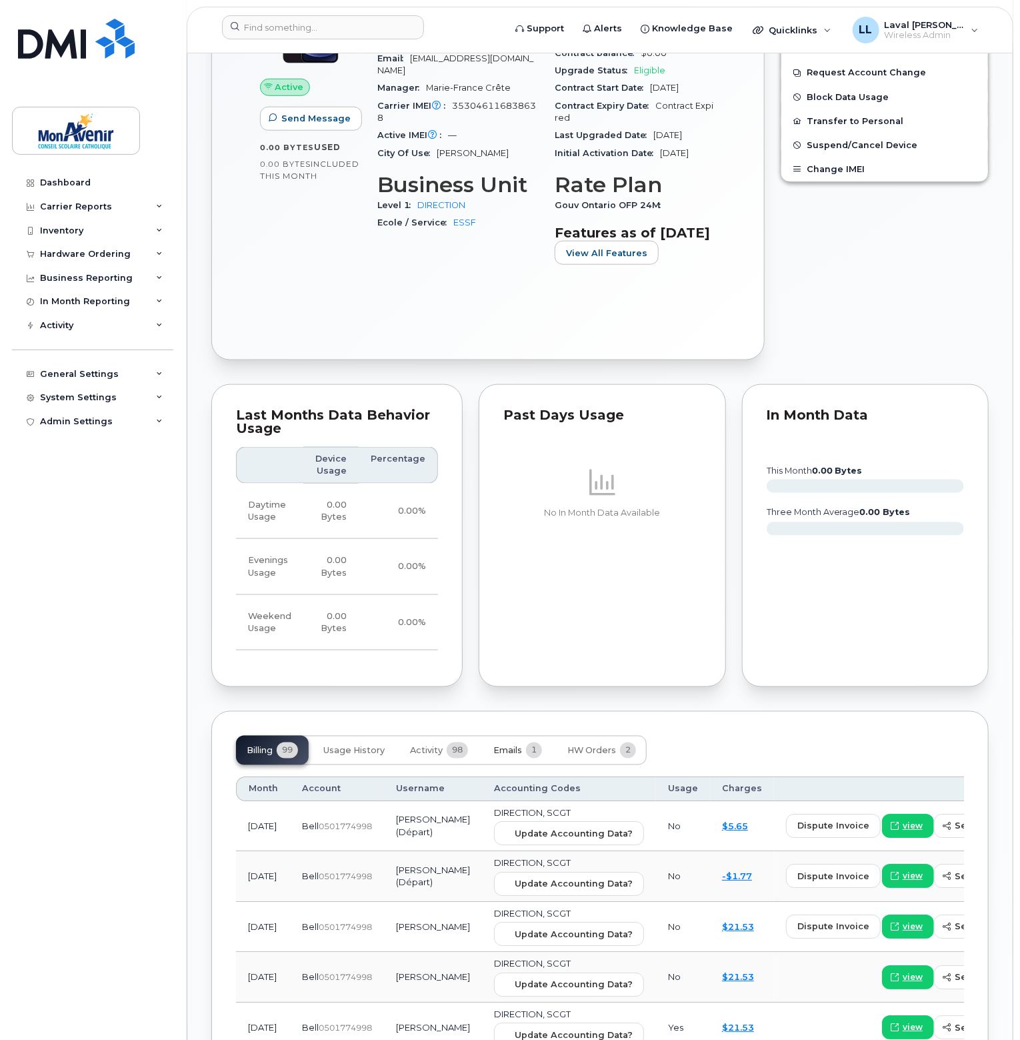
click at [515, 756] on span "Emails" at bounding box center [507, 750] width 29 height 11
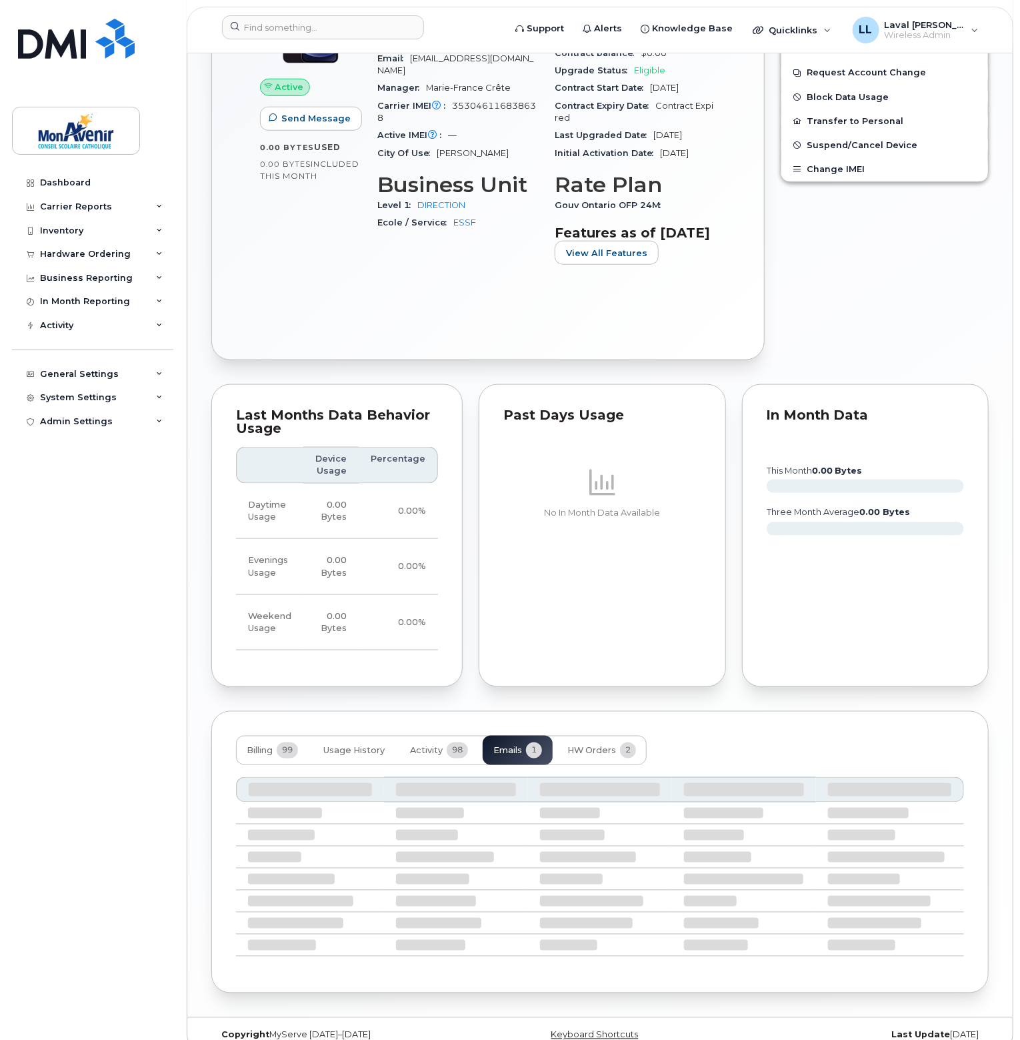
scroll to position [513, 0]
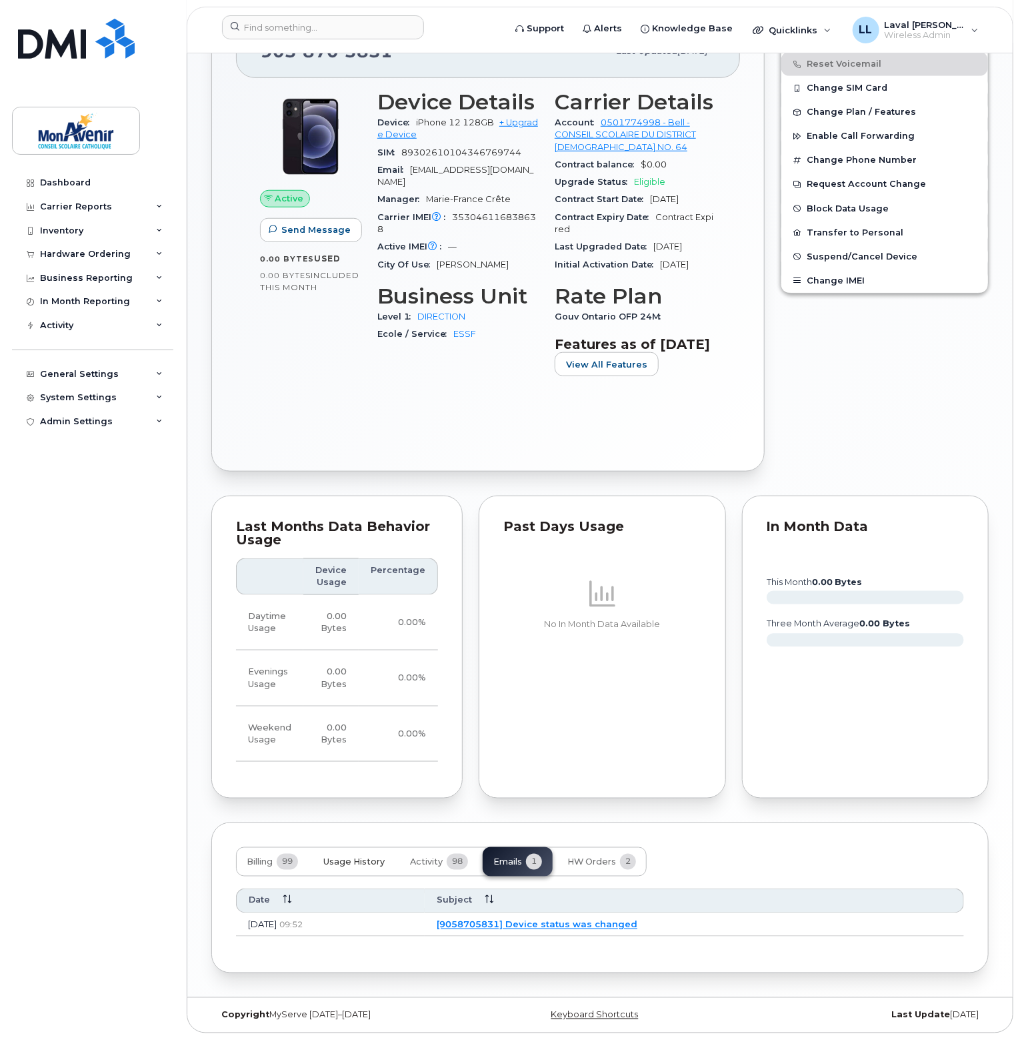
click at [363, 867] on span "Usage History" at bounding box center [353, 862] width 61 height 11
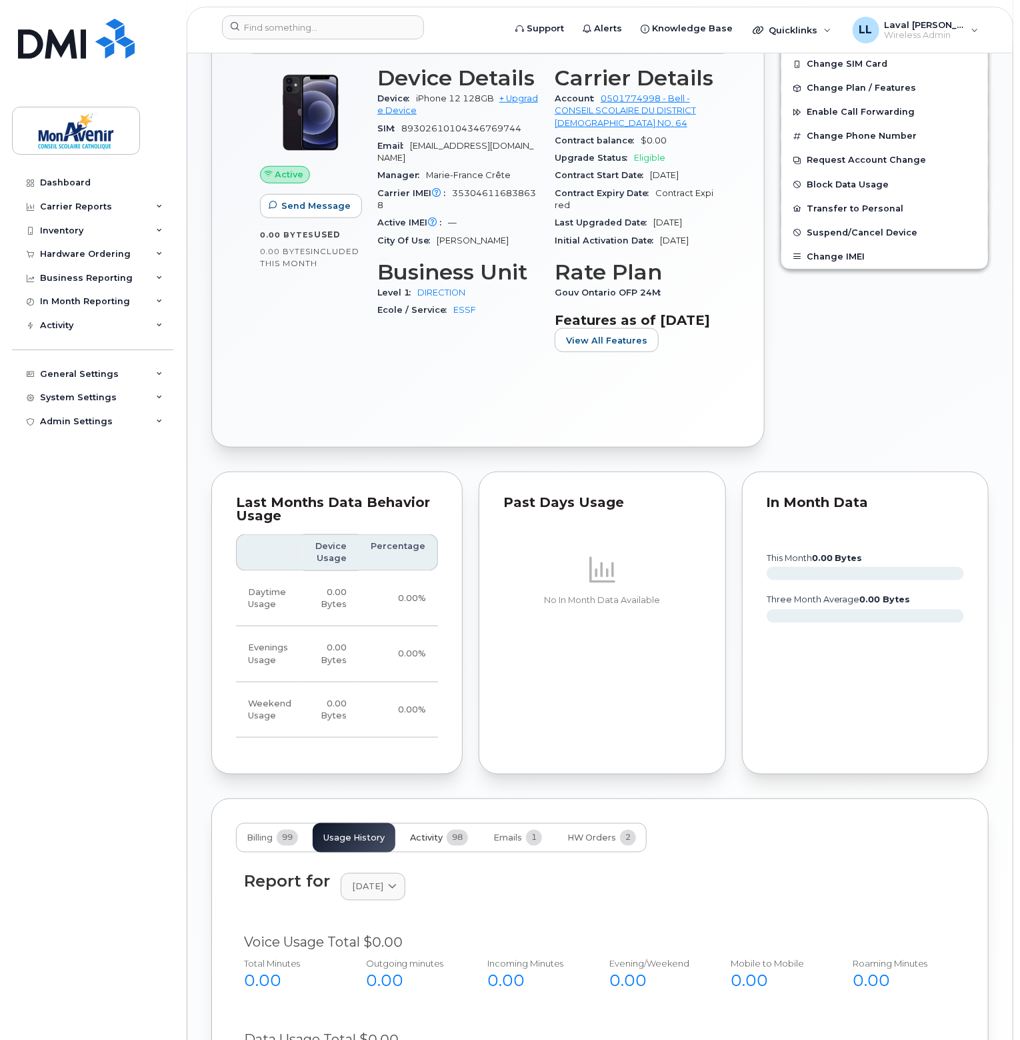
scroll to position [646, 0]
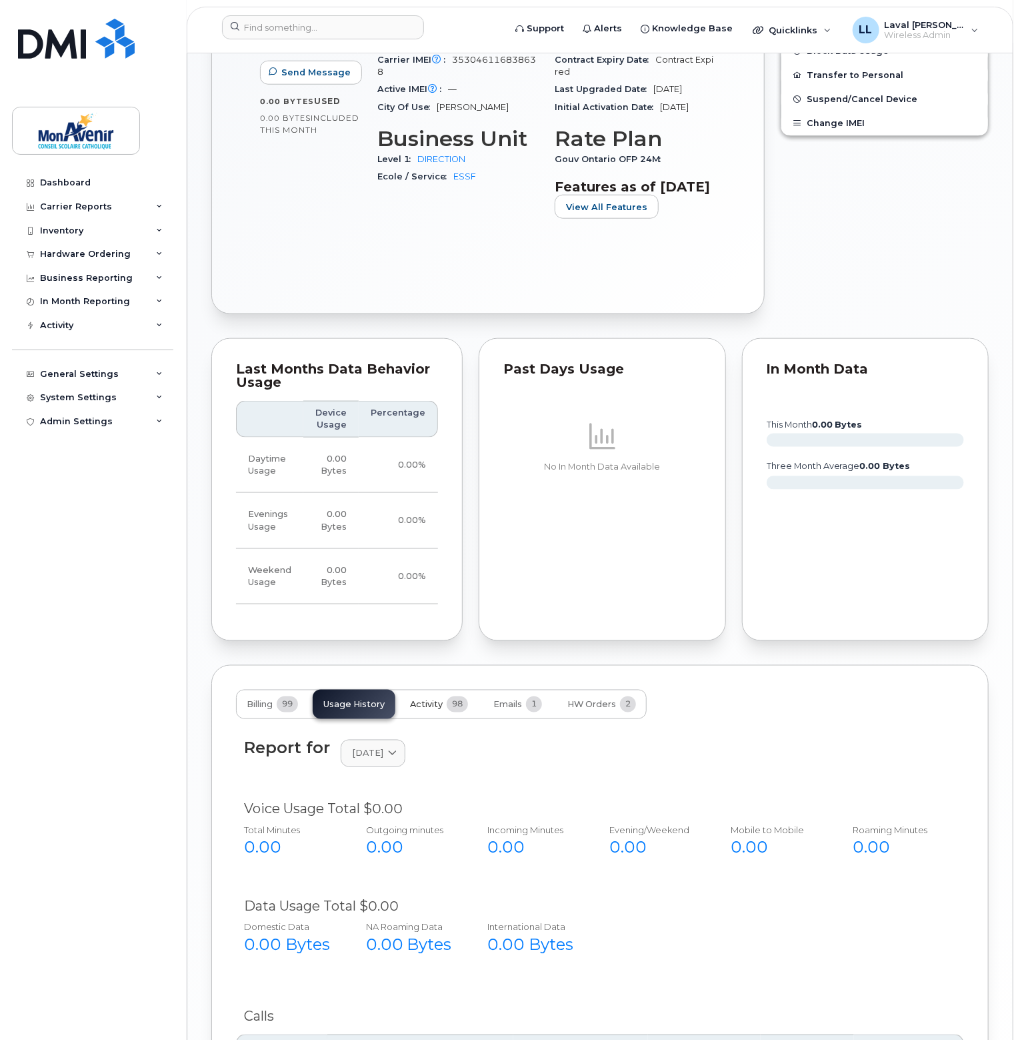
click at [424, 710] on span "Activity" at bounding box center [426, 704] width 33 height 11
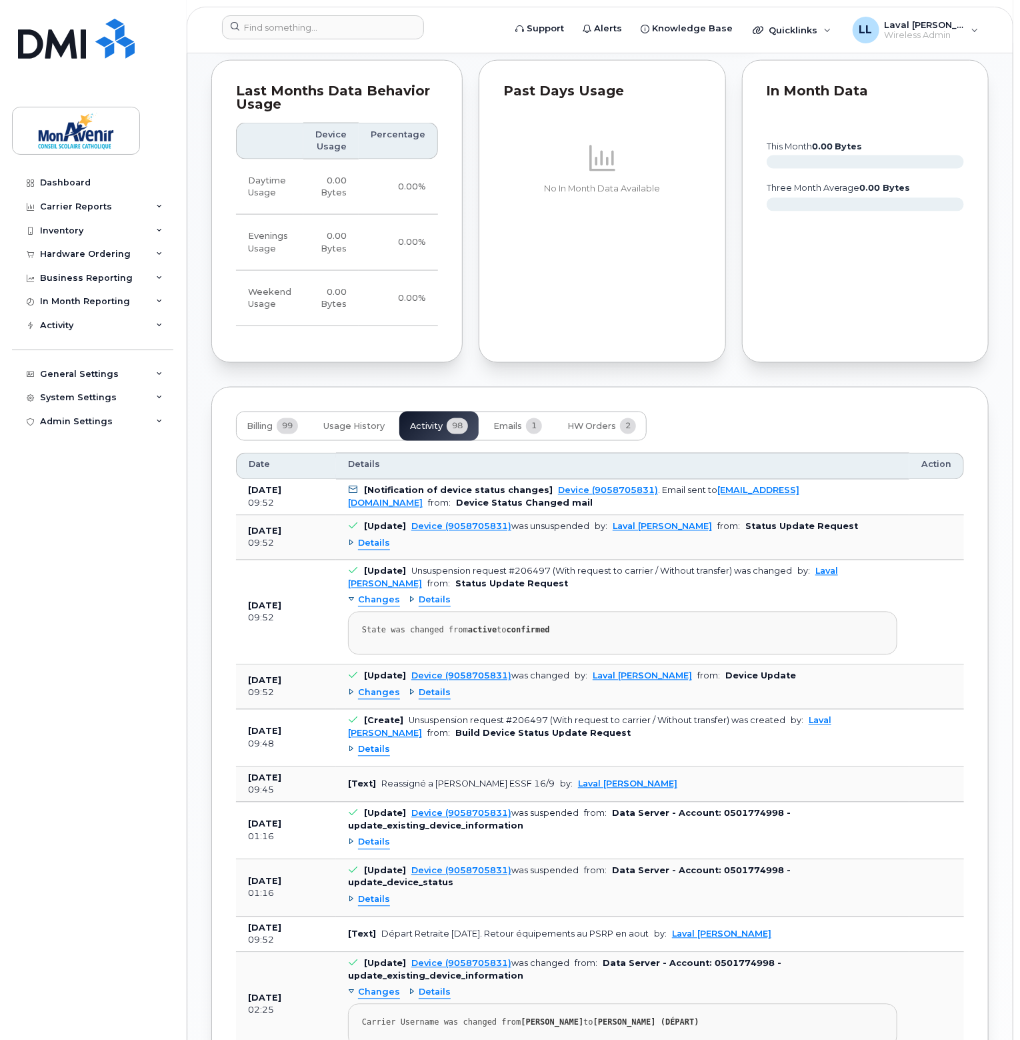
scroll to position [657, 0]
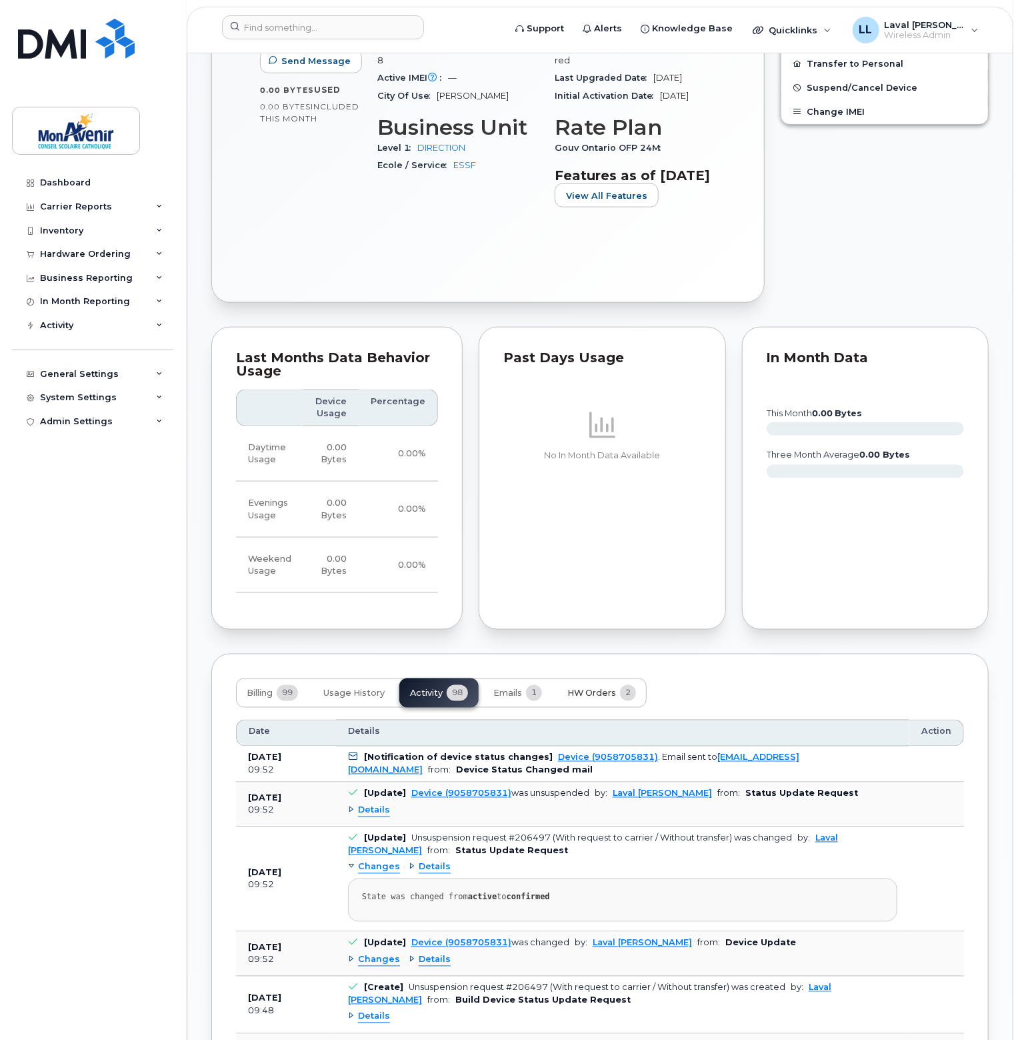
click at [595, 699] on span "HW Orders" at bounding box center [591, 693] width 49 height 11
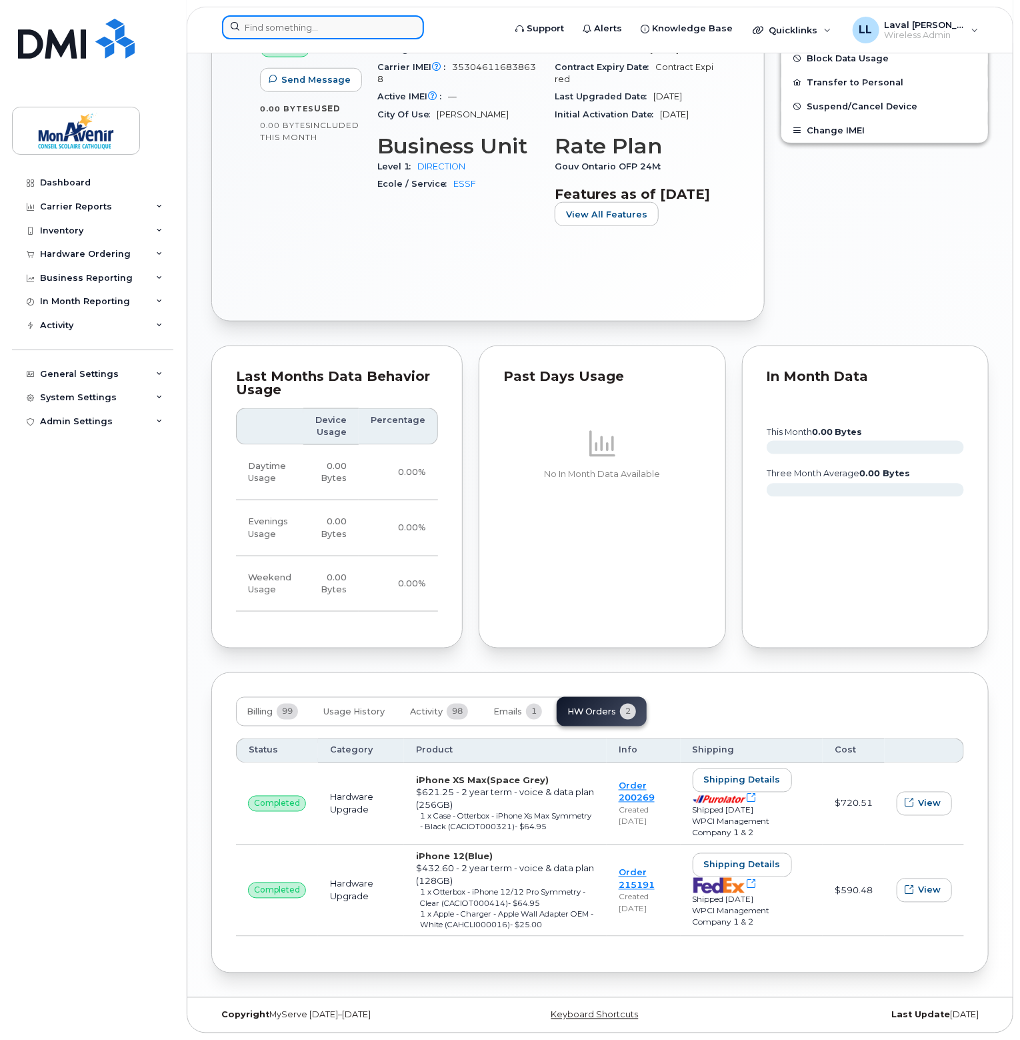
click at [297, 23] on input at bounding box center [323, 27] width 202 height 24
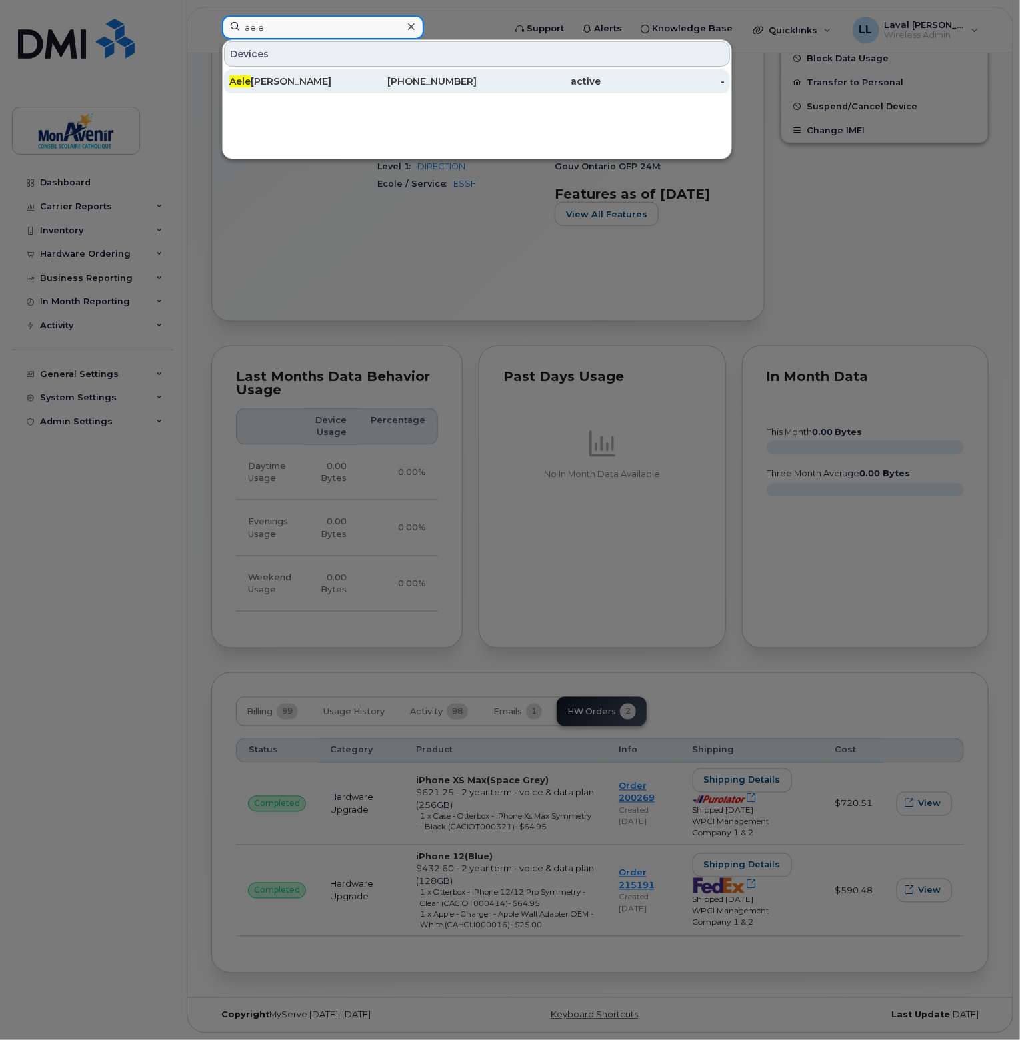
type input "aele"
click at [245, 77] on span "Aele" at bounding box center [239, 81] width 21 height 12
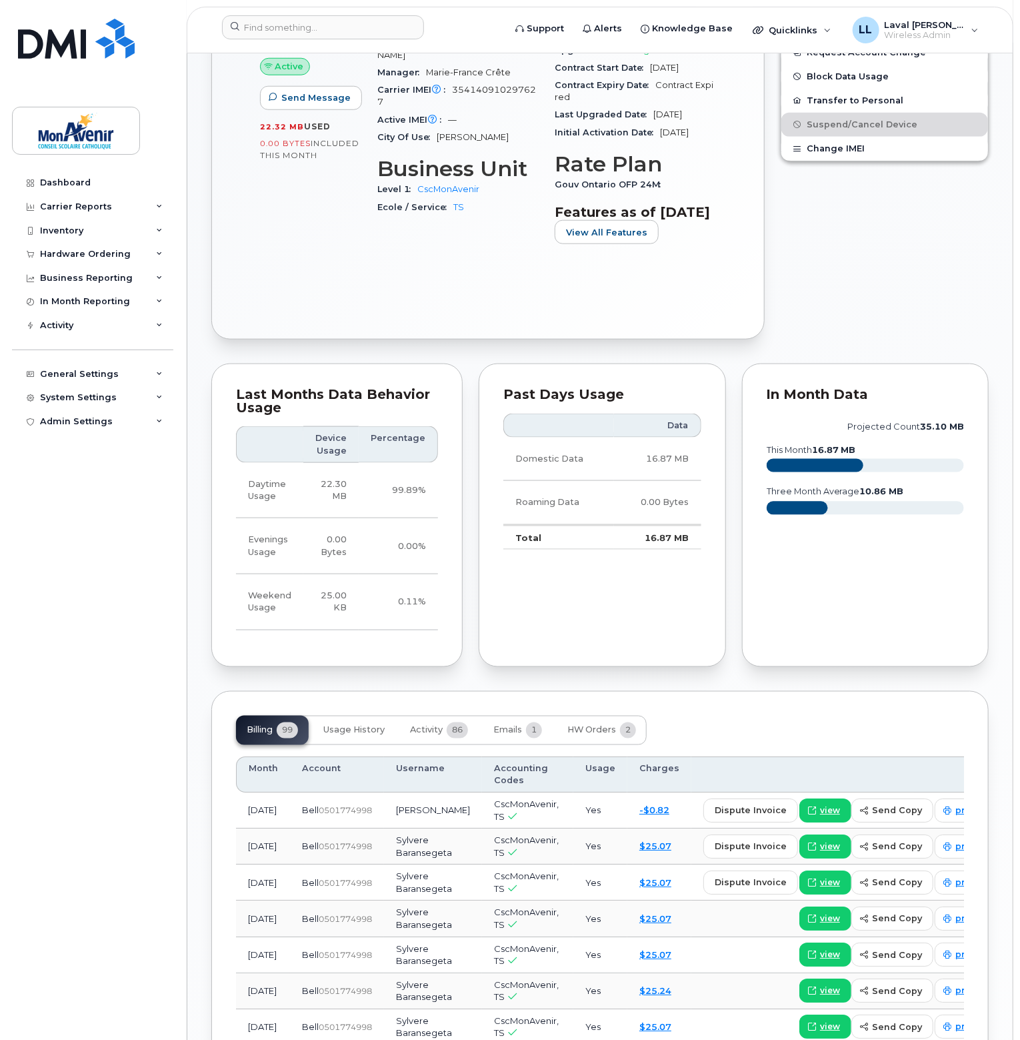
scroll to position [800, 0]
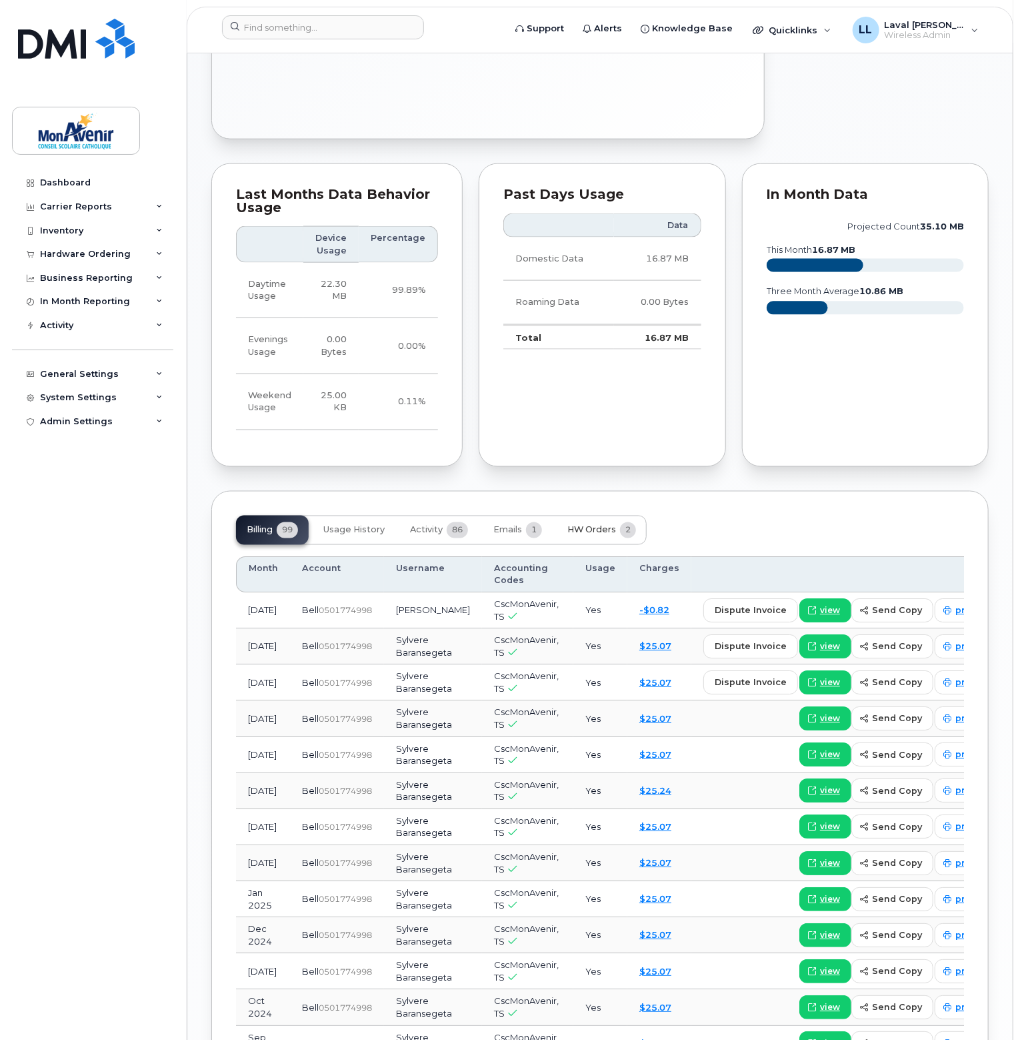
click at [601, 535] on span "HW Orders" at bounding box center [591, 530] width 49 height 11
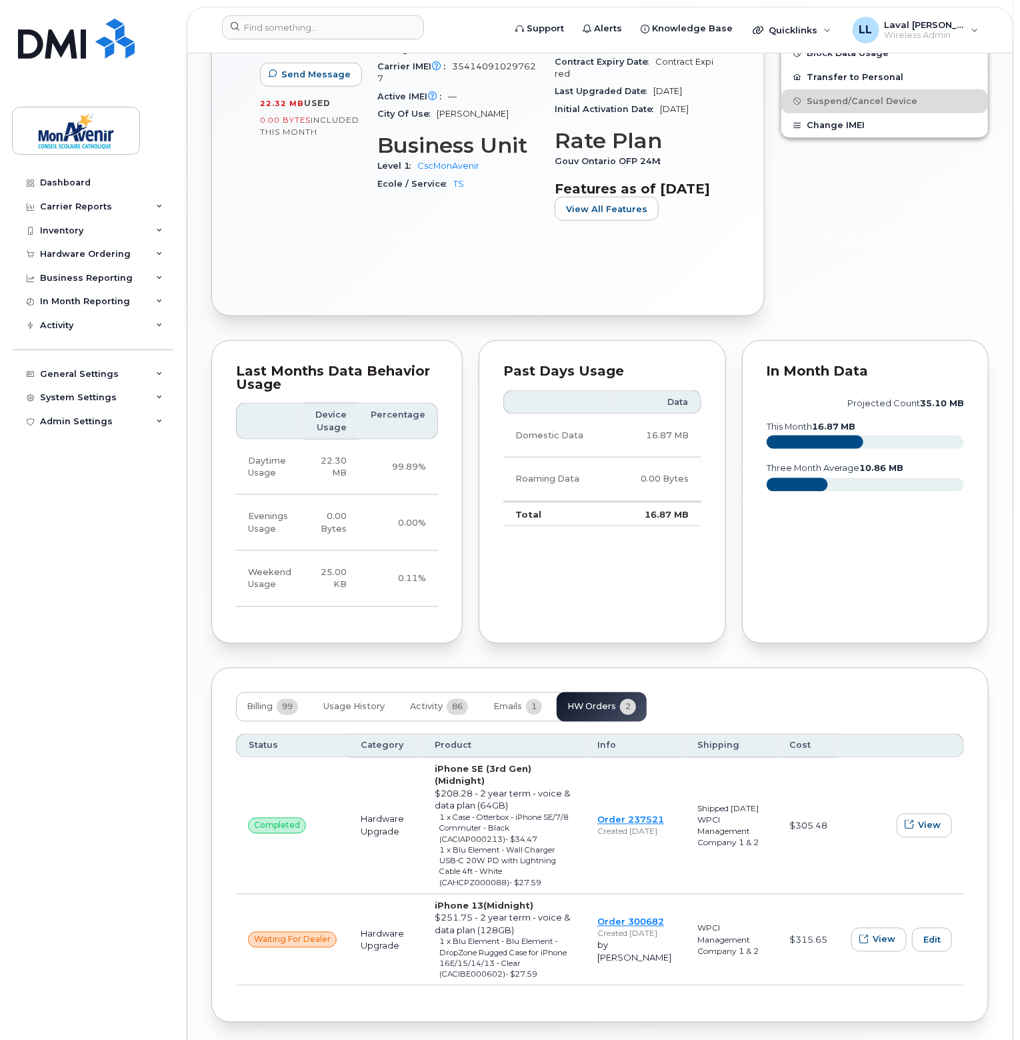
scroll to position [689, 0]
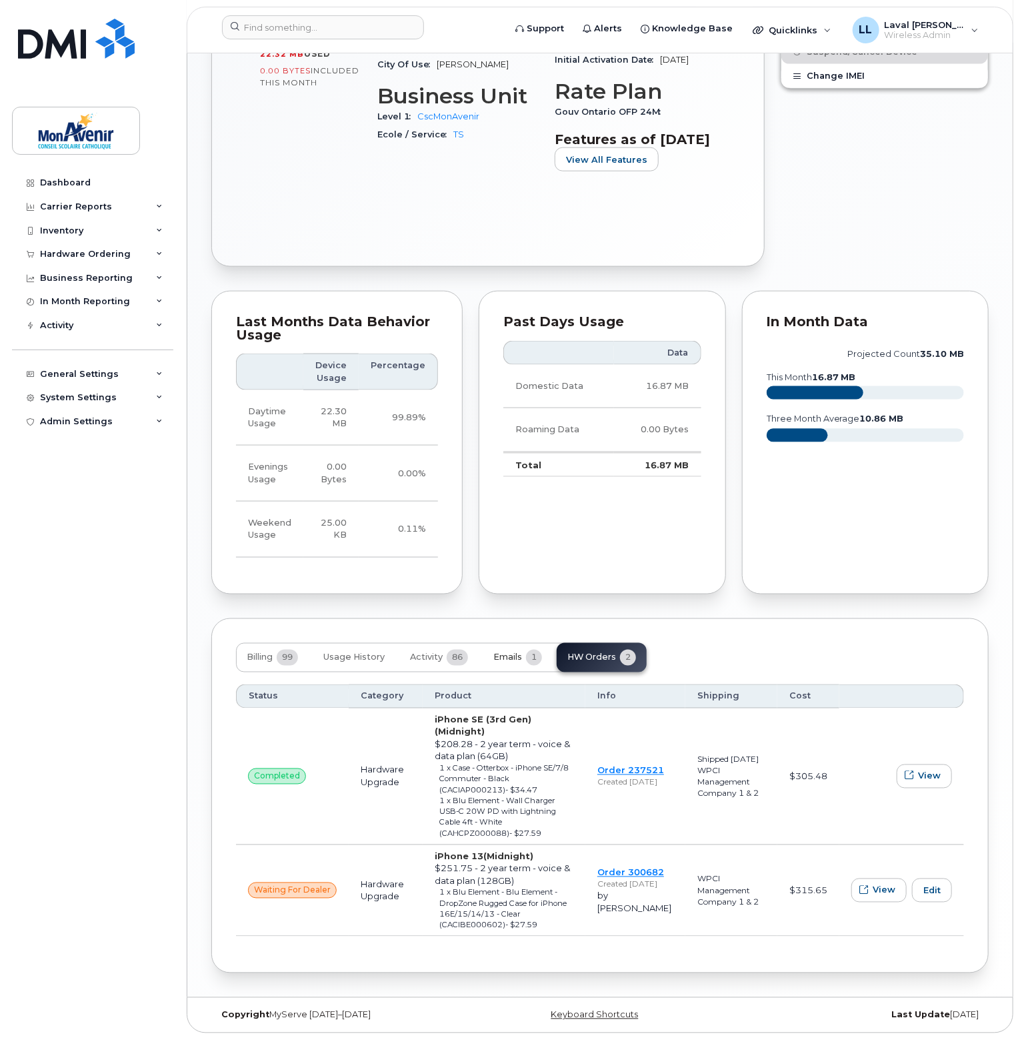
click at [517, 659] on button "Emails 1" at bounding box center [518, 657] width 70 height 29
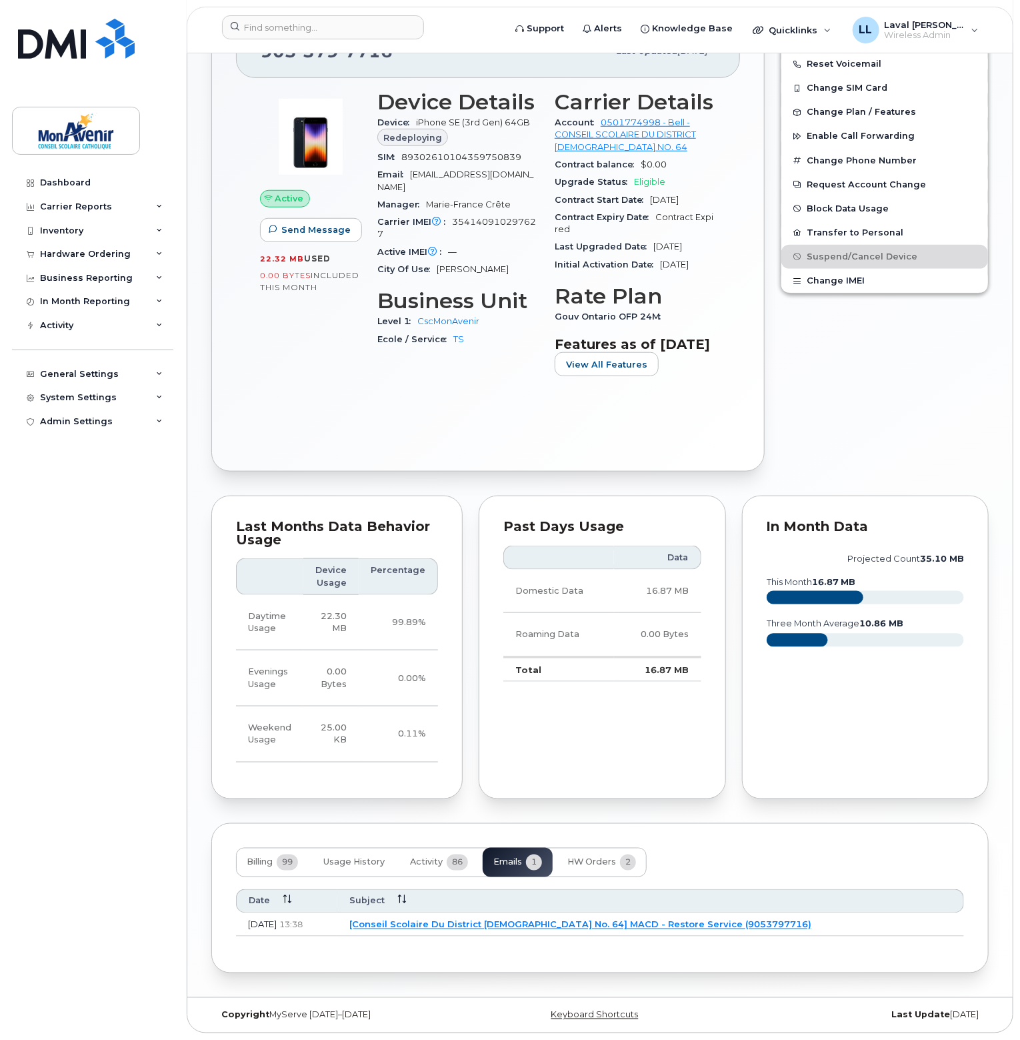
scroll to position [293, 0]
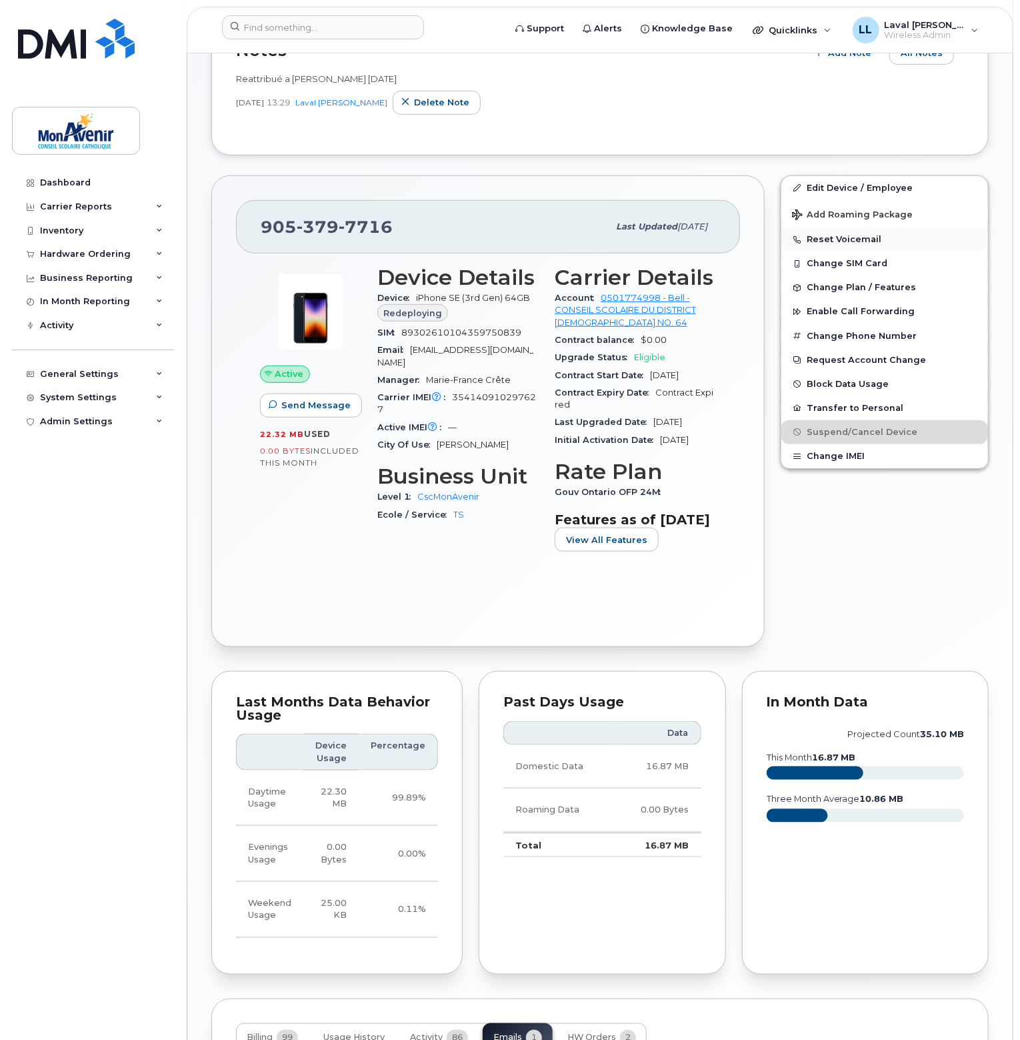
click at [837, 239] on button "Reset Voicemail" at bounding box center [884, 239] width 207 height 24
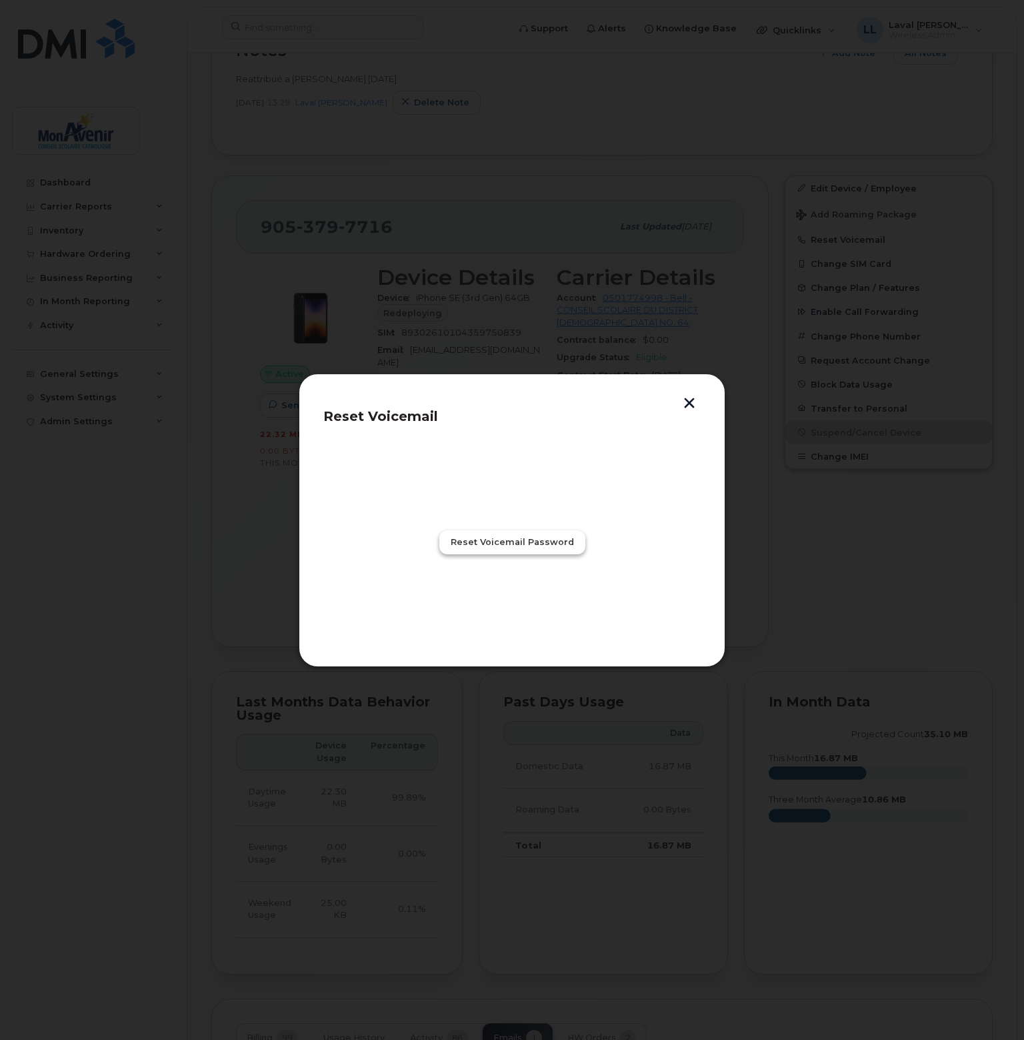
click at [521, 548] on button "Reset Voicemail Password" at bounding box center [512, 542] width 146 height 24
click at [225, 587] on div at bounding box center [512, 520] width 1024 height 1040
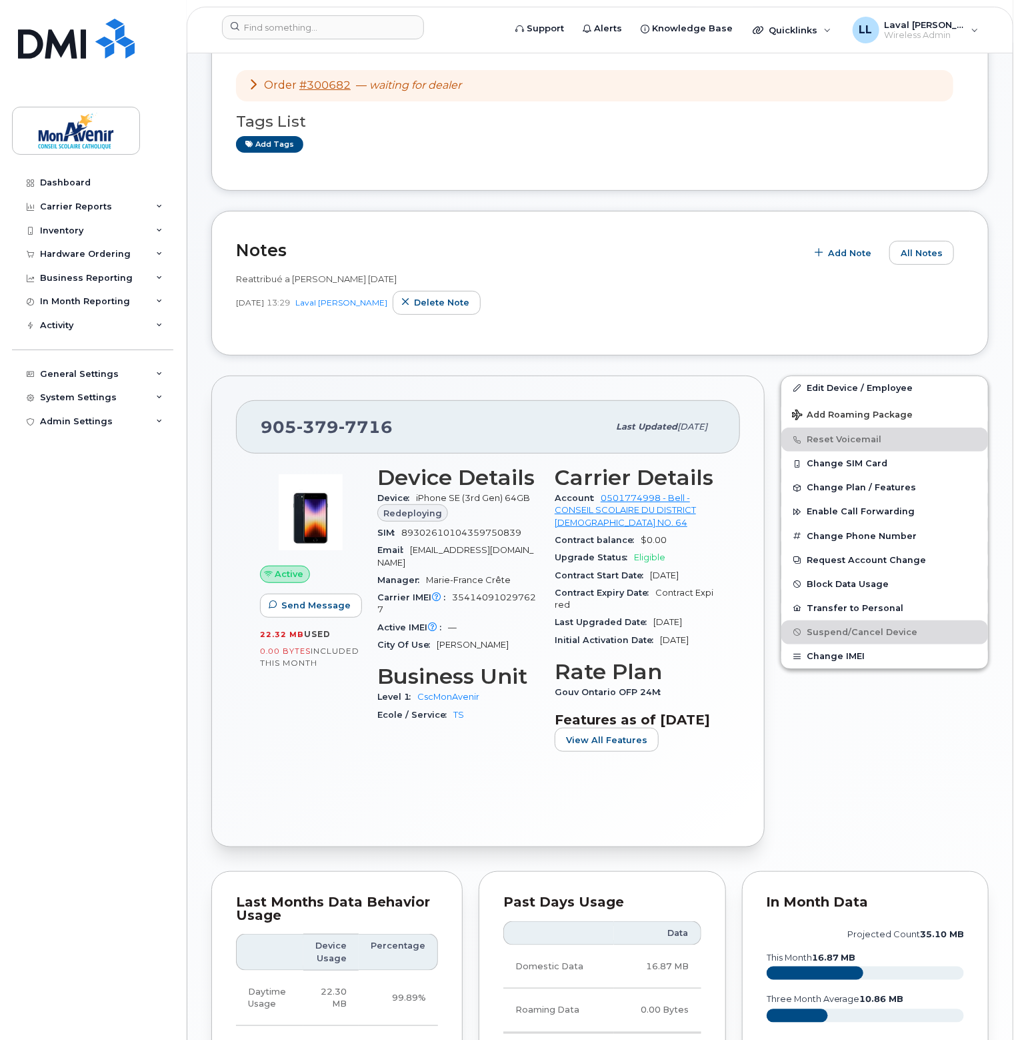
scroll to position [0, 0]
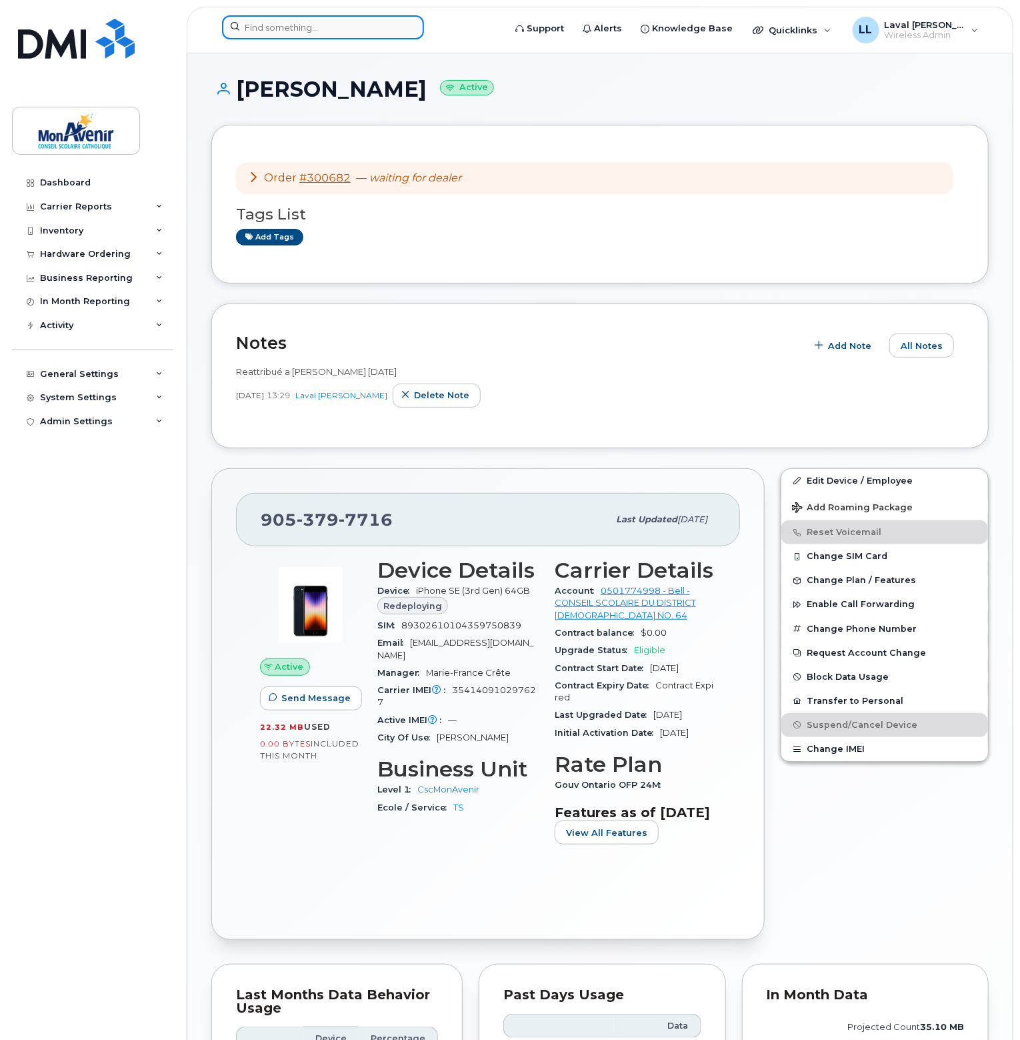
click at [269, 21] on input at bounding box center [323, 27] width 202 height 24
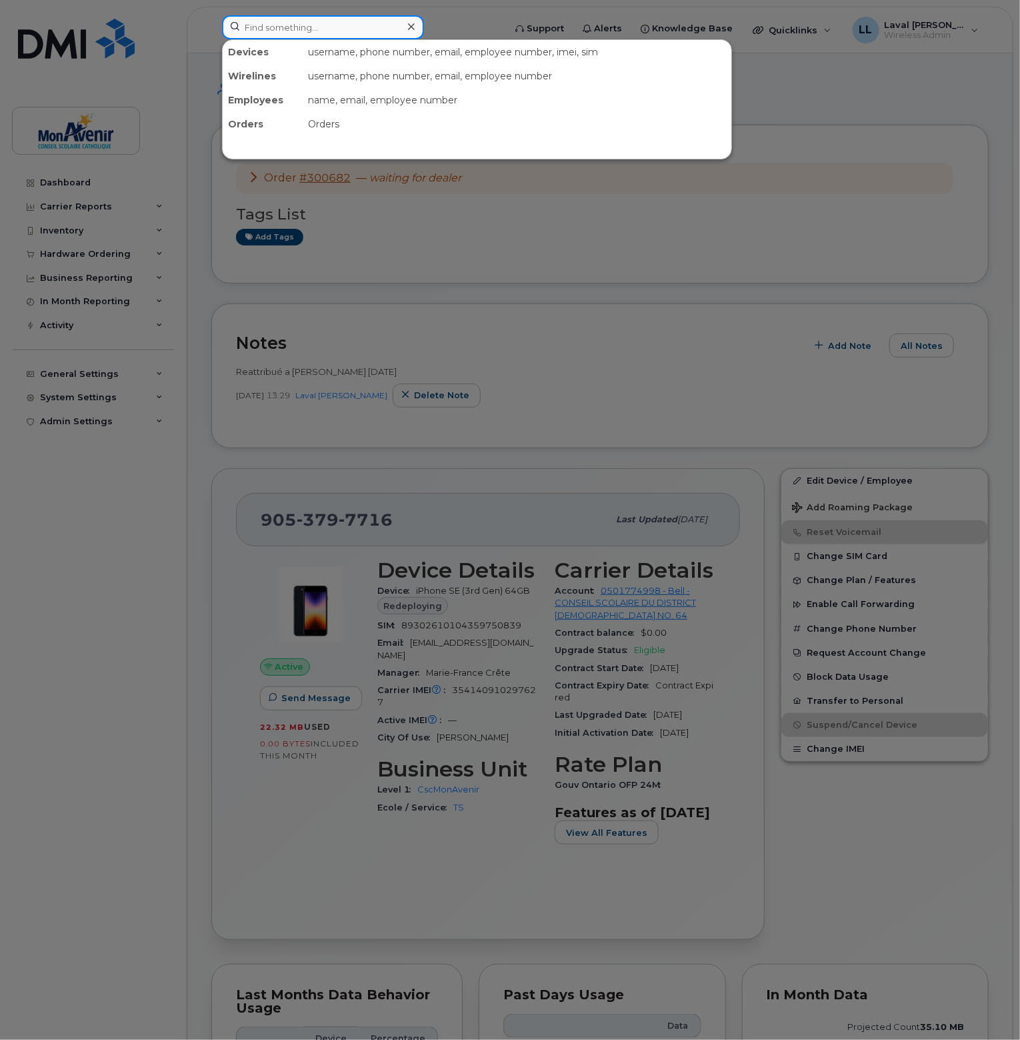
click at [333, 19] on input at bounding box center [323, 27] width 202 height 24
click at [329, 28] on input at bounding box center [323, 27] width 202 height 24
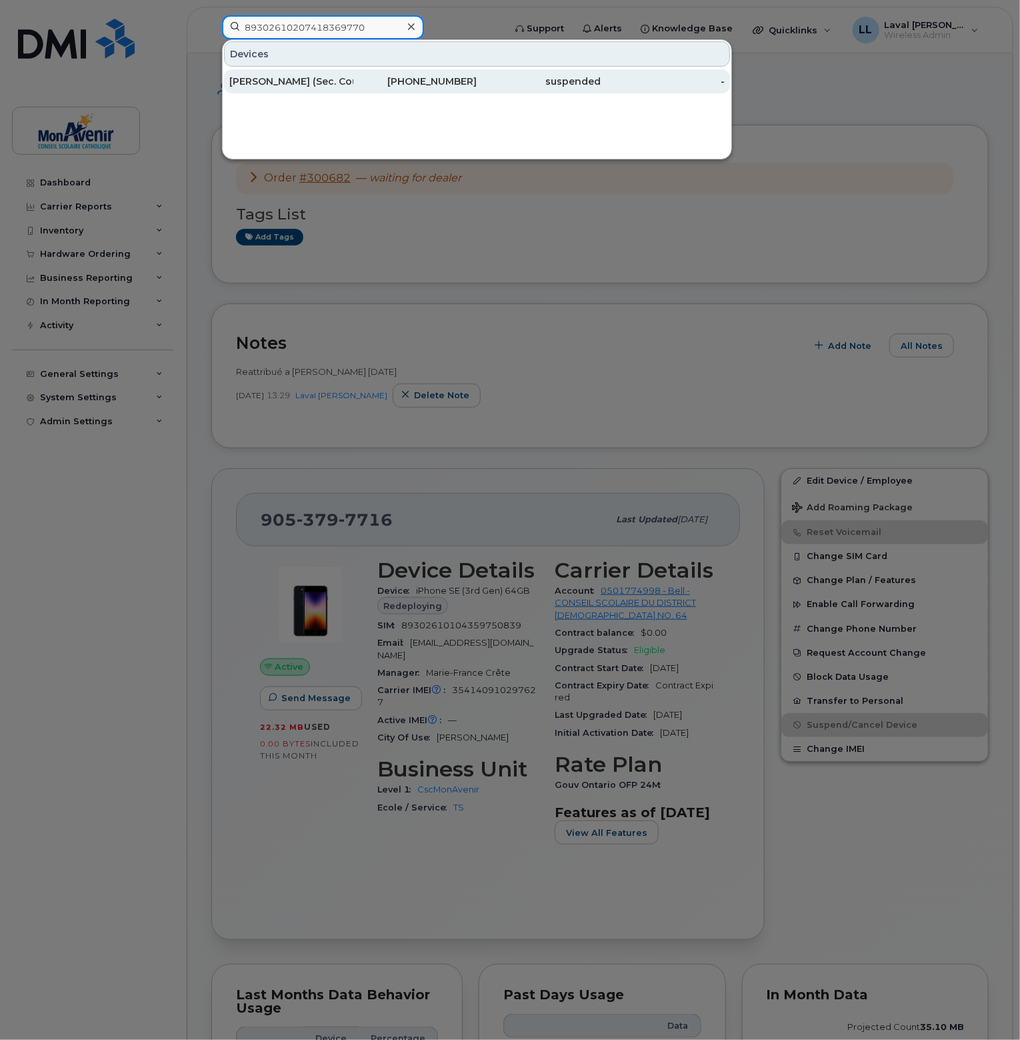
type input "89302610207418369770"
click at [307, 85] on div "Chantal Pellegrino (Sec. Cours Été)" at bounding box center [291, 81] width 124 height 13
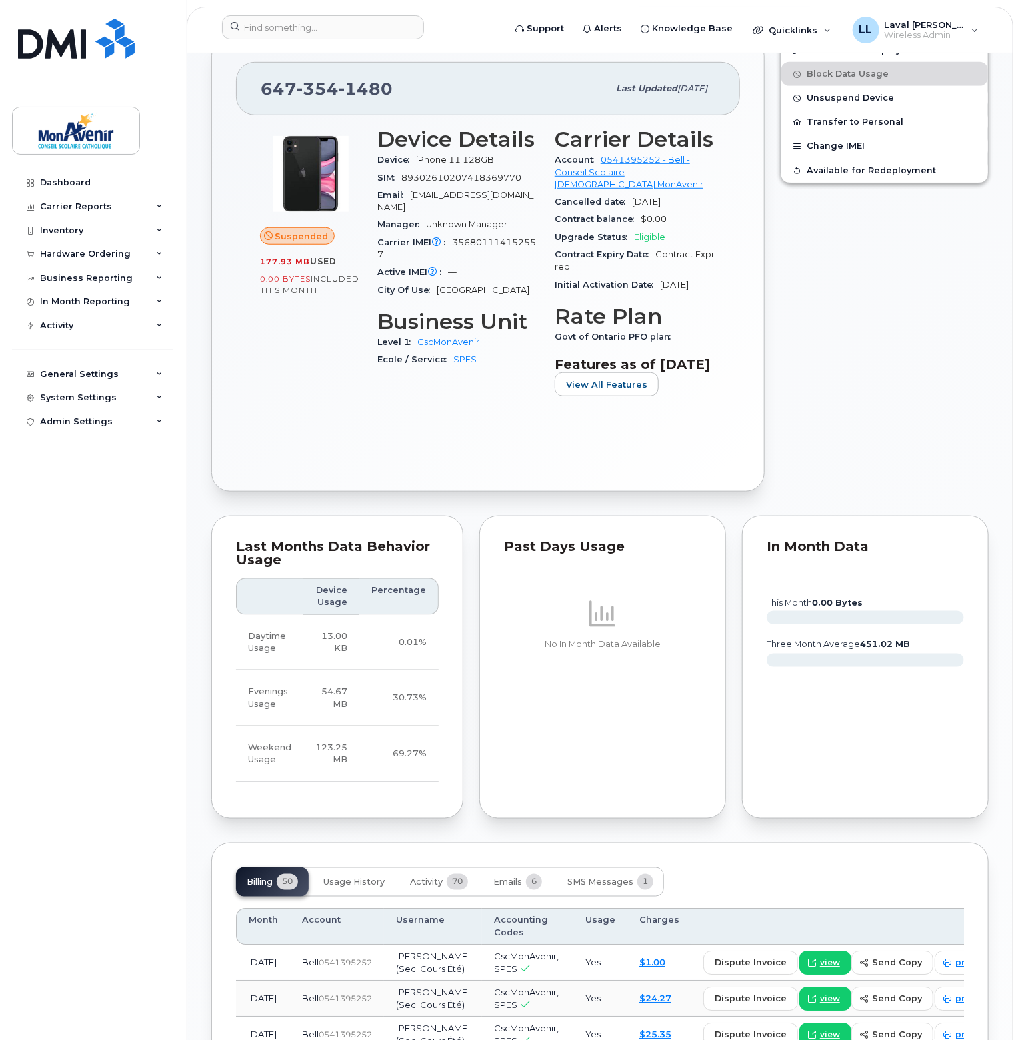
scroll to position [200, 0]
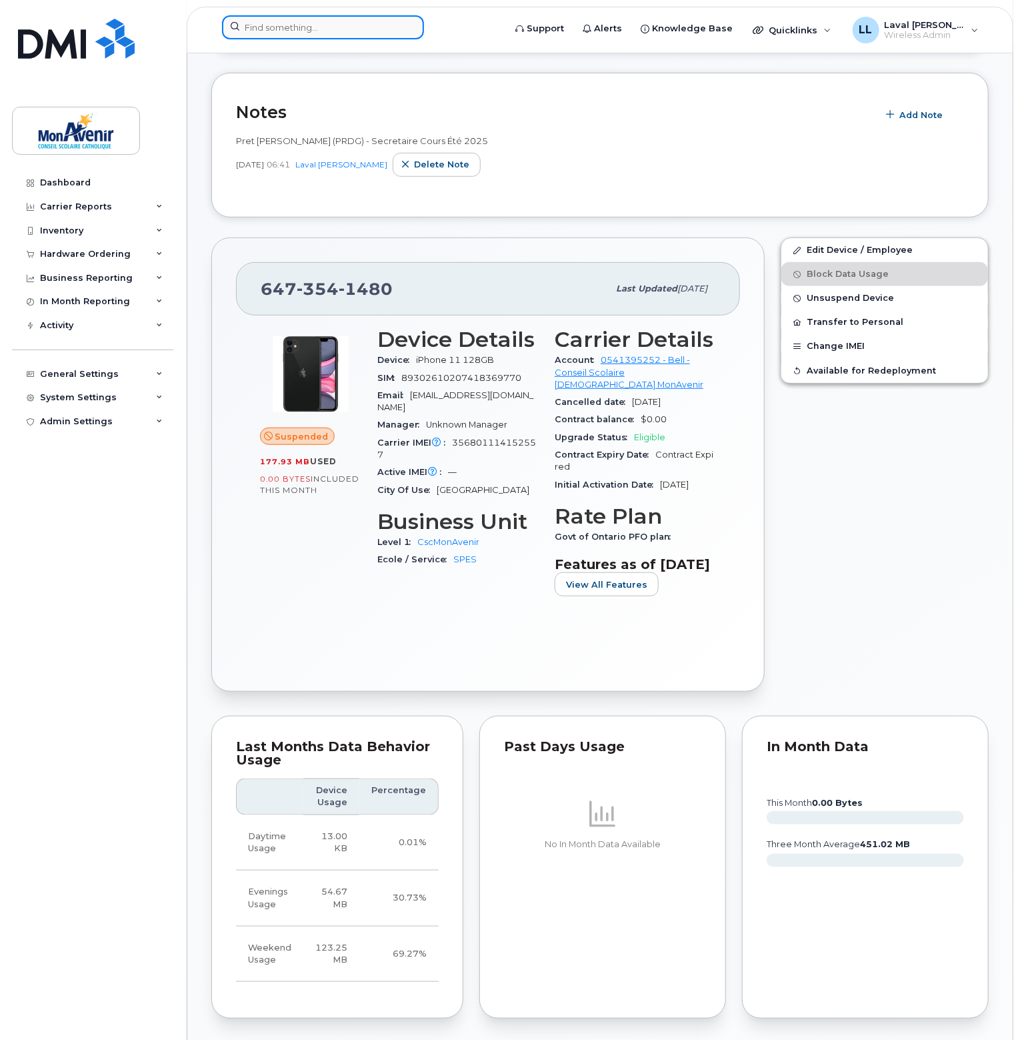
click at [296, 27] on input at bounding box center [323, 27] width 202 height 24
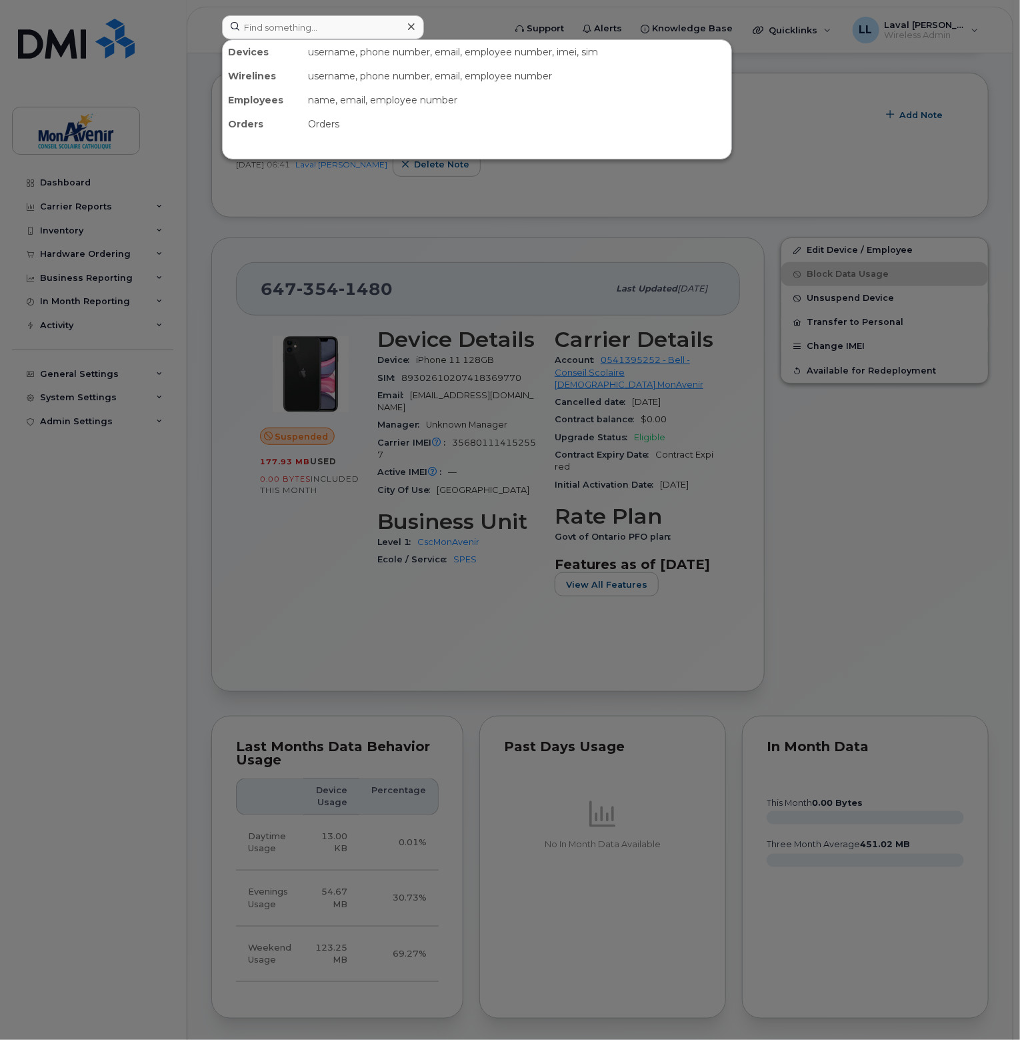
click at [83, 253] on div at bounding box center [510, 520] width 1020 height 1040
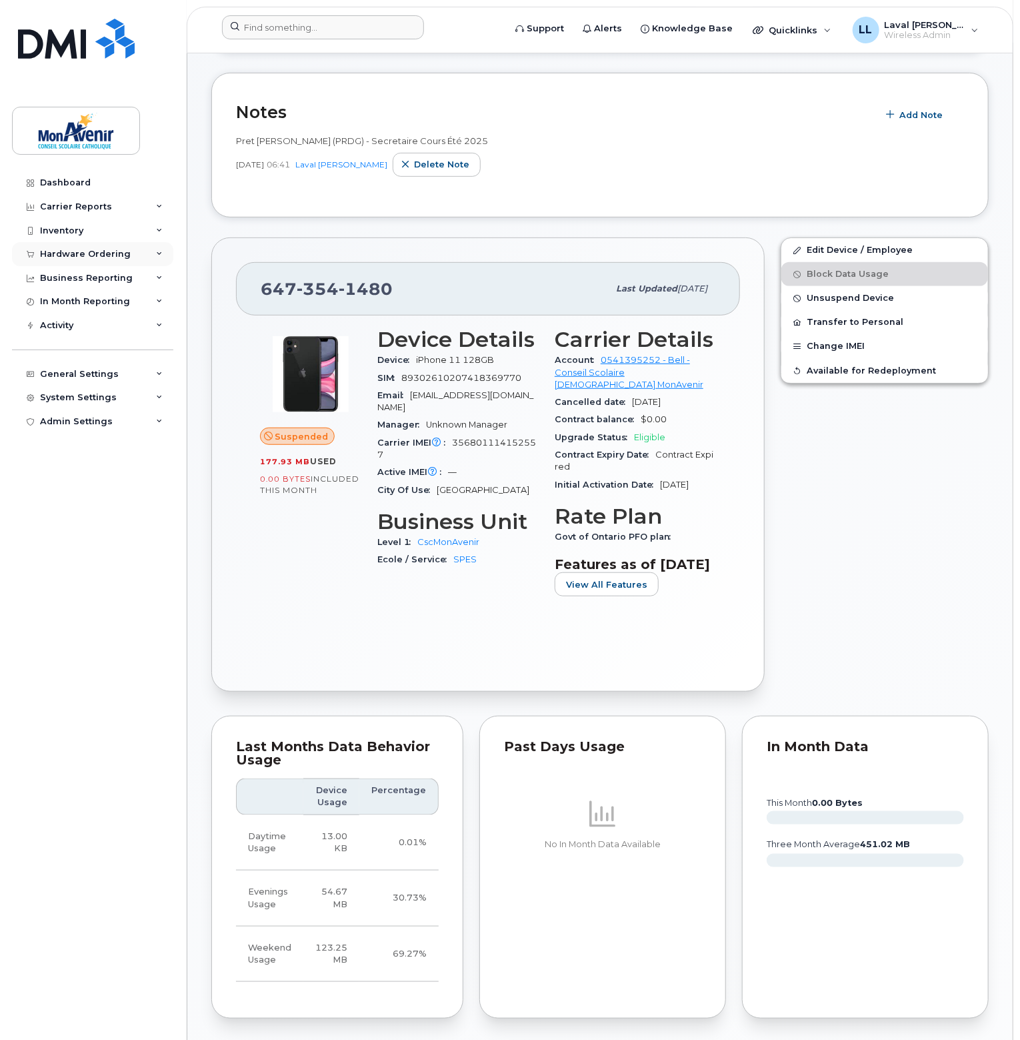
click at [86, 247] on div "Hardware Ordering" at bounding box center [92, 254] width 161 height 24
click at [67, 309] on div "Orders" at bounding box center [62, 304] width 33 height 12
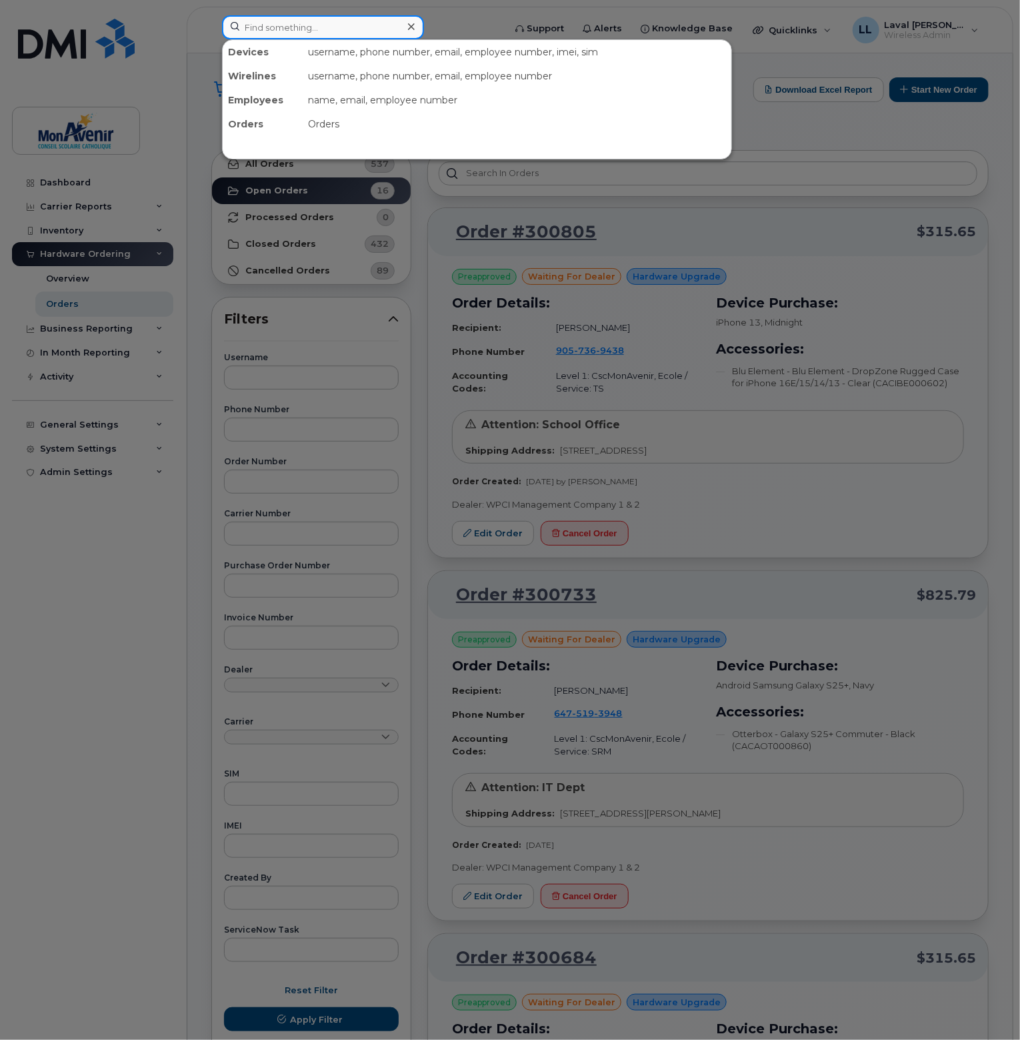
click at [282, 31] on input at bounding box center [323, 27] width 202 height 24
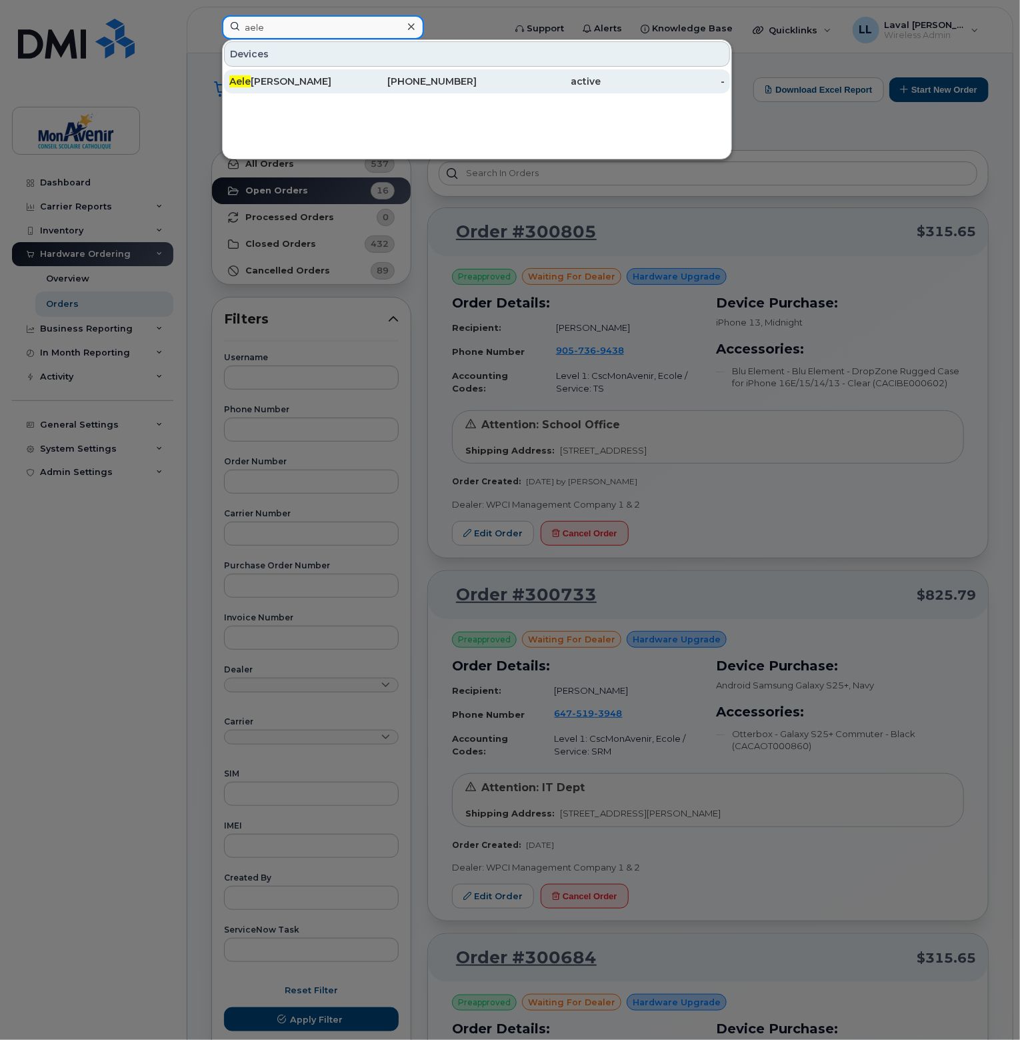
type input "aele"
click at [315, 86] on div "Aele Castro" at bounding box center [291, 81] width 124 height 13
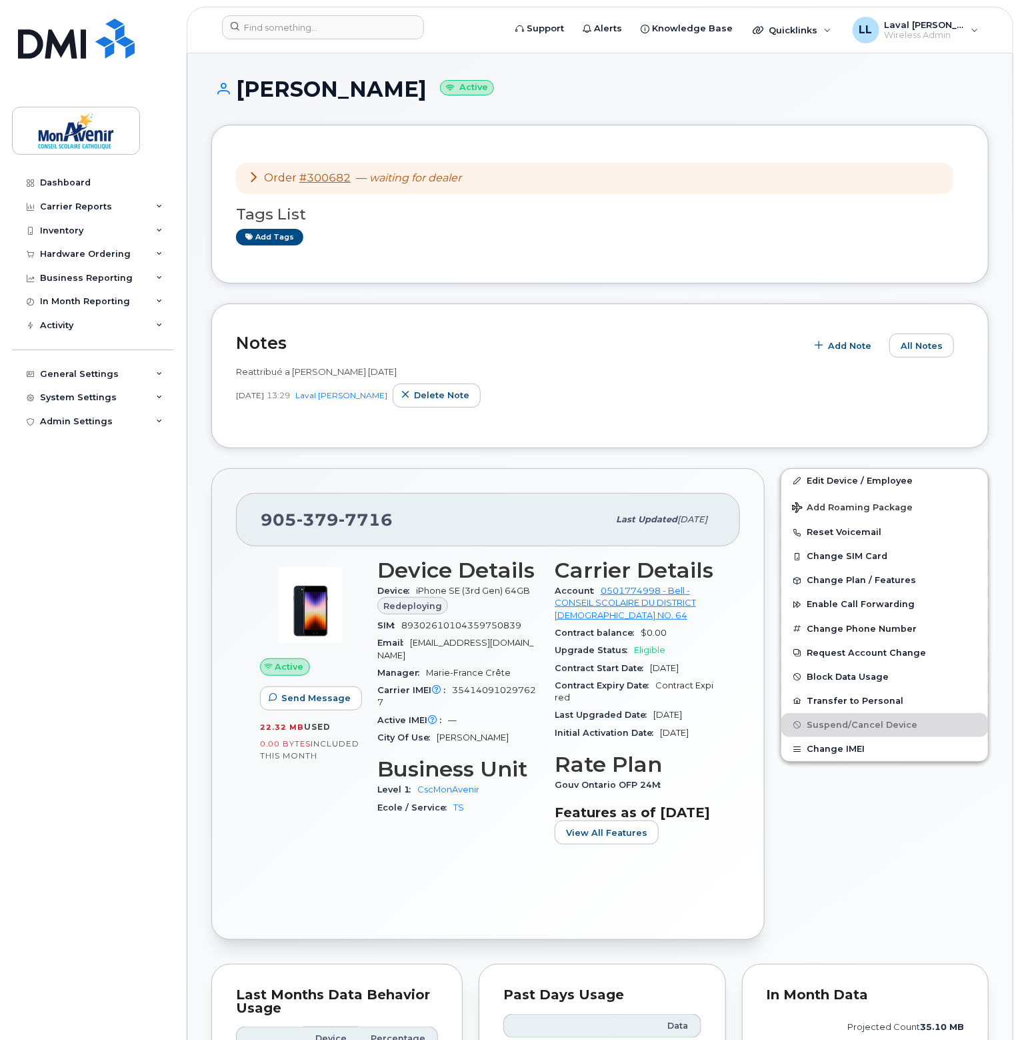
click at [279, 306] on div "Notes Add Note All Notes Reattribué a [PERSON_NAME] [DATE] [DATE] 13:29 Laval […" at bounding box center [599, 375] width 777 height 145
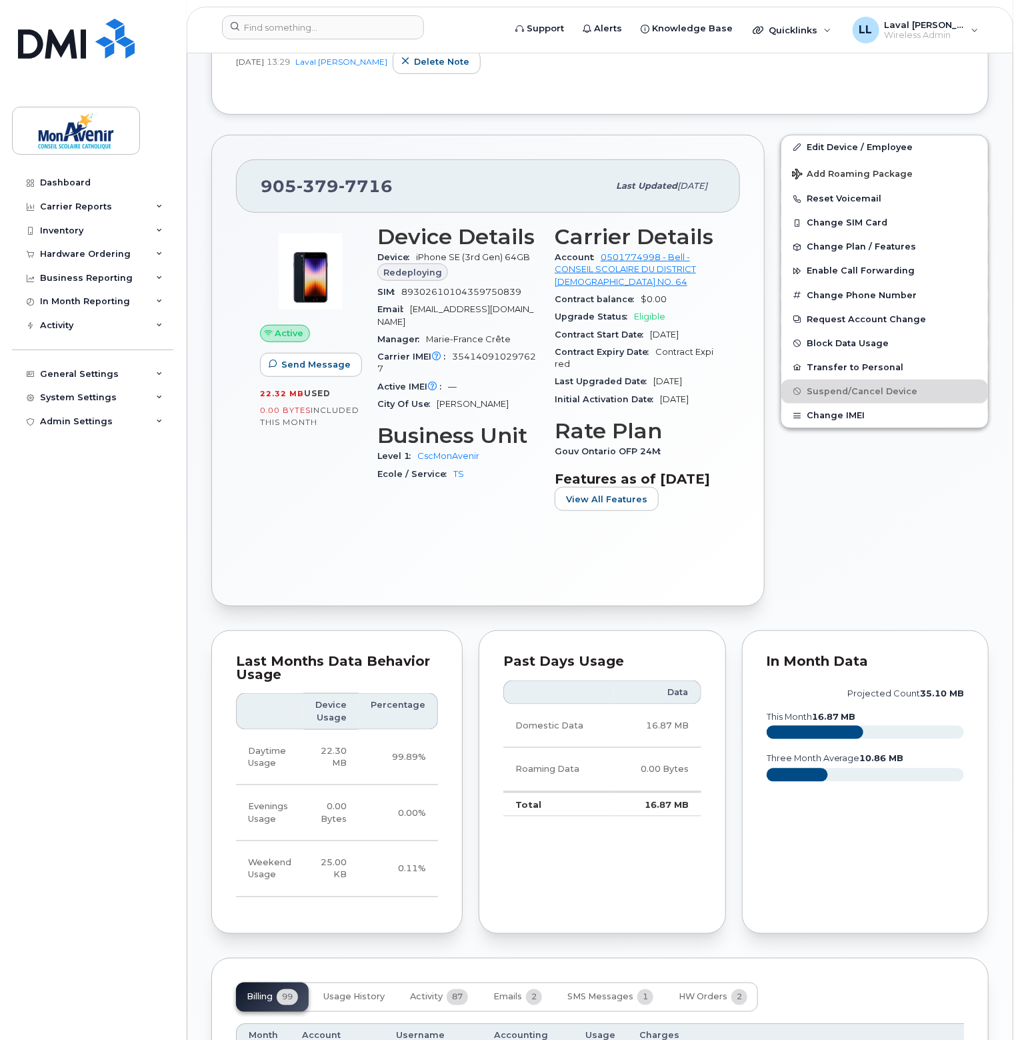
scroll to position [667, 0]
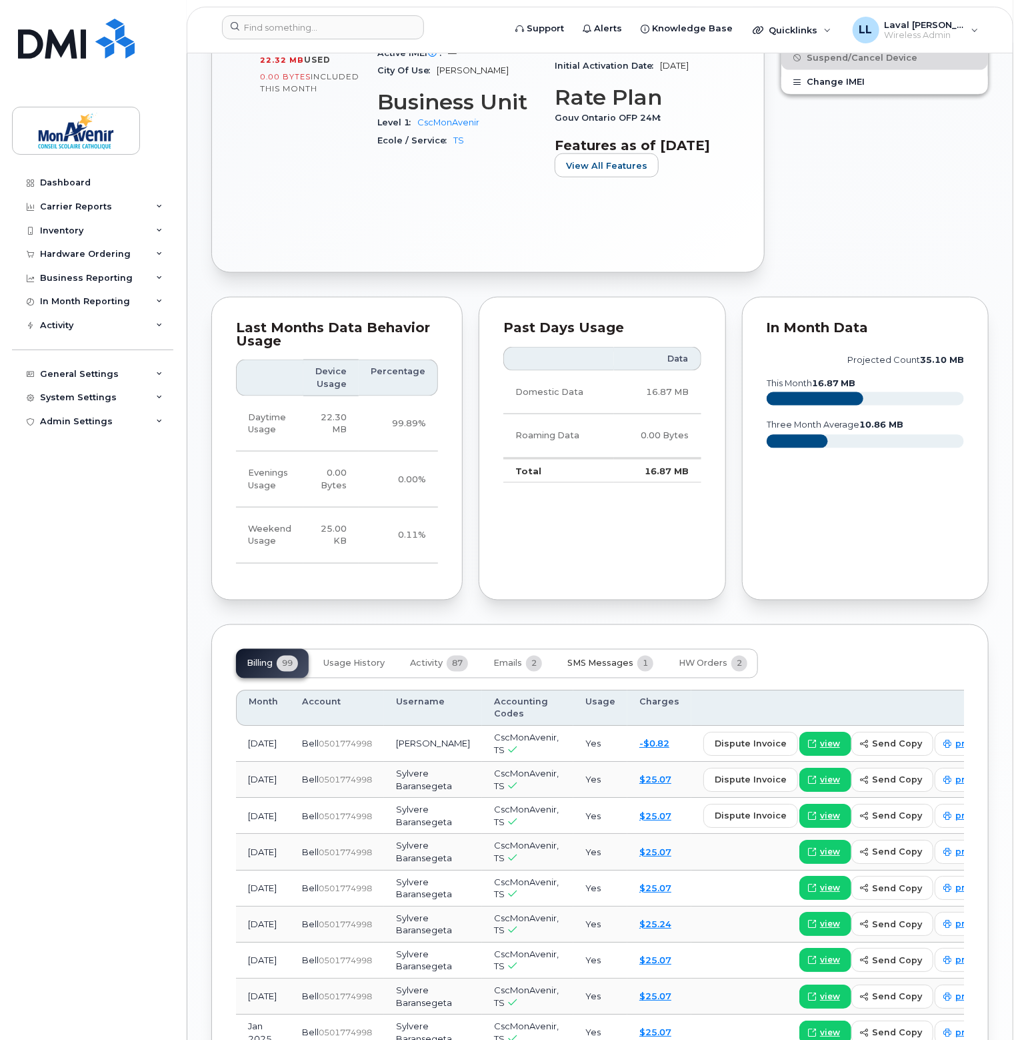
click at [616, 669] on span "SMS Messages" at bounding box center [600, 663] width 66 height 11
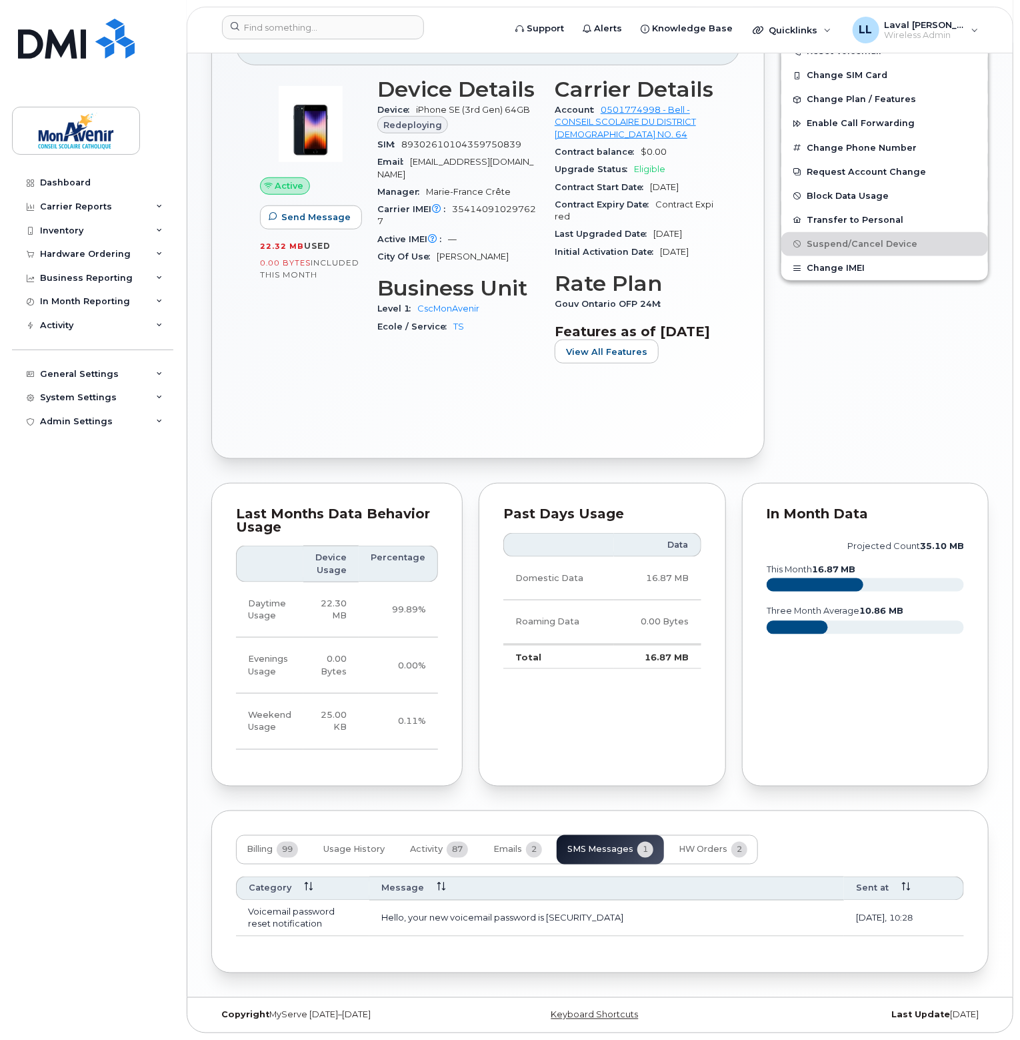
scroll to position [505, 0]
click at [287, 21] on input at bounding box center [323, 27] width 202 height 24
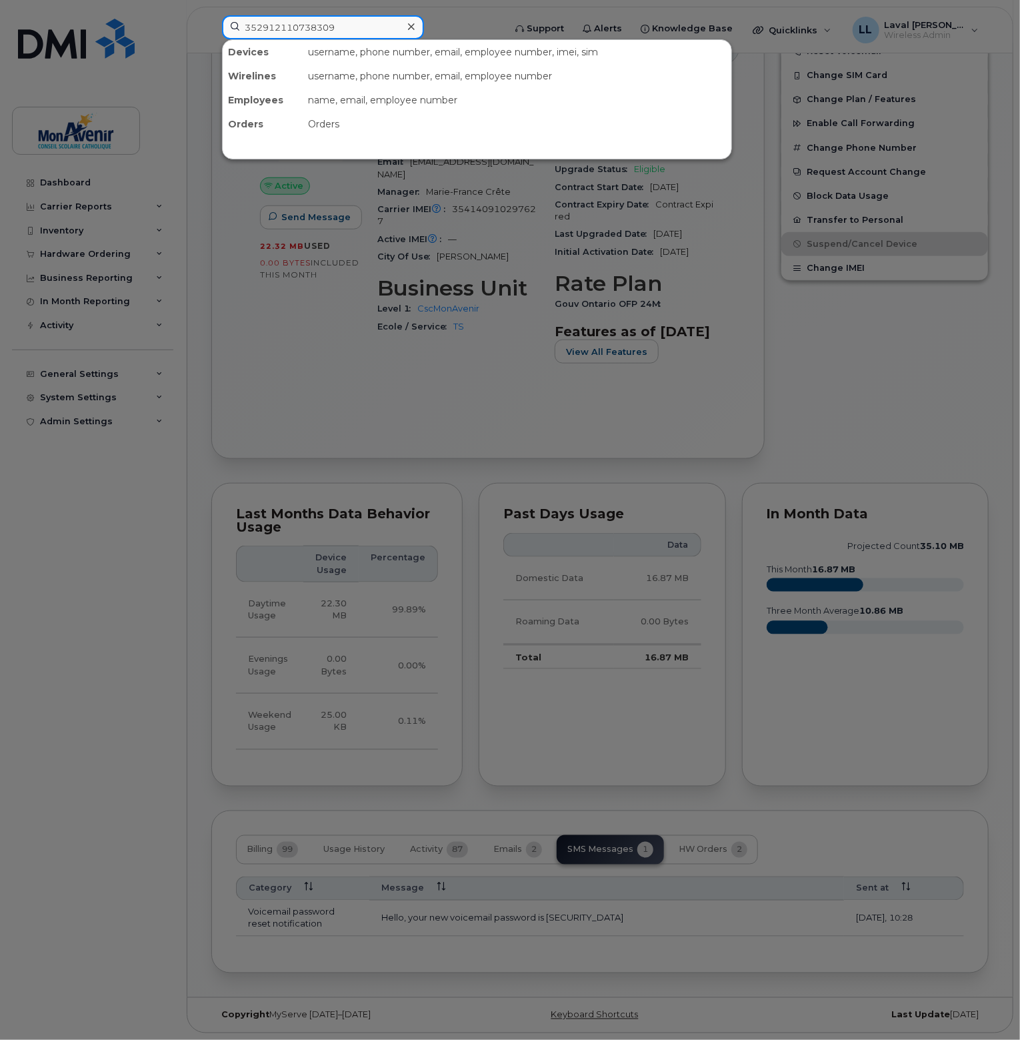
type input "352912110738309"
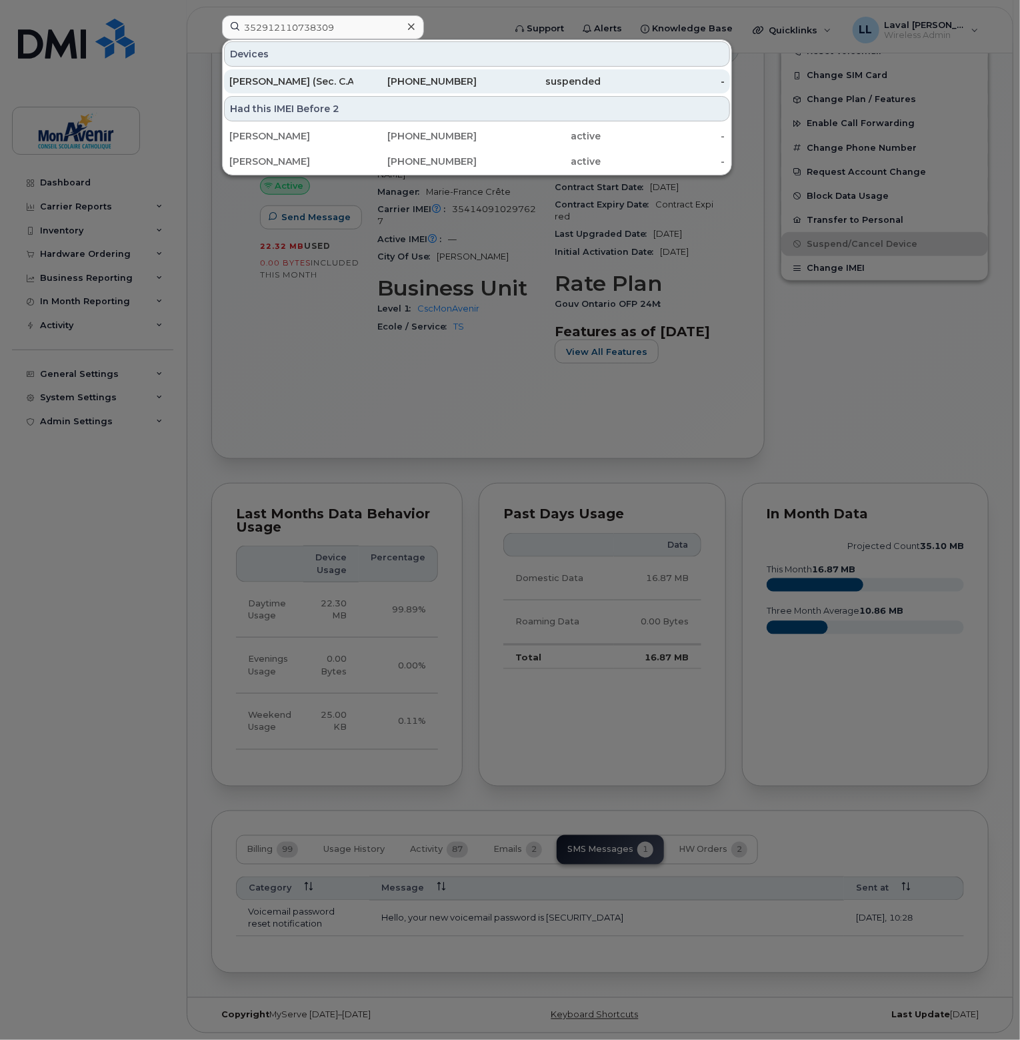
click at [286, 85] on div "[PERSON_NAME] (Sec. C.Admission 2025)" at bounding box center [291, 81] width 124 height 13
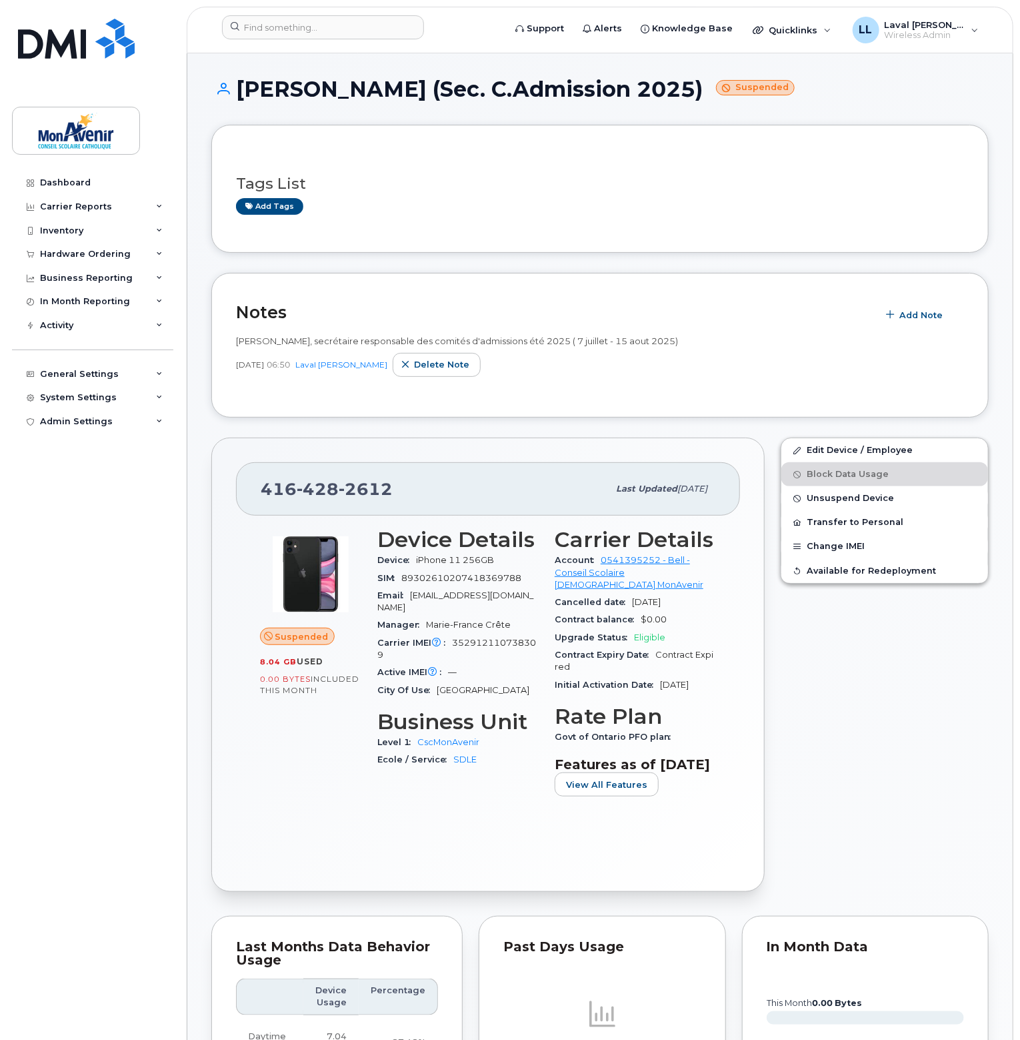
drag, startPoint x: 77, startPoint y: 395, endPoint x: 87, endPoint y: 410, distance: 17.4
click at [77, 395] on div "System Settings" at bounding box center [78, 397] width 77 height 11
click at [97, 577] on div "Hardware Ordering" at bounding box center [91, 575] width 91 height 12
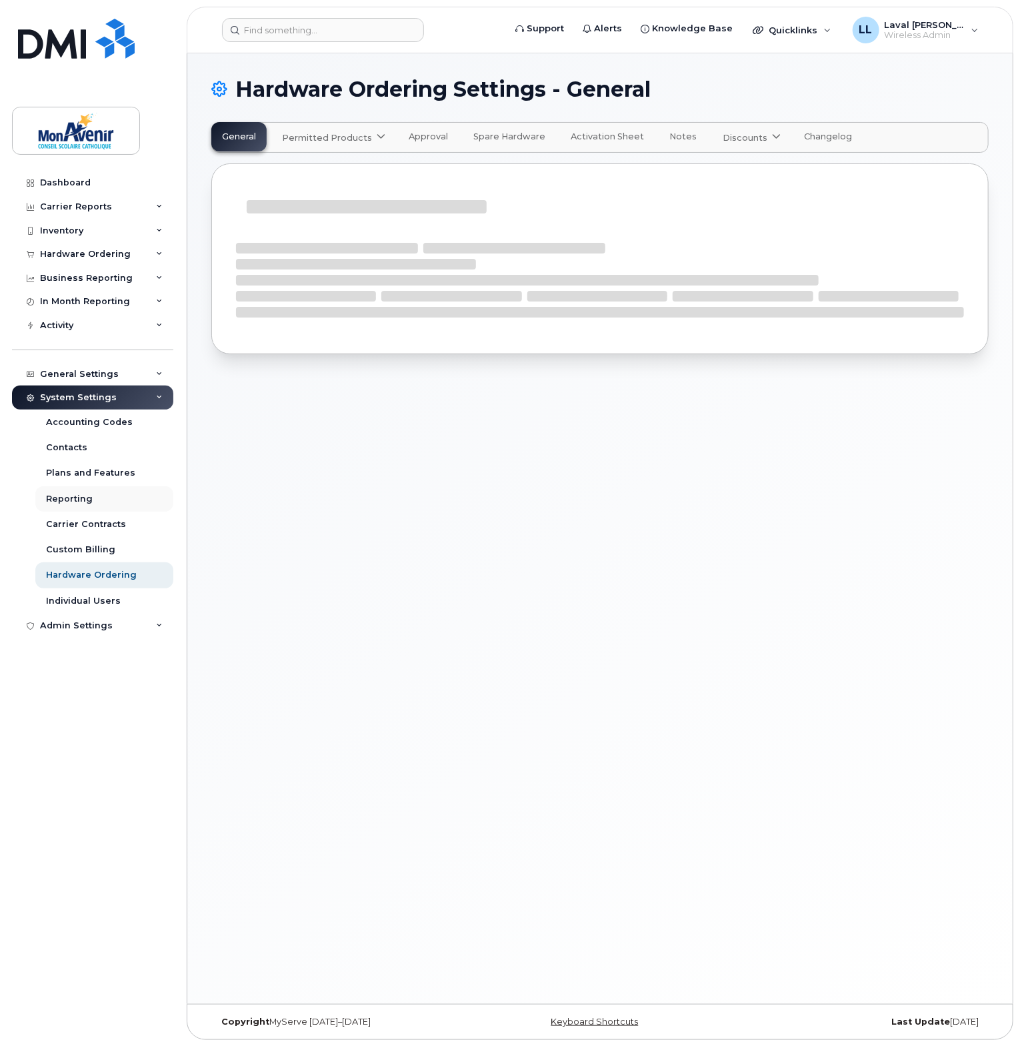
select select "admins"
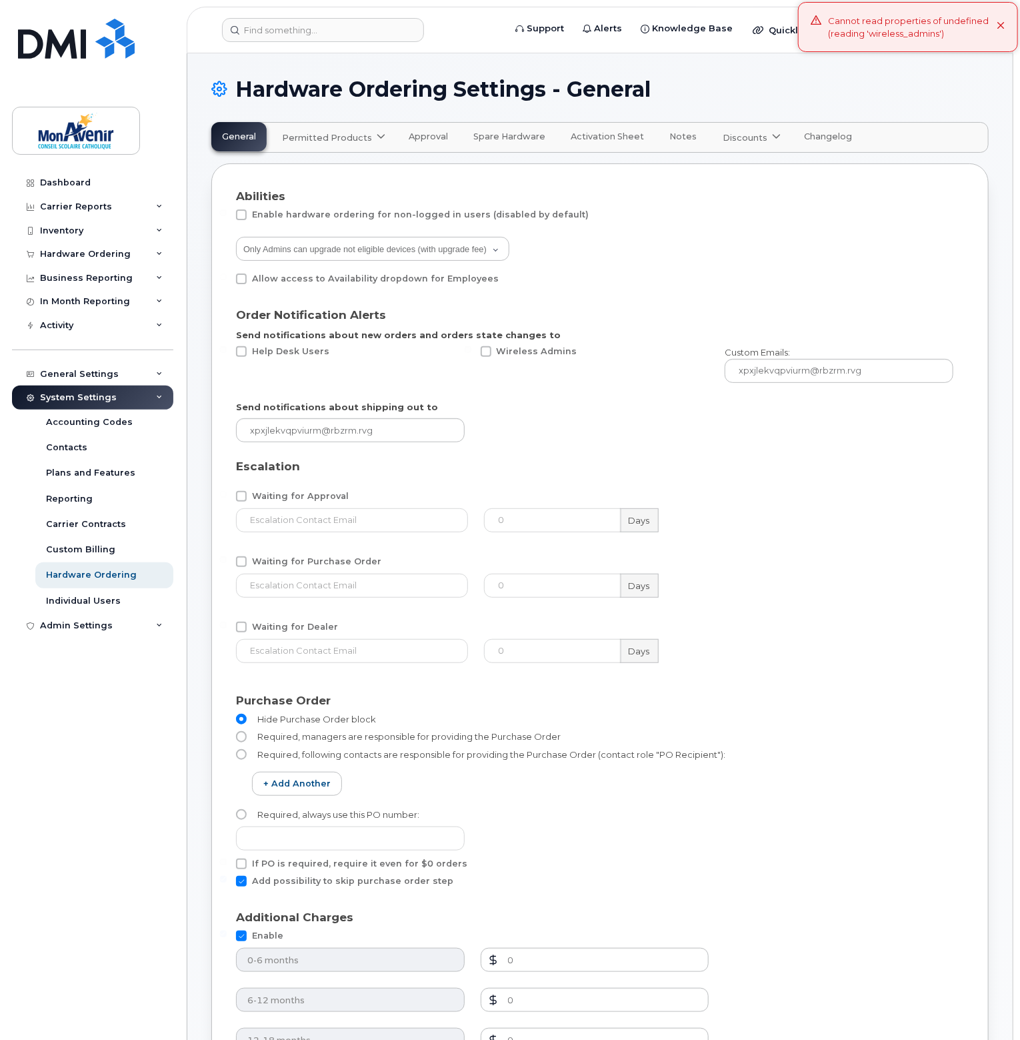
click at [333, 137] on span "Permitted Products" at bounding box center [327, 137] width 90 height 13
click at [356, 171] on span "available" at bounding box center [362, 170] width 47 height 16
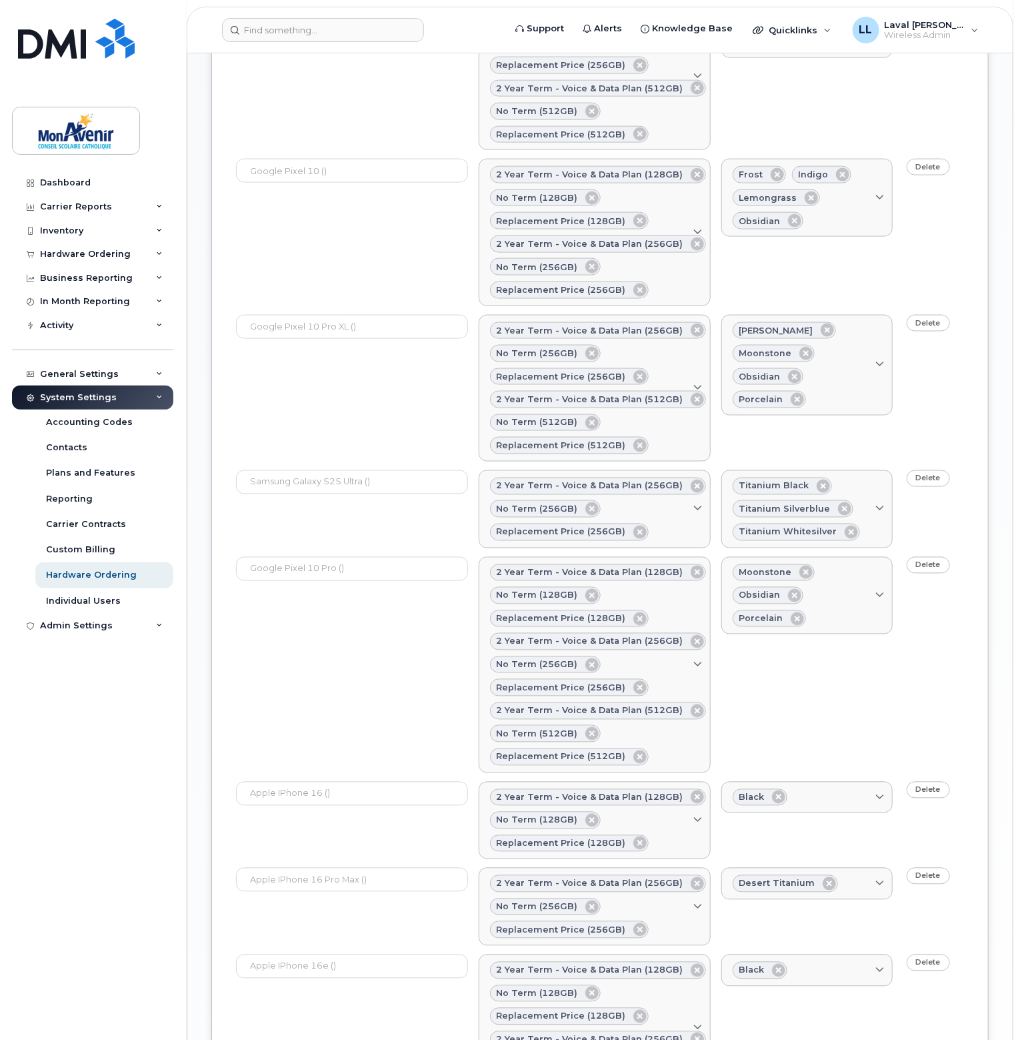
scroll to position [1152, 0]
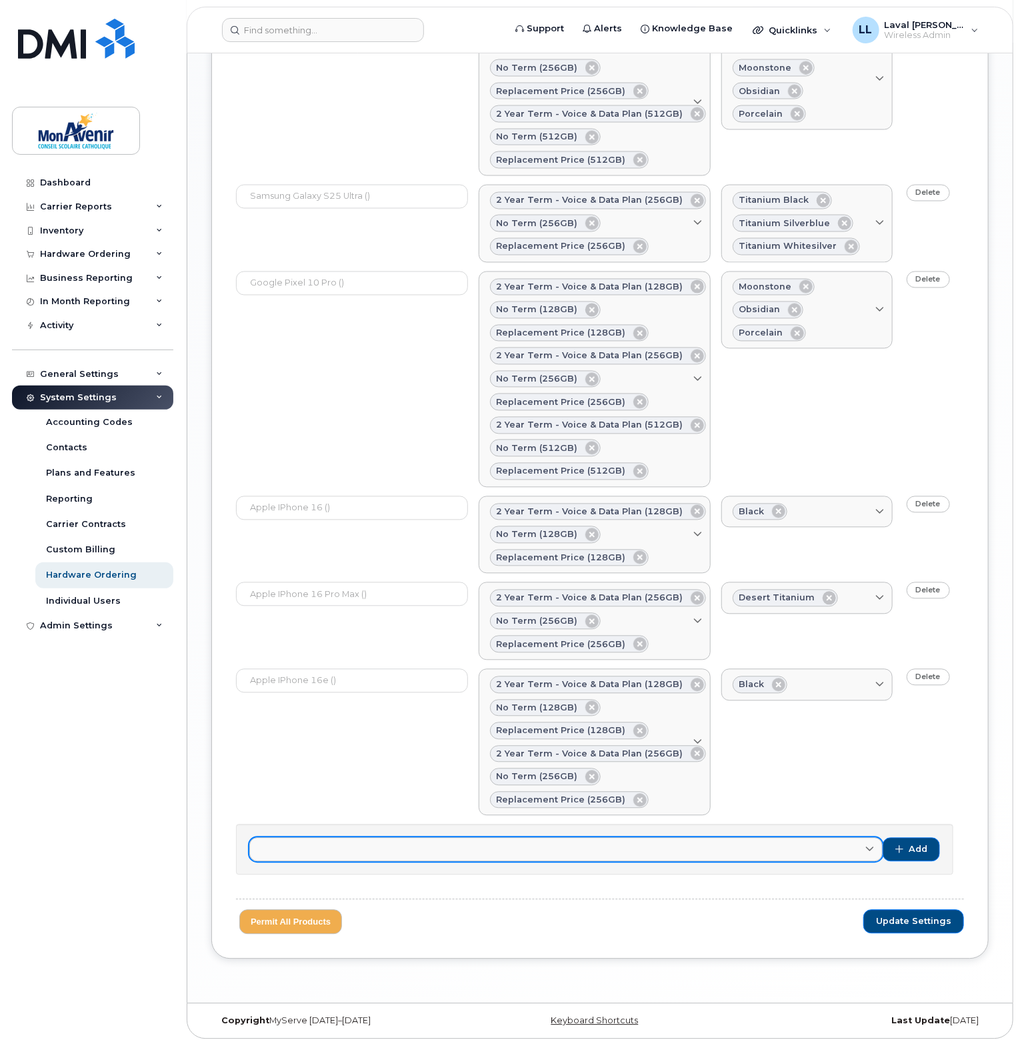
click at [382, 837] on link at bounding box center [565, 849] width 633 height 24
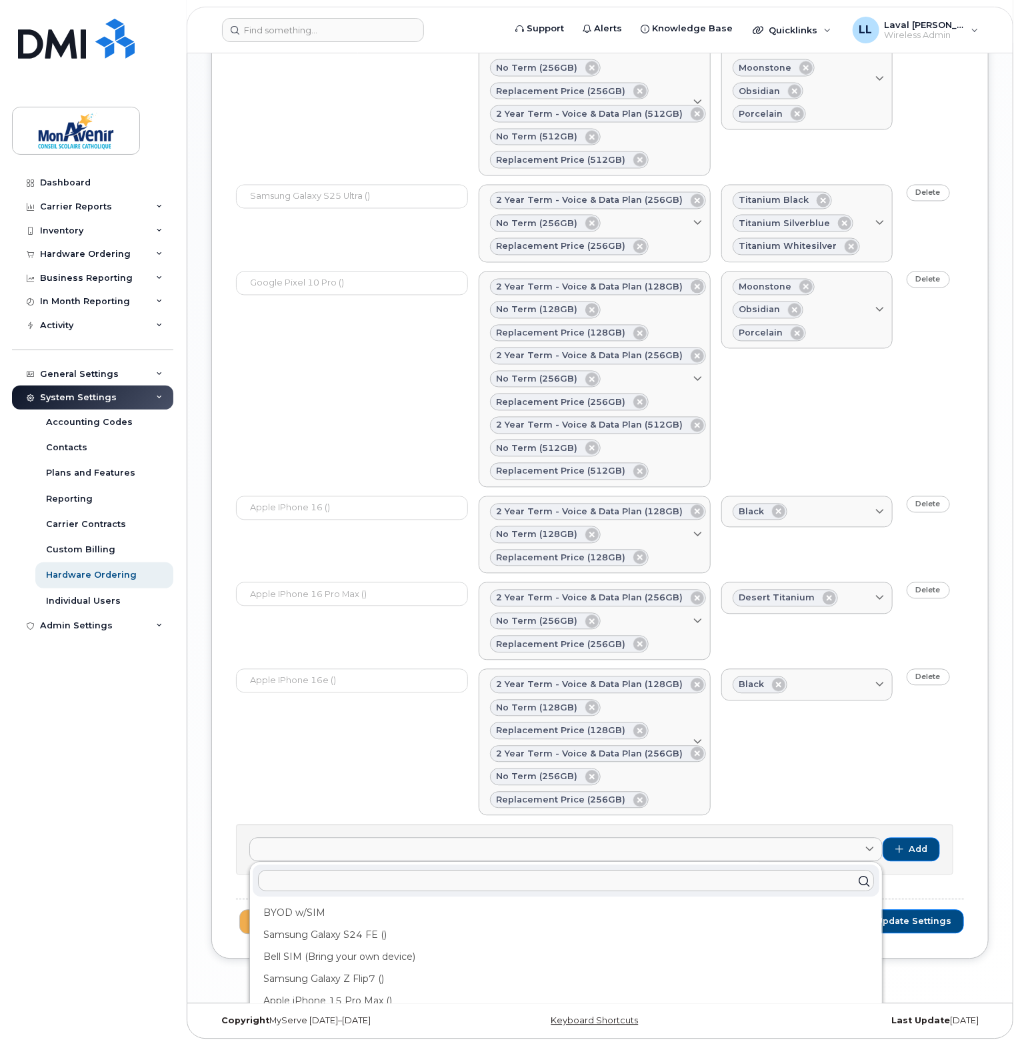
click at [353, 882] on input "text" at bounding box center [566, 880] width 616 height 21
type input "ip"
click at [345, 797] on div "Apple iPhone 16e () 2 year term - voice & data plan (128GB) no term (128GB) rep…" at bounding box center [600, 742] width 728 height 147
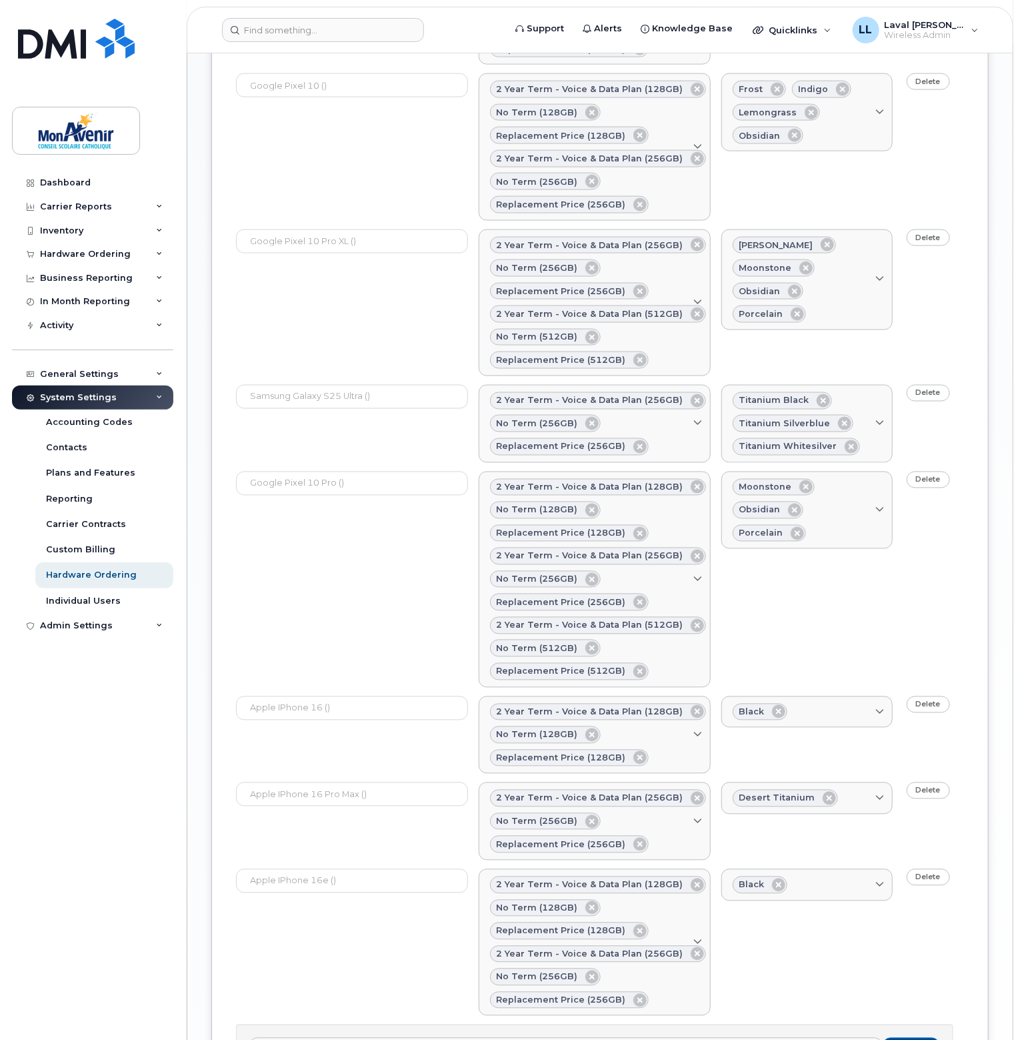
scroll to position [685, 0]
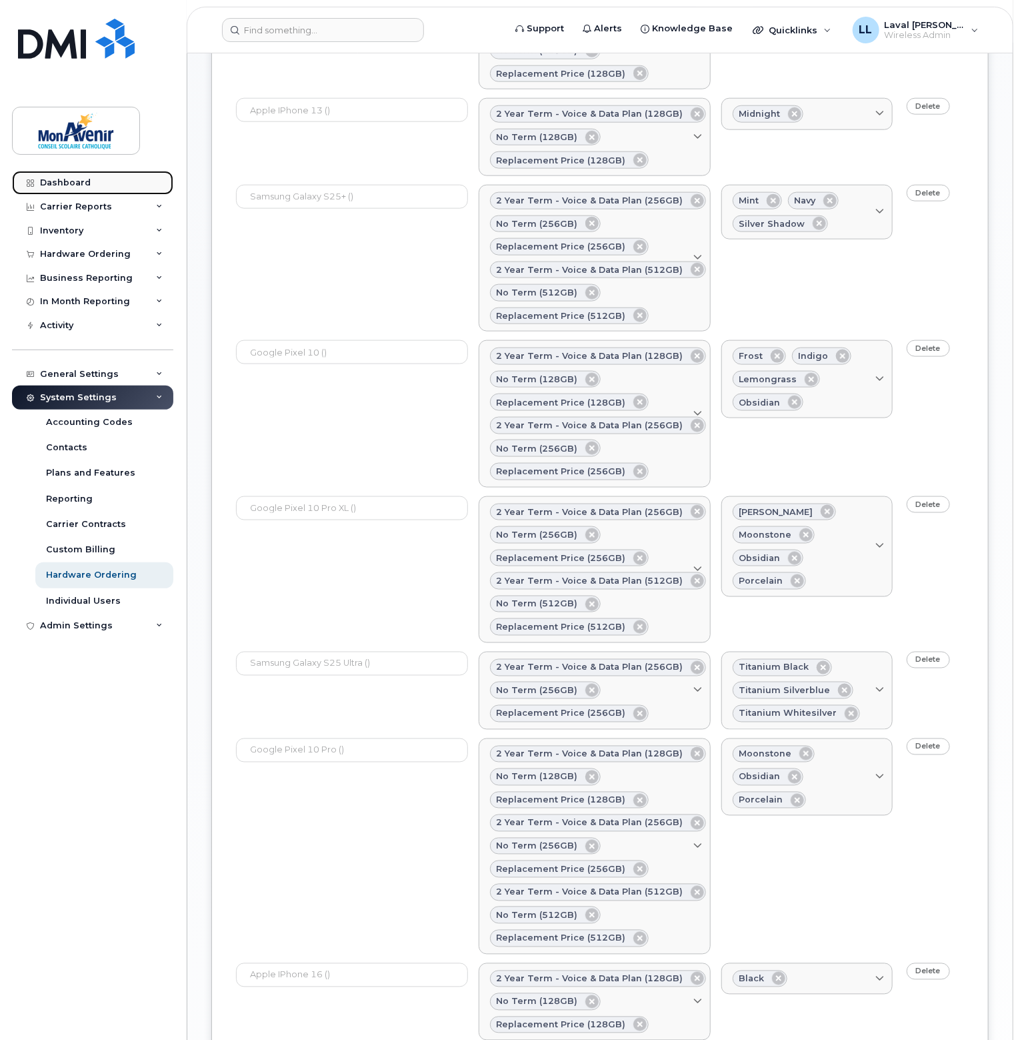
click at [66, 181] on div "Dashboard" at bounding box center [65, 182] width 51 height 11
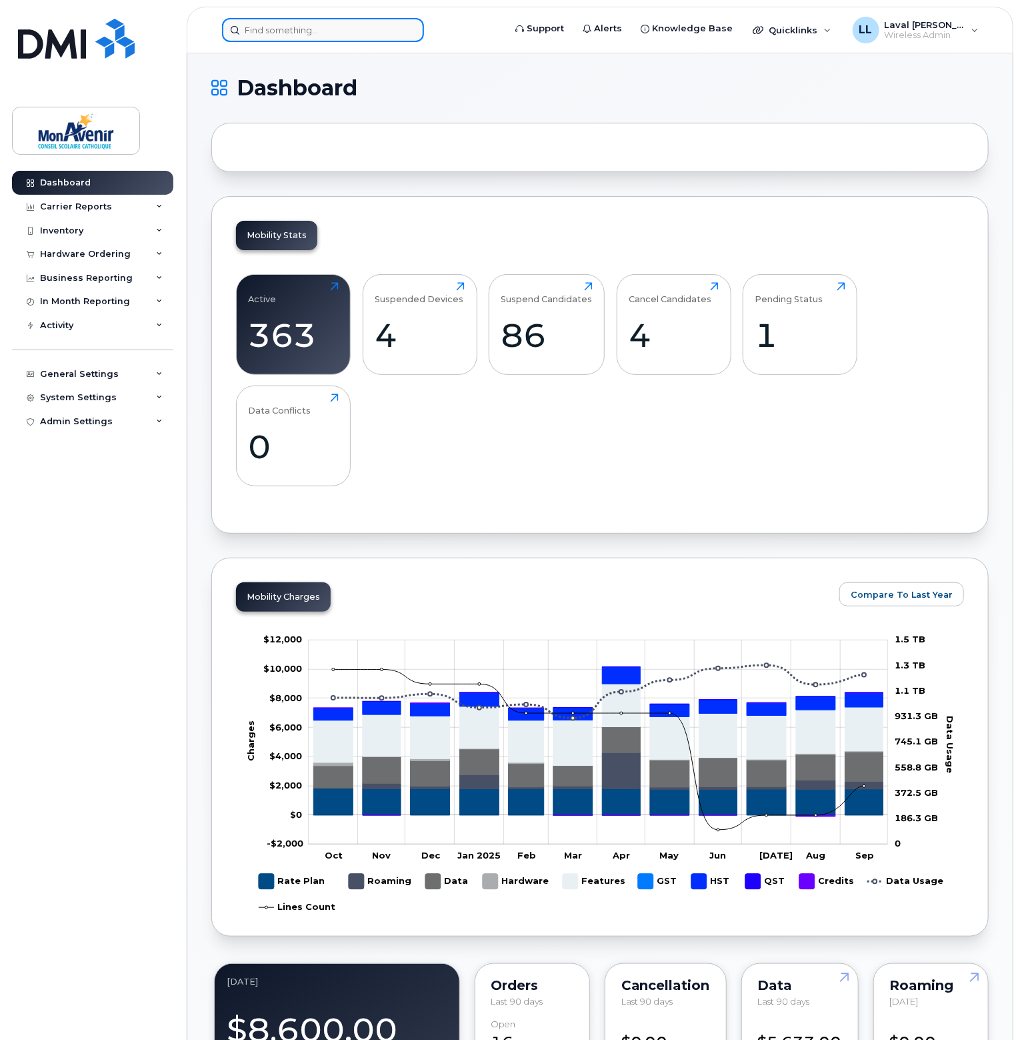
click at [337, 32] on input at bounding box center [323, 30] width 202 height 24
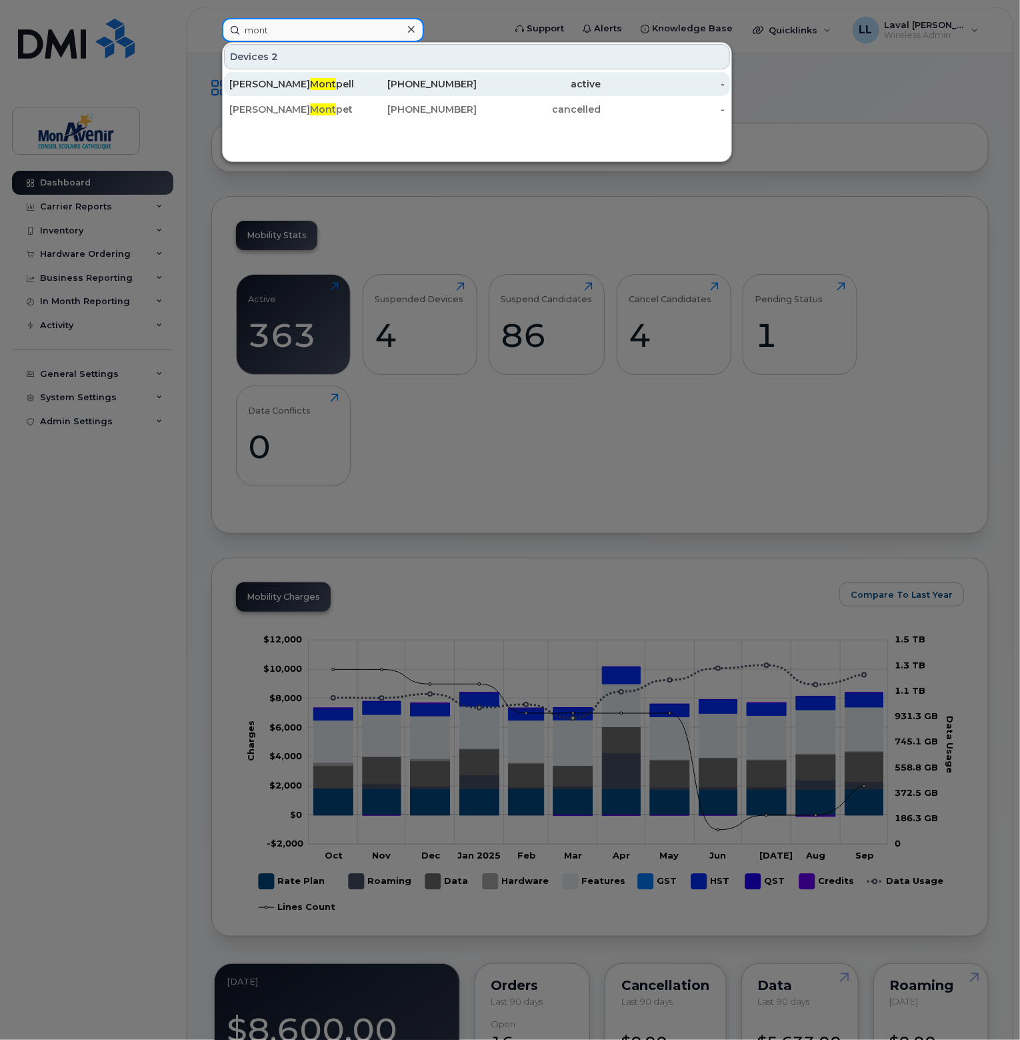
type input "mont"
drag, startPoint x: 302, startPoint y: 81, endPoint x: 304, endPoint y: 89, distance: 7.6
click at [302, 81] on div "Jamie Mont pellier" at bounding box center [291, 83] width 124 height 13
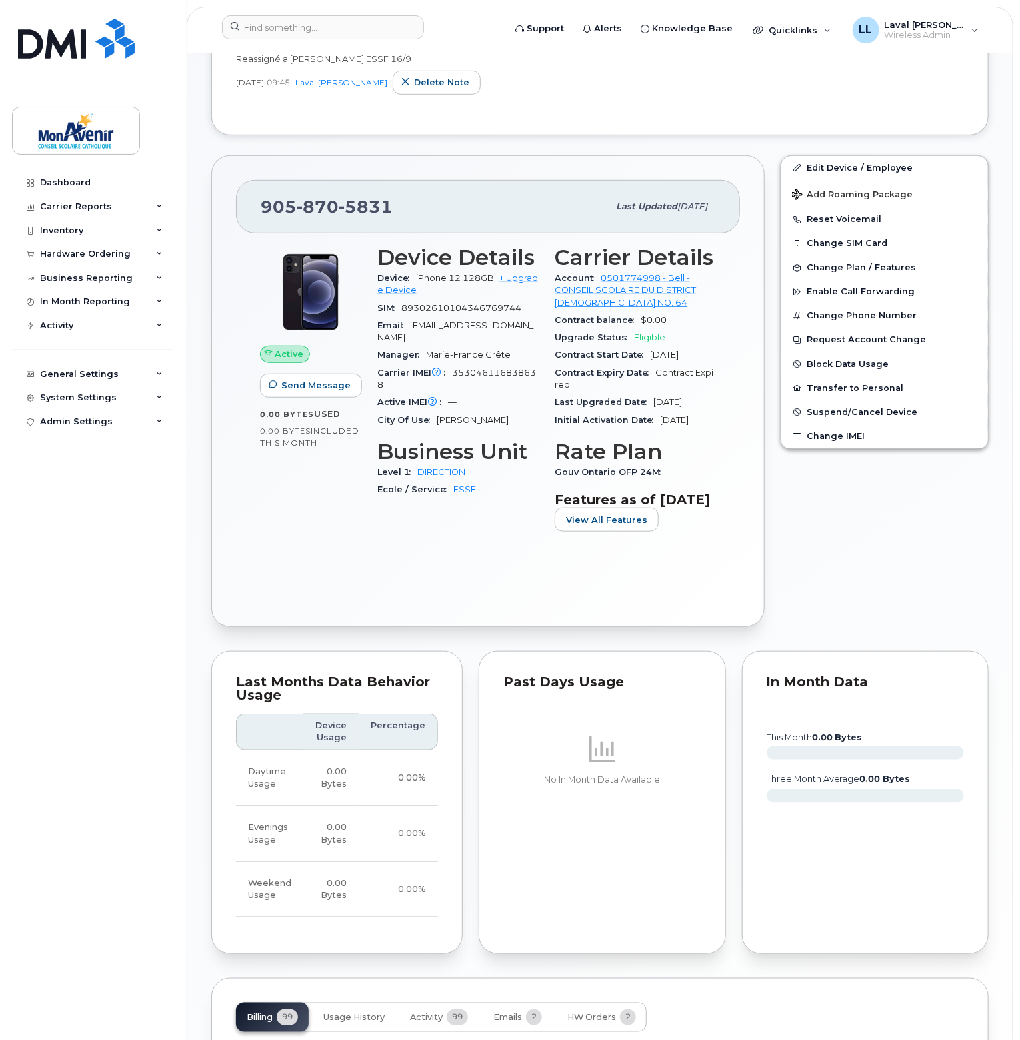
scroll to position [643, 0]
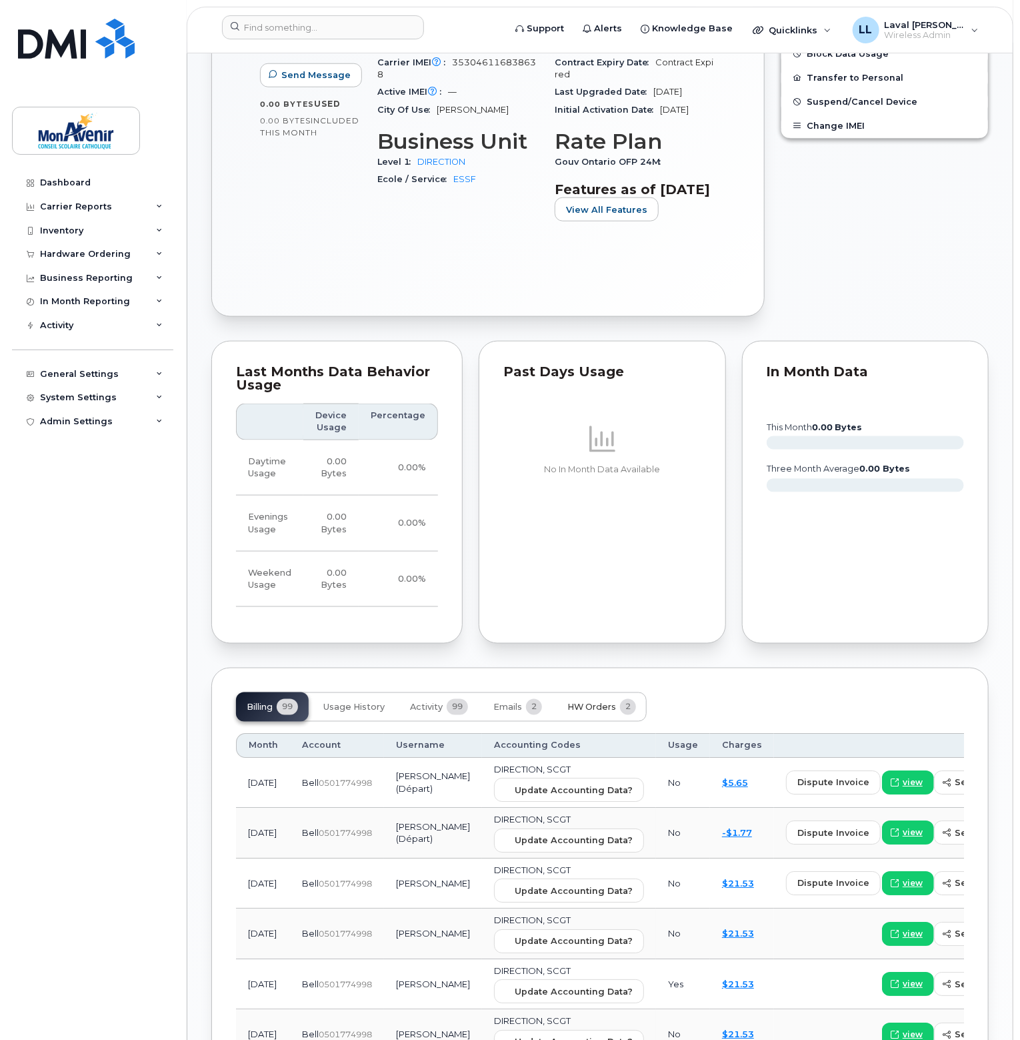
click at [619, 721] on button "HW Orders 2" at bounding box center [602, 706] width 90 height 29
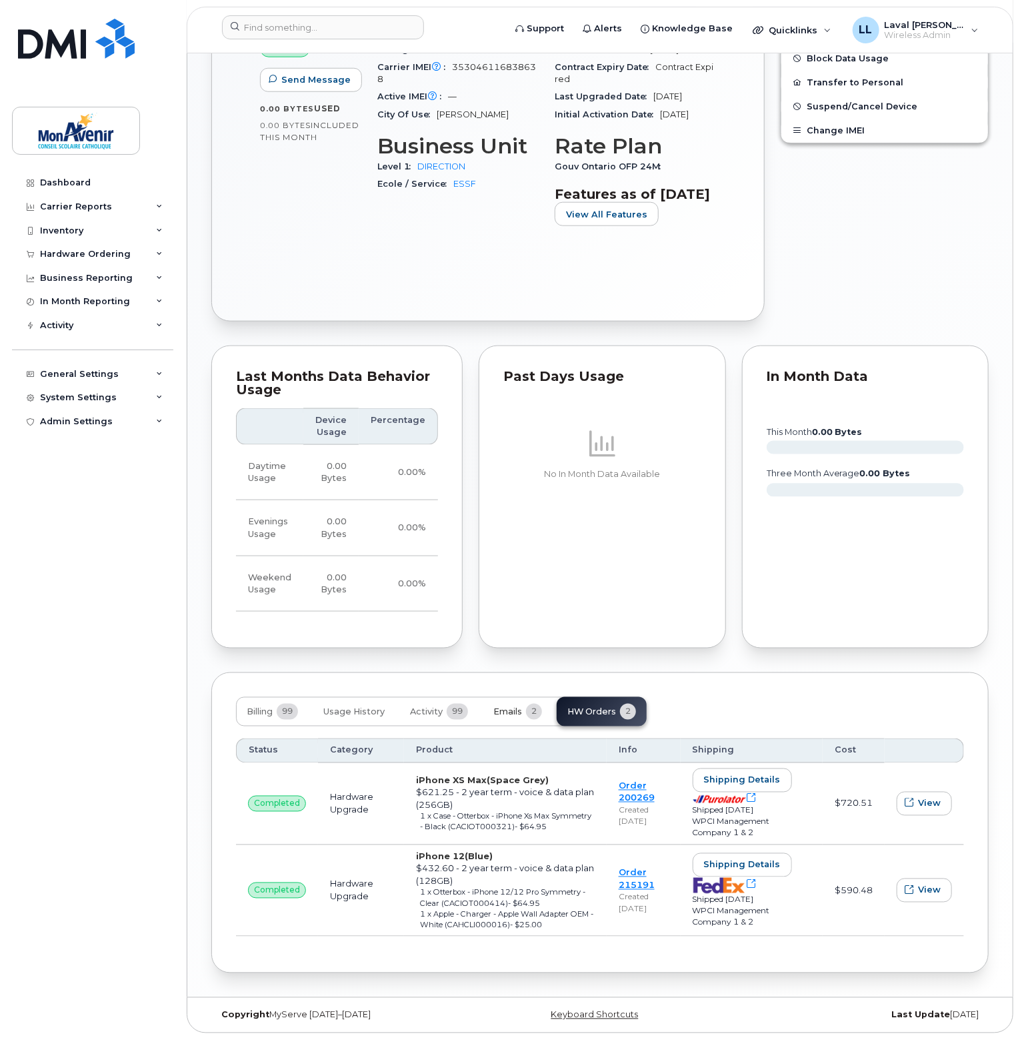
click at [516, 717] on span "Emails" at bounding box center [507, 712] width 29 height 11
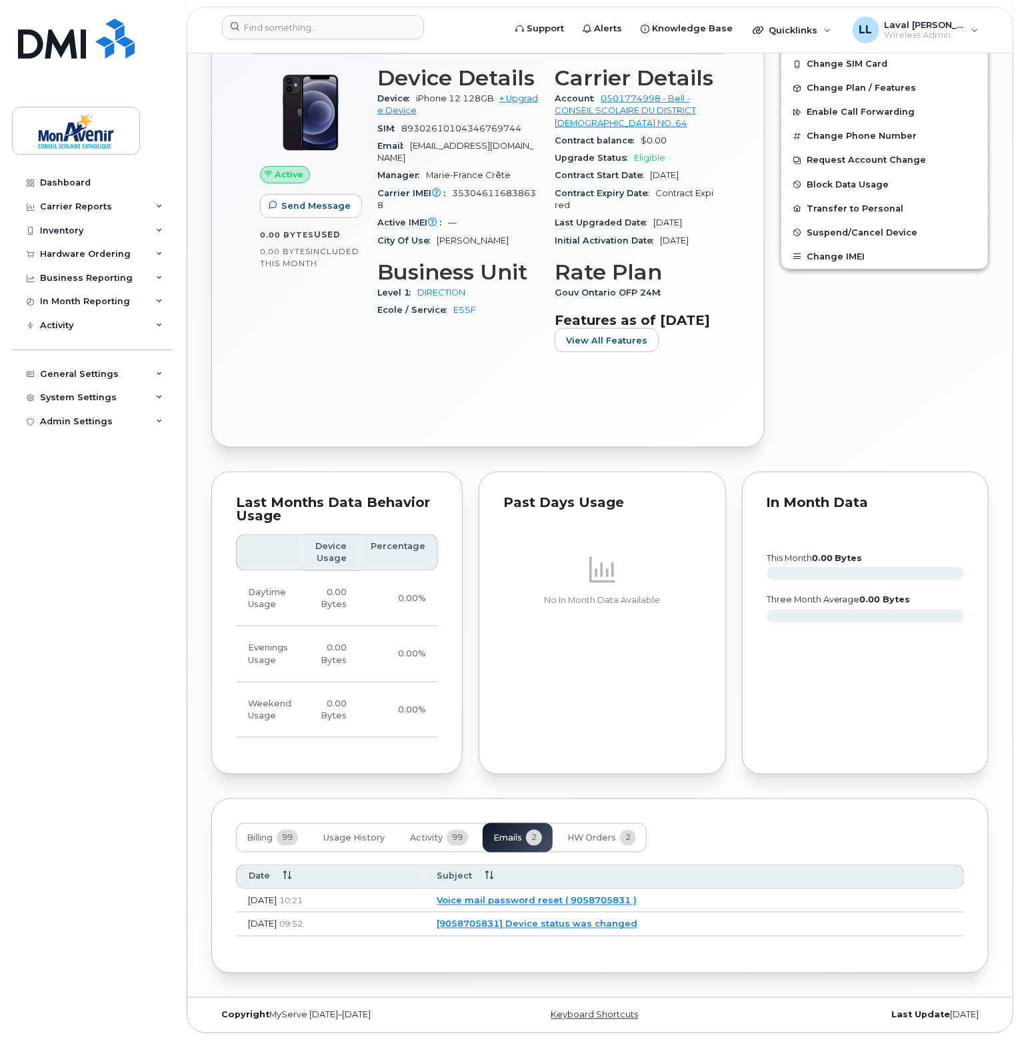
scroll to position [537, 0]
click at [512, 903] on link "Voice mail password reset ( 9058705831 )" at bounding box center [537, 900] width 200 height 11
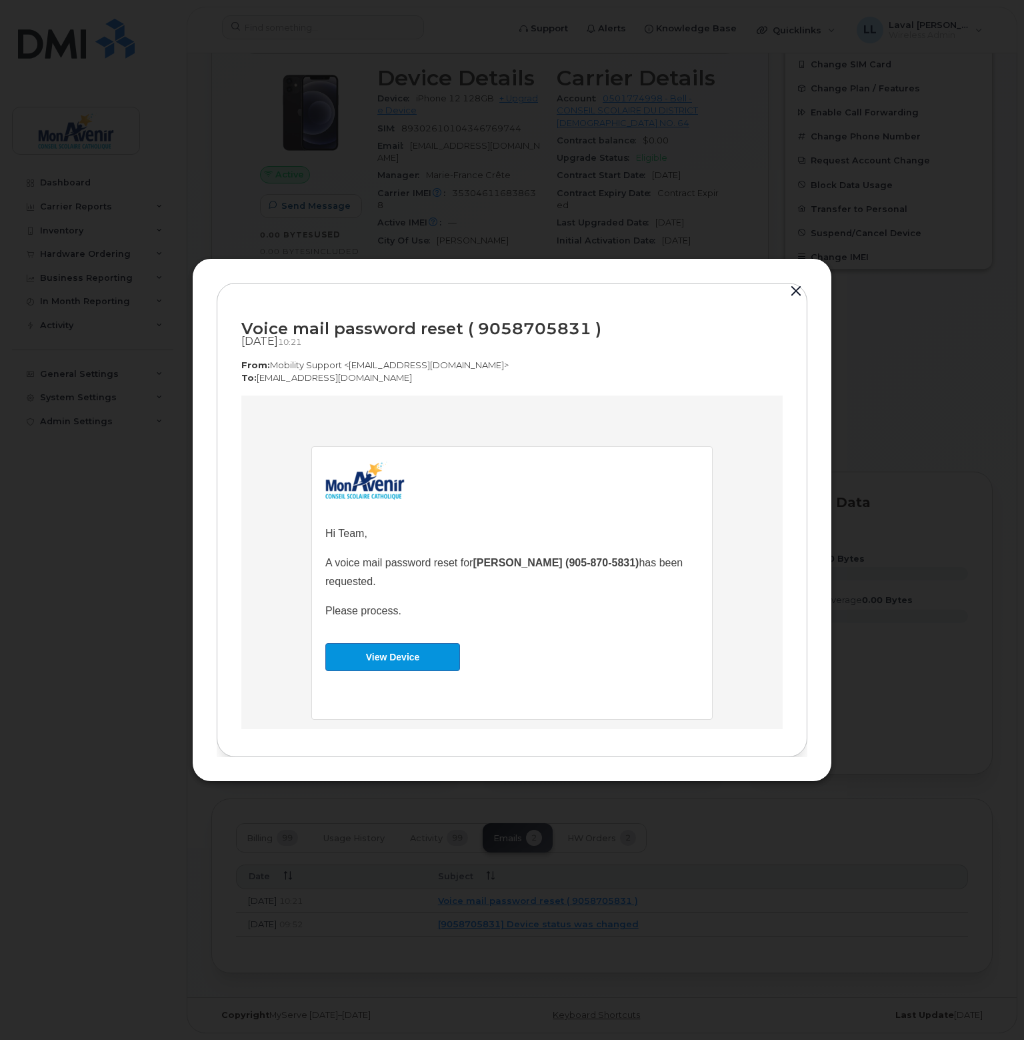
scroll to position [19, 0]
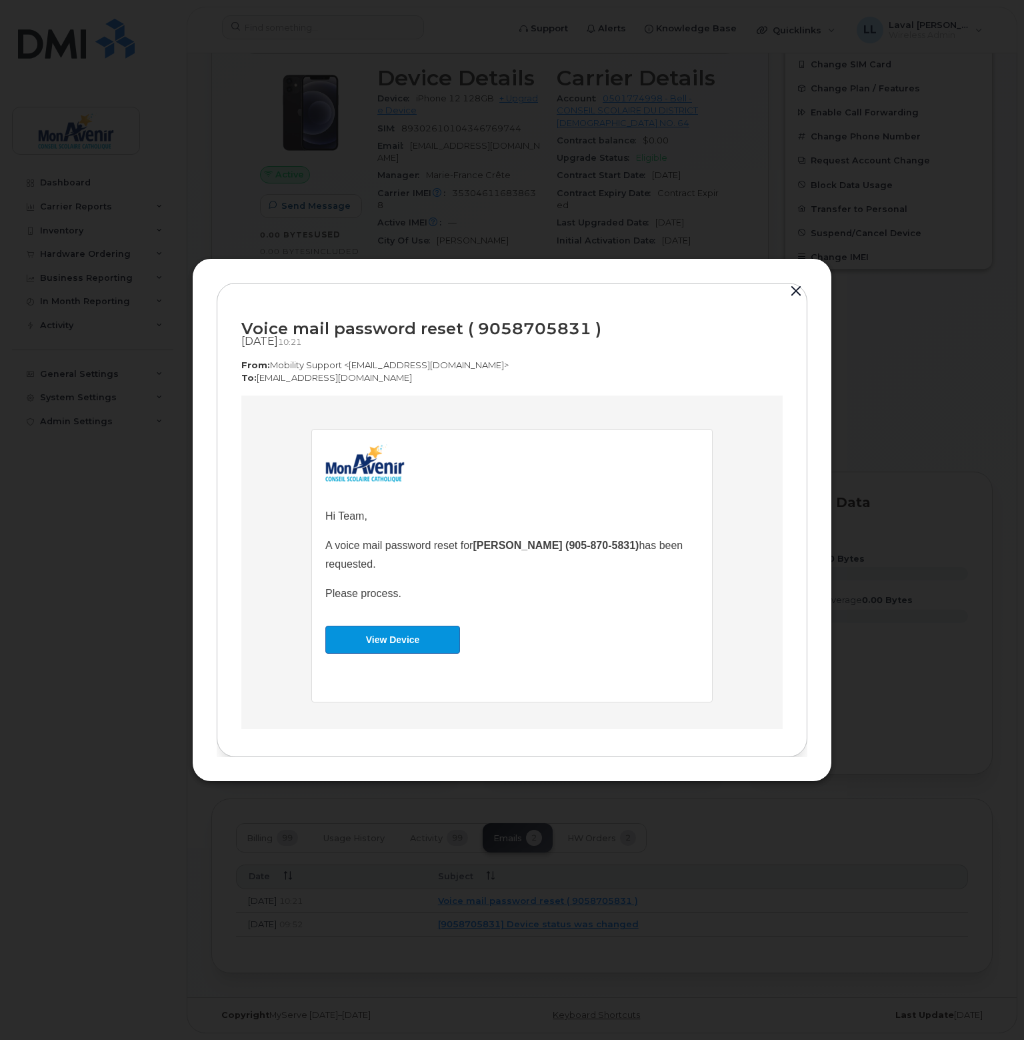
click at [799, 299] on button "button" at bounding box center [796, 291] width 20 height 19
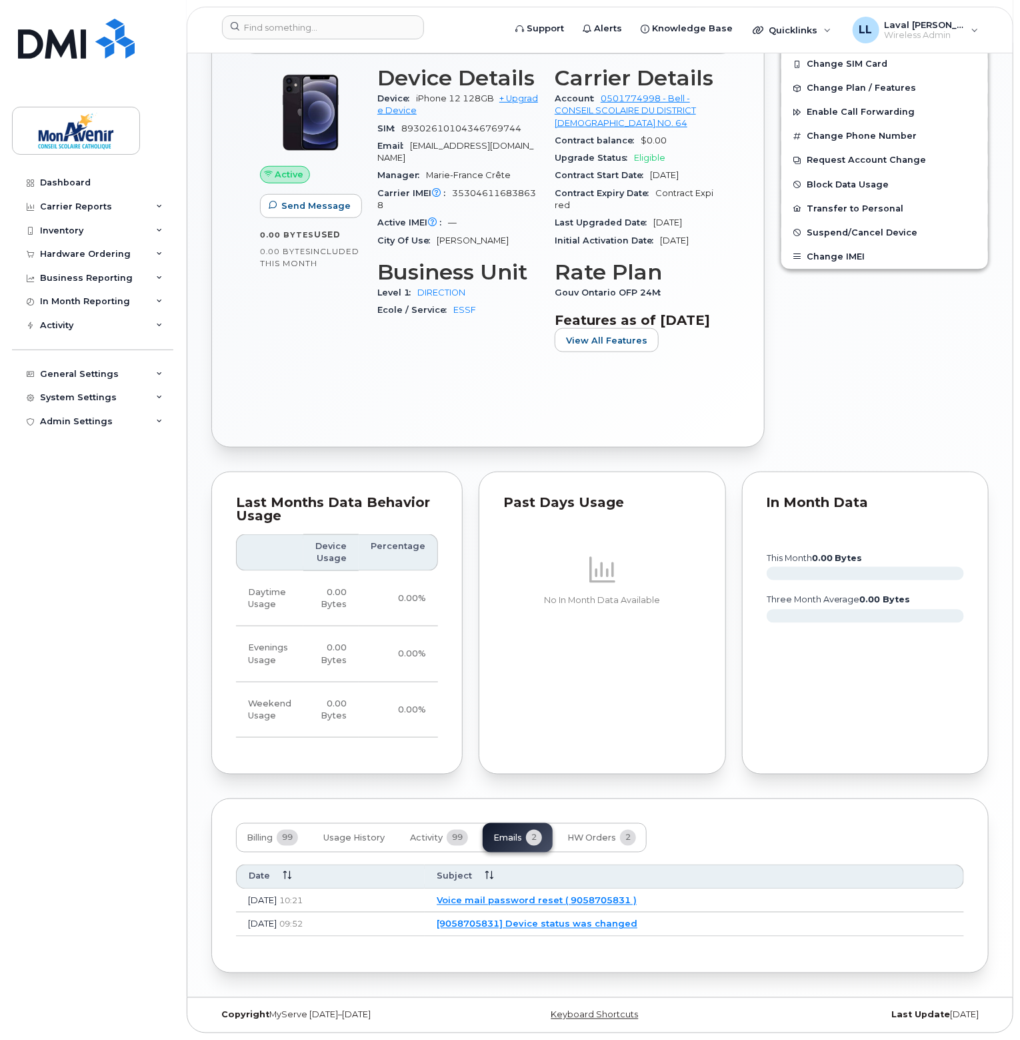
click at [277, 905] on span "[DATE]" at bounding box center [262, 900] width 29 height 11
click at [537, 905] on link "Voice mail password reset ( 9058705831 )" at bounding box center [537, 900] width 200 height 11
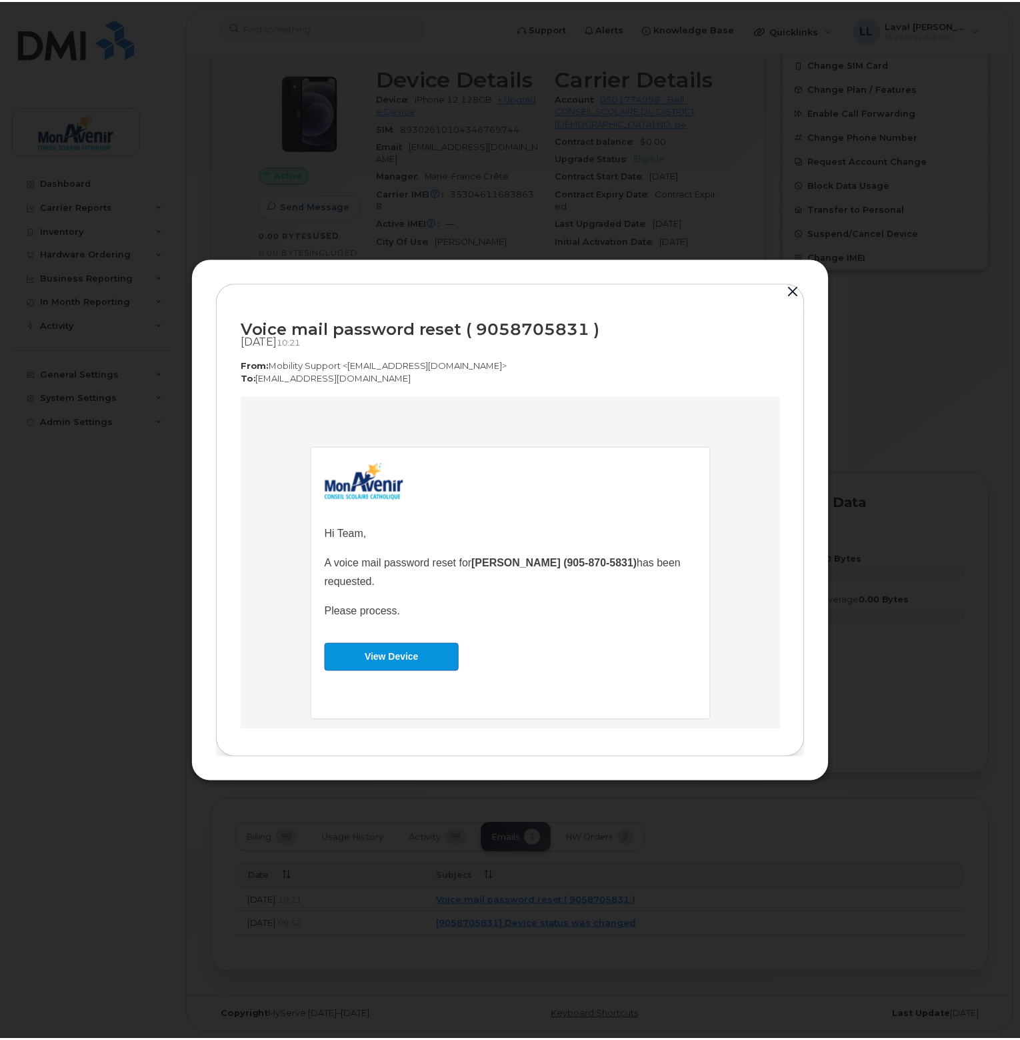
scroll to position [0, 0]
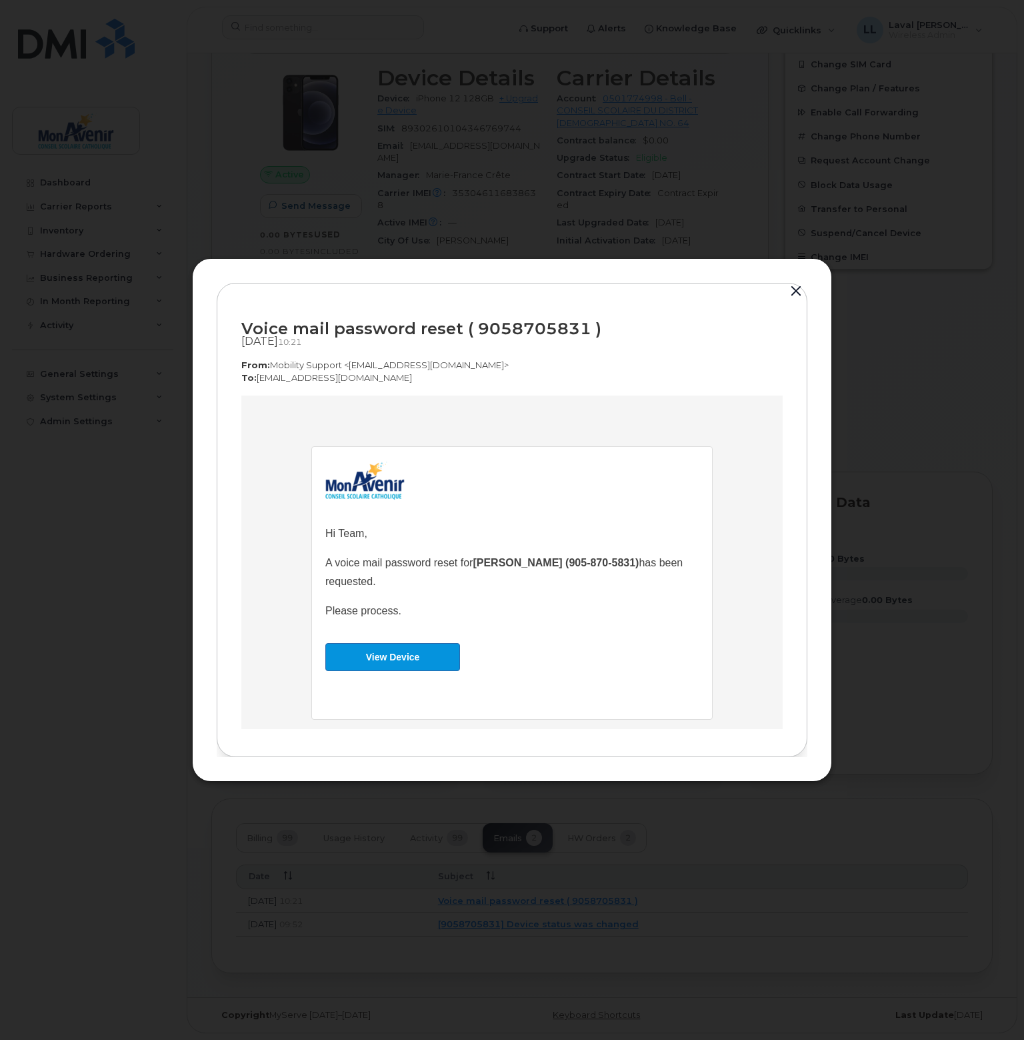
click at [787, 294] on button "button" at bounding box center [796, 291] width 20 height 19
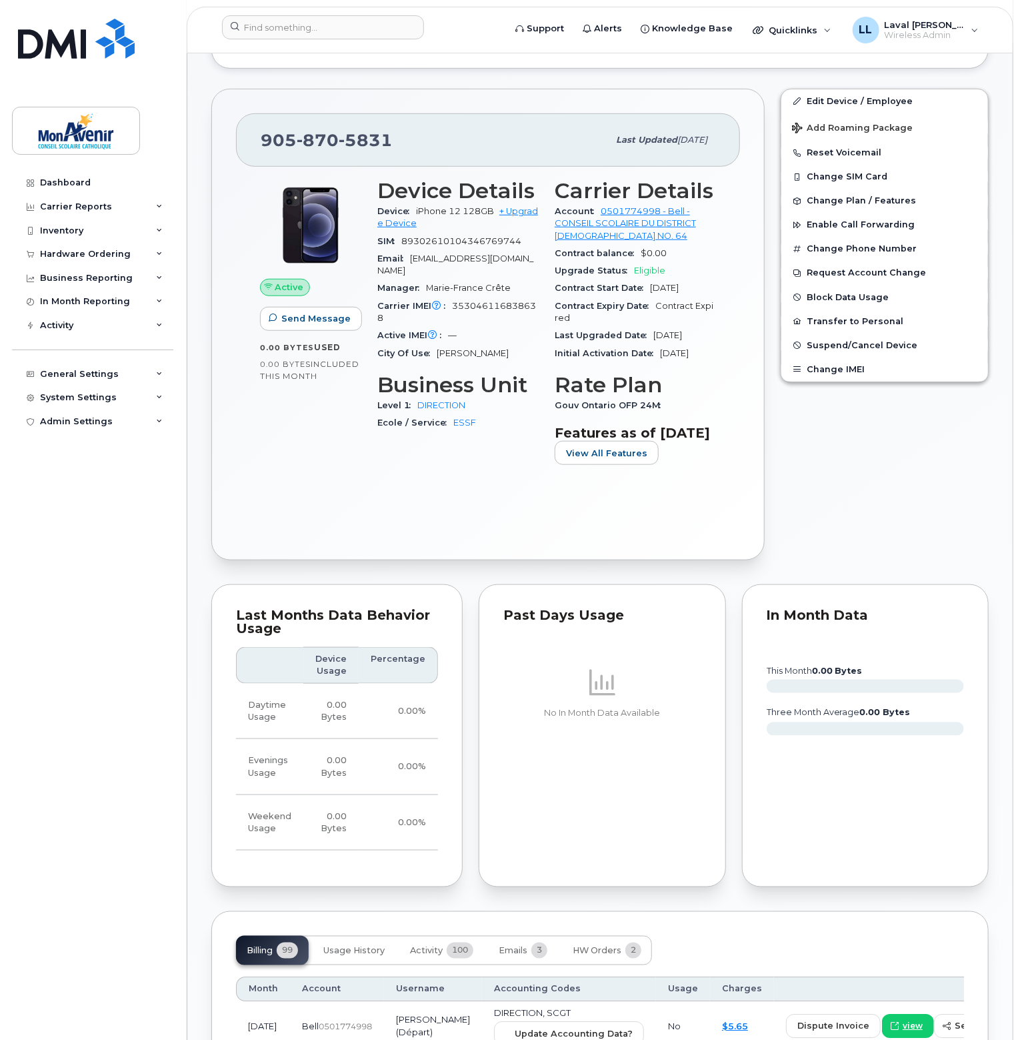
scroll to position [667, 0]
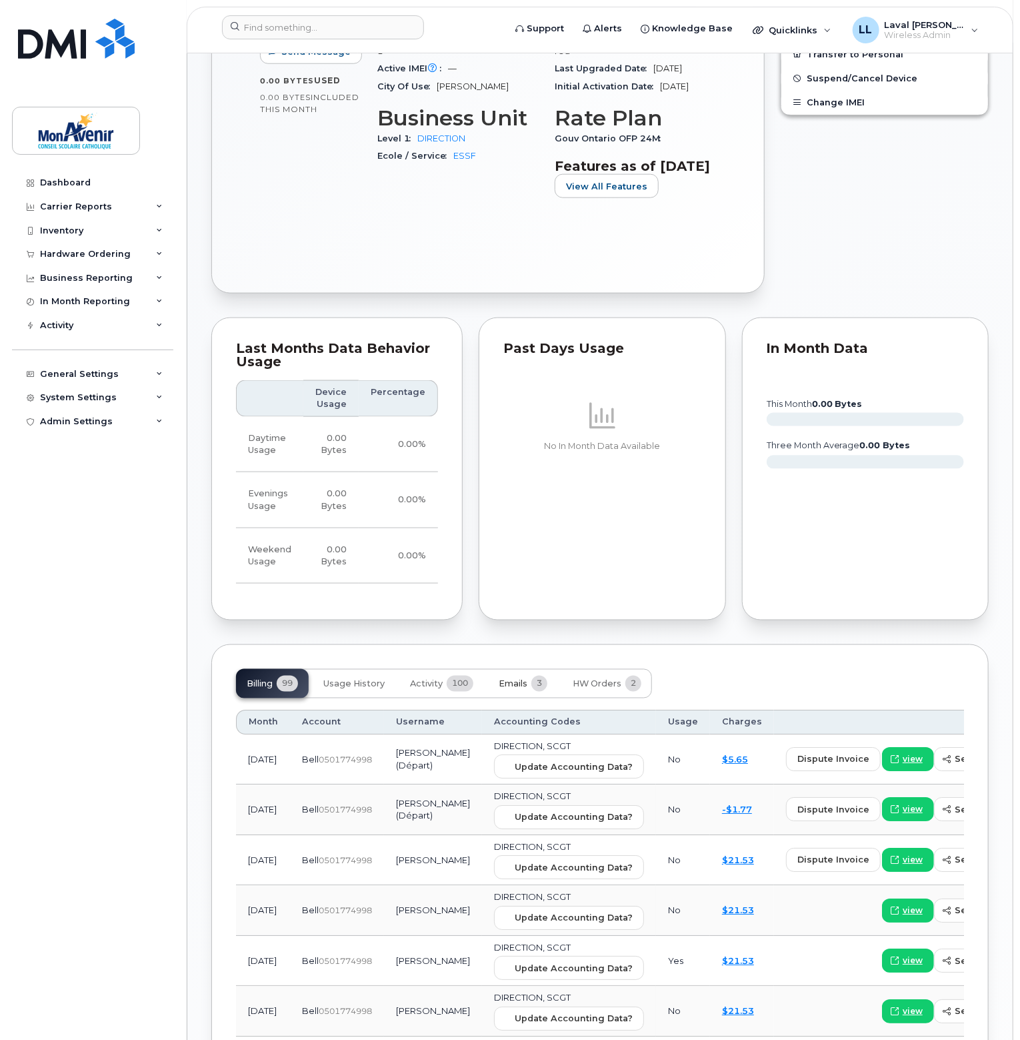
click at [515, 689] on span "Emails" at bounding box center [513, 684] width 29 height 11
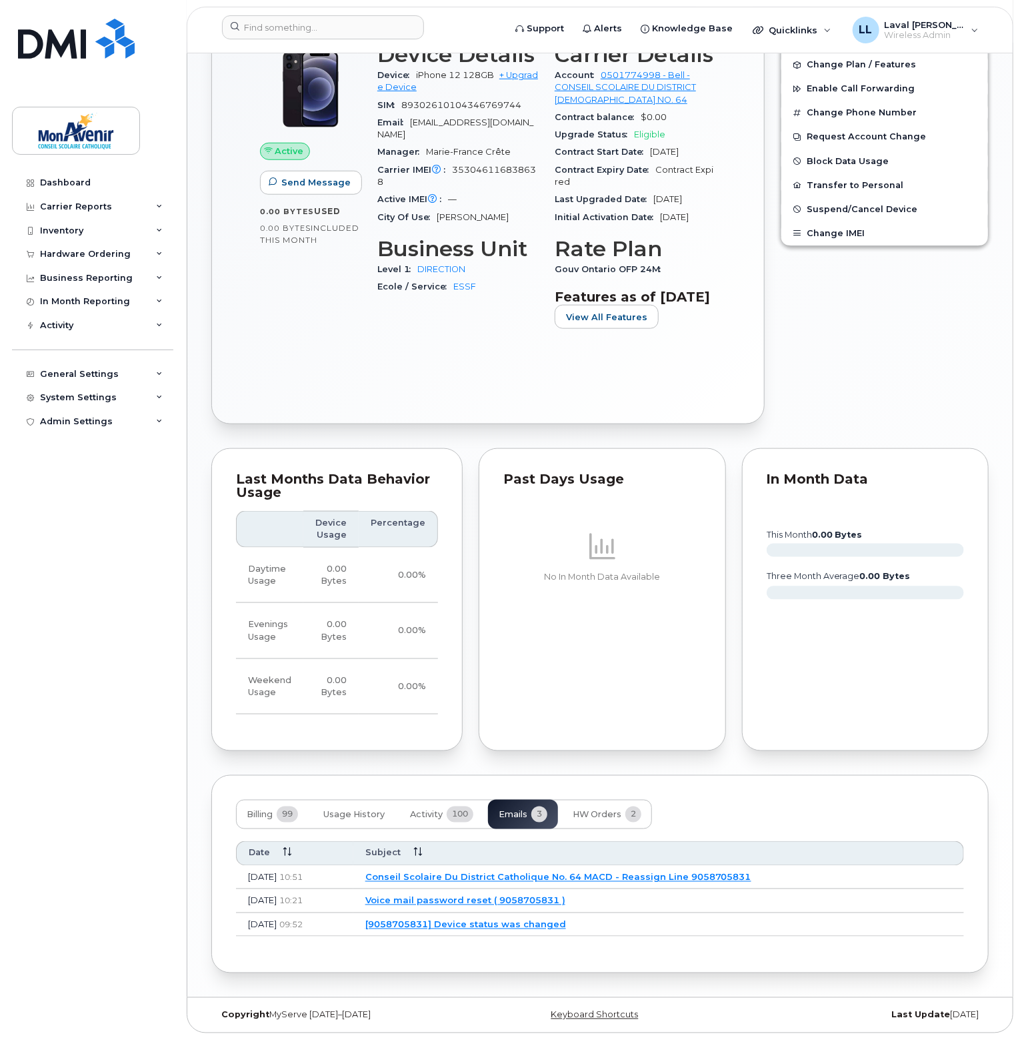
scroll to position [560, 0]
click at [437, 902] on link "Voice mail password reset ( 9058705831 )" at bounding box center [465, 900] width 200 height 11
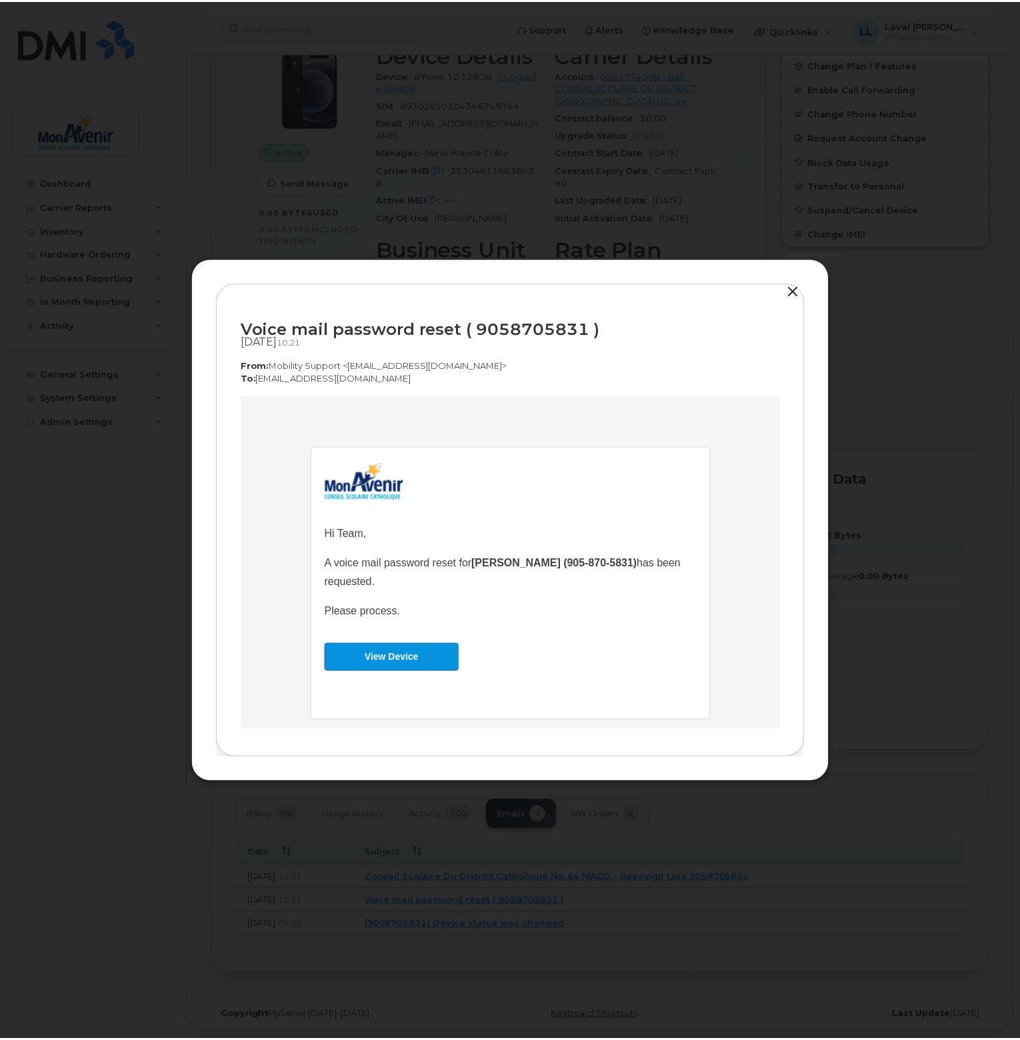
scroll to position [19, 0]
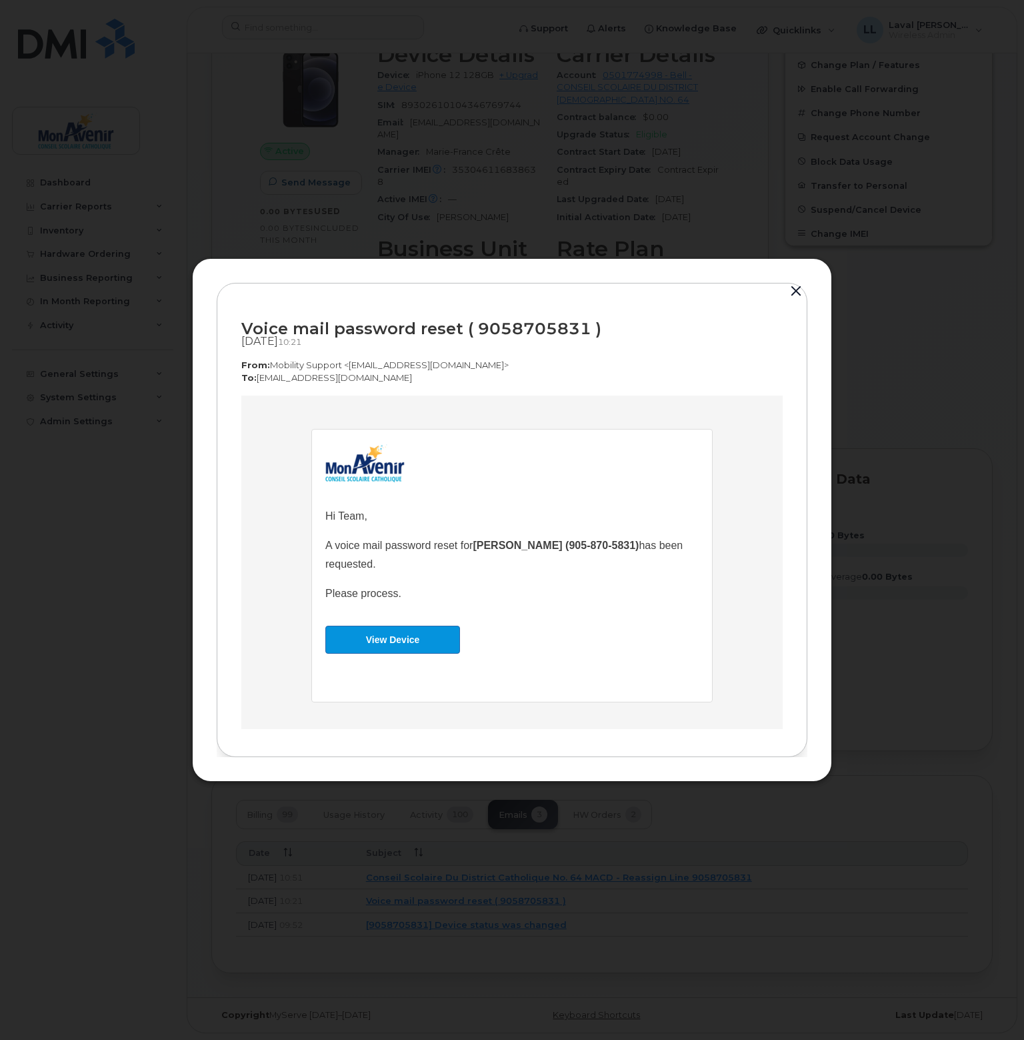
click at [797, 290] on button "button" at bounding box center [796, 291] width 20 height 19
